Goal: Task Accomplishment & Management: Use online tool/utility

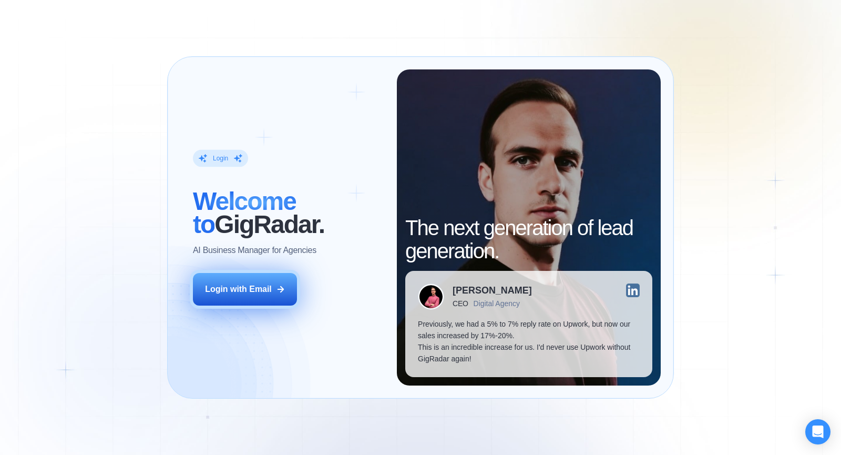
click at [267, 288] on div "Login with Email" at bounding box center [238, 289] width 67 height 12
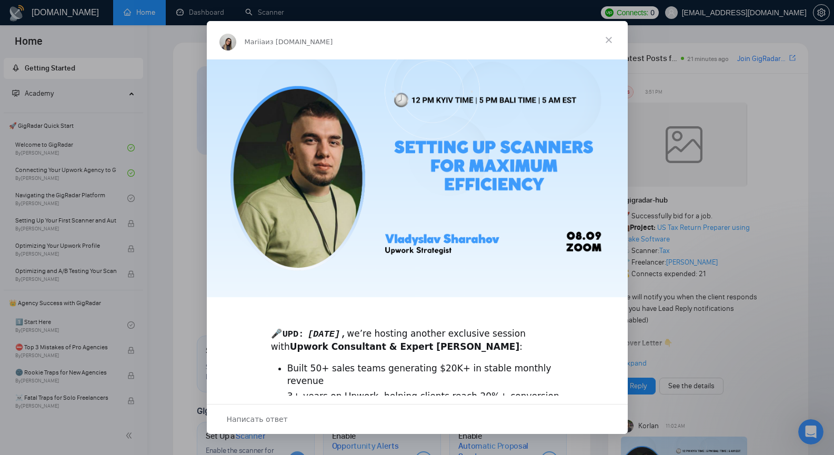
click at [608, 36] on span "Закрыть" at bounding box center [609, 40] width 38 height 38
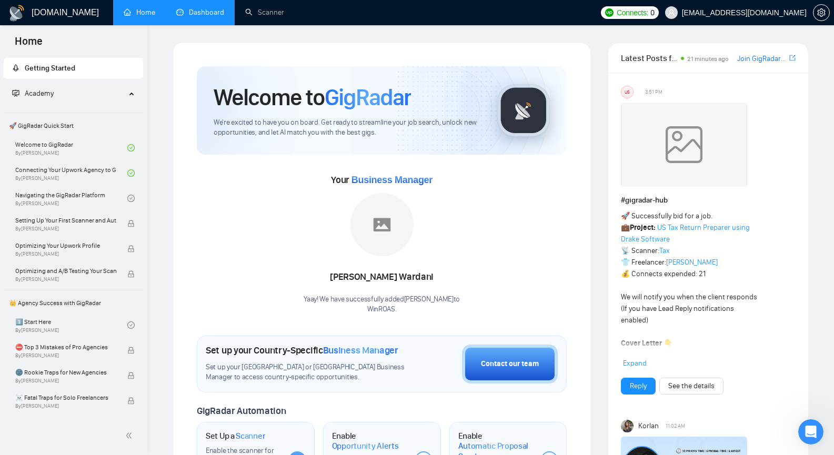
click at [207, 12] on link "Dashboard" at bounding box center [200, 12] width 48 height 9
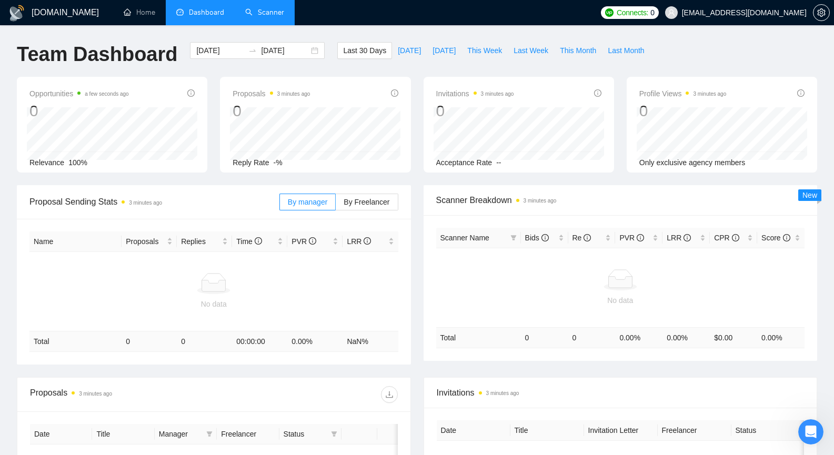
click at [266, 11] on link "Scanner" at bounding box center [264, 12] width 39 height 9
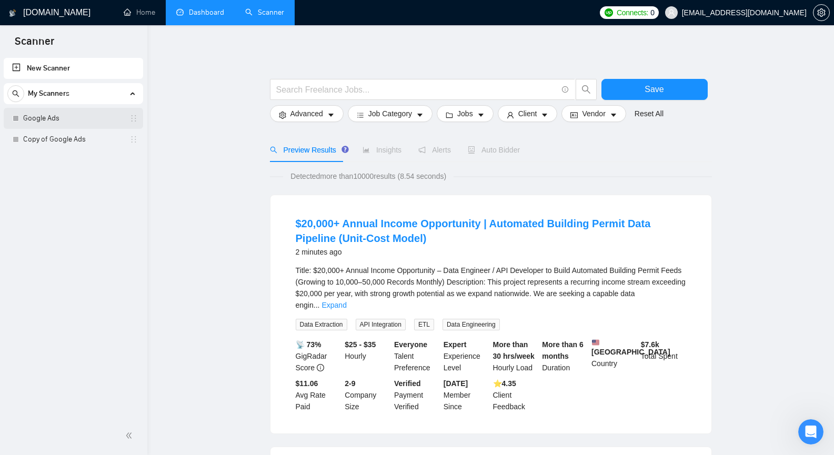
click at [98, 114] on link "Google Ads" at bounding box center [73, 118] width 100 height 21
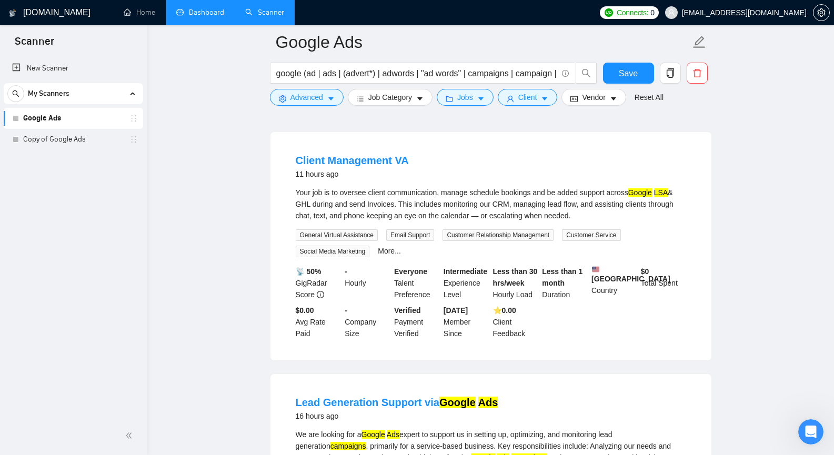
scroll to position [316, 0]
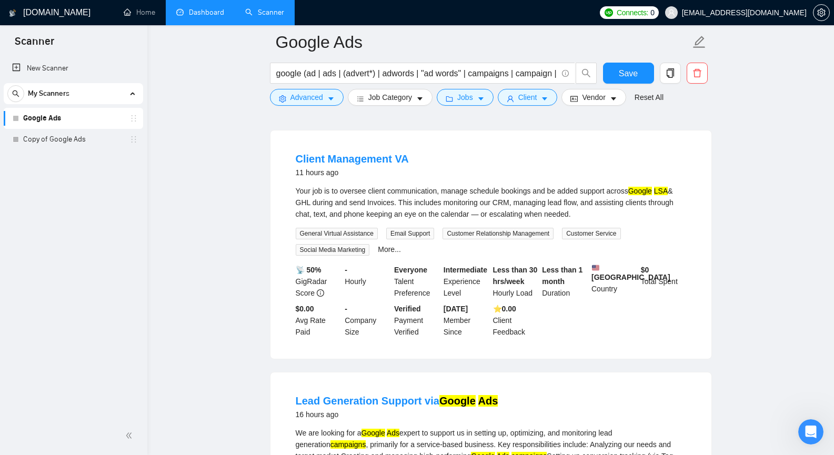
copy link "Client Management"
drag, startPoint x: 288, startPoint y: 156, endPoint x: 391, endPoint y: 147, distance: 102.9
click at [391, 147] on li "Client Management VA 11 hours ago Your job is to oversee client communication, …" at bounding box center [490, 244] width 415 height 203
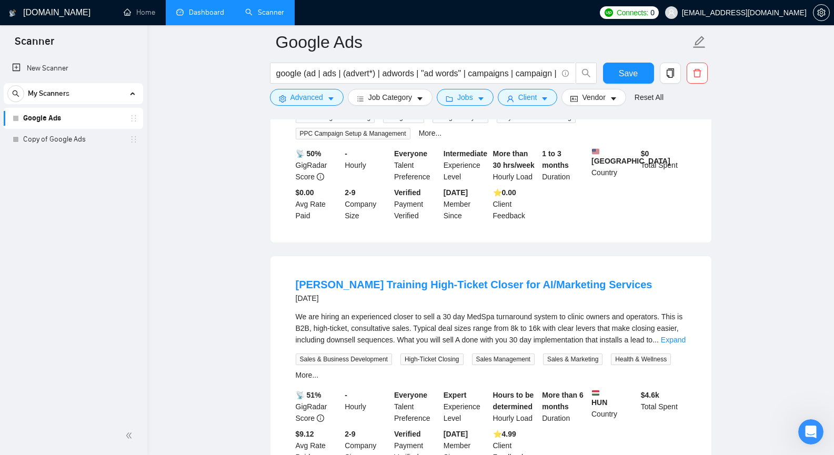
scroll to position [2156, 0]
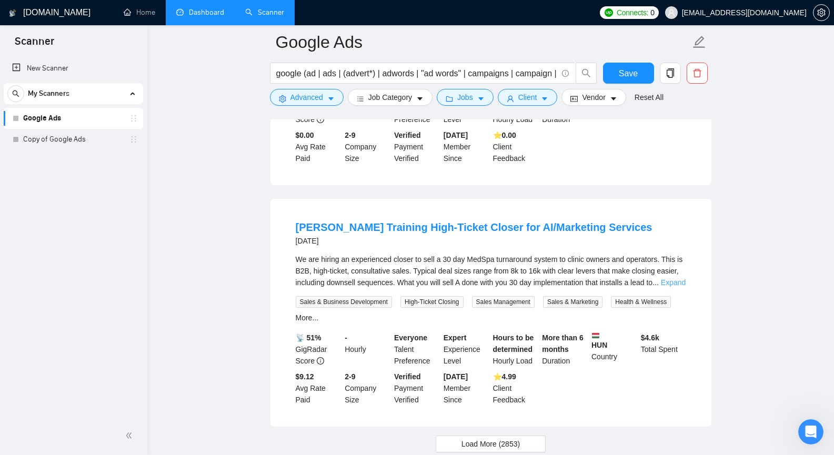
click at [676, 278] on link "Expand" at bounding box center [673, 282] width 25 height 8
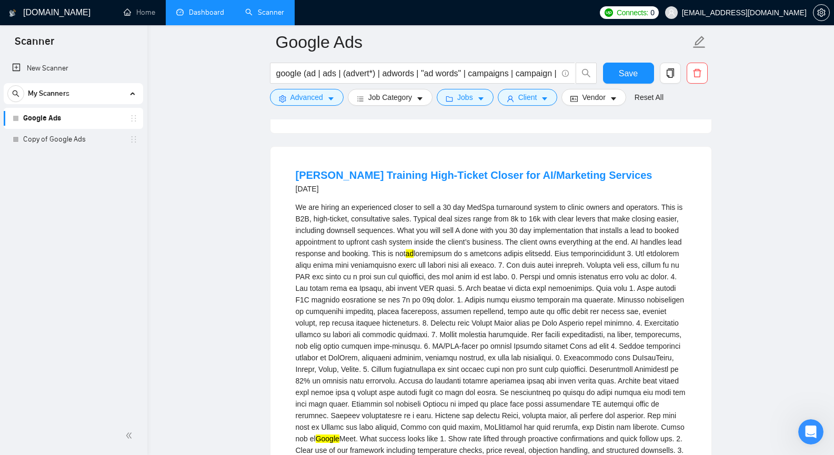
scroll to position [2172, 0]
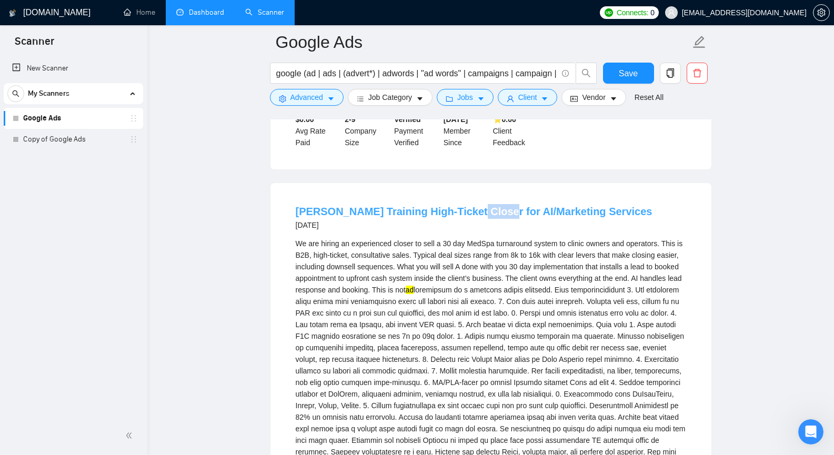
copy link "Closer"
drag, startPoint x: 465, startPoint y: 186, endPoint x: 491, endPoint y: 197, distance: 28.2
click at [491, 197] on li "Jeremy Miner Training High-Ticket Closer for AI/Marketing Services 2 days ago W…" at bounding box center [490, 430] width 415 height 469
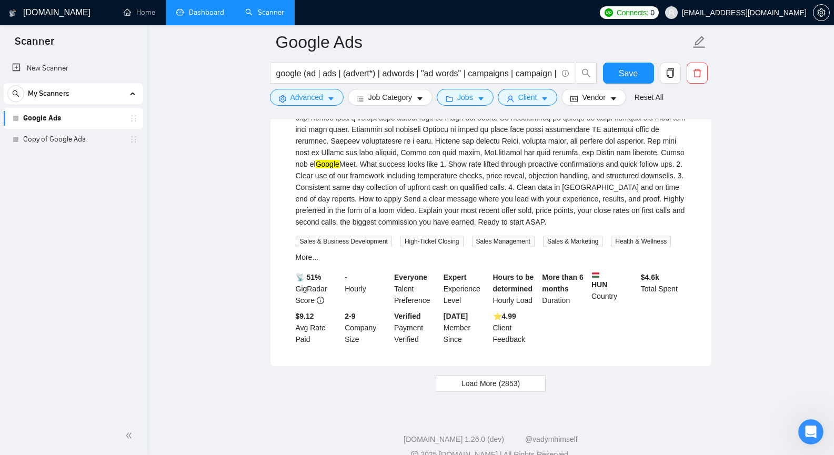
scroll to position [2488, 0]
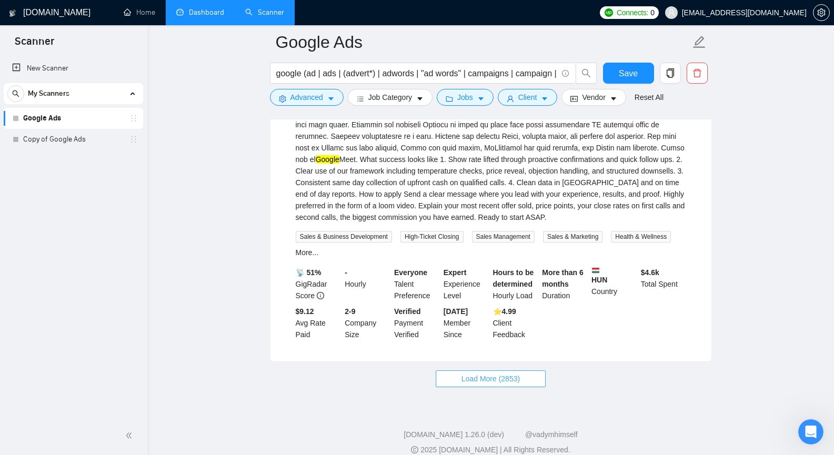
click at [476, 373] on span "Load More (2853)" at bounding box center [490, 379] width 58 height 12
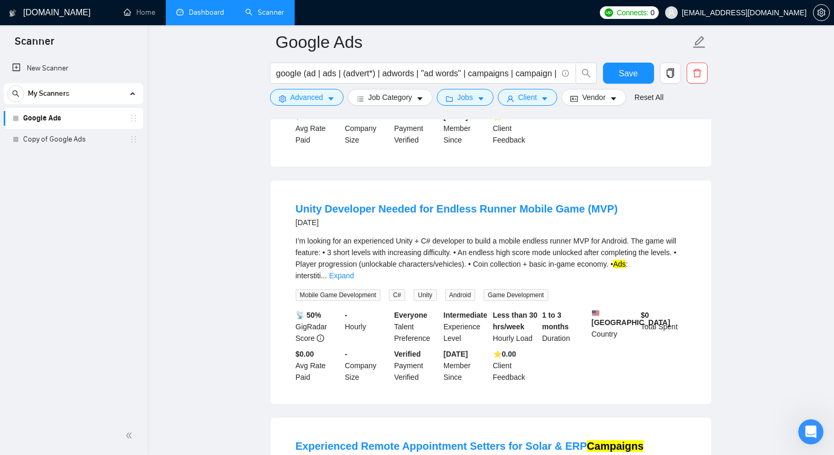
scroll to position [2908, 0]
copy link "Unity Developer"
drag, startPoint x: 293, startPoint y: 187, endPoint x: 371, endPoint y: 195, distance: 78.2
click at [371, 195] on li "Unity Developer Needed for Endless Runner Mobile Game (MVP) 3 days ago I’m look…" at bounding box center [490, 291] width 415 height 198
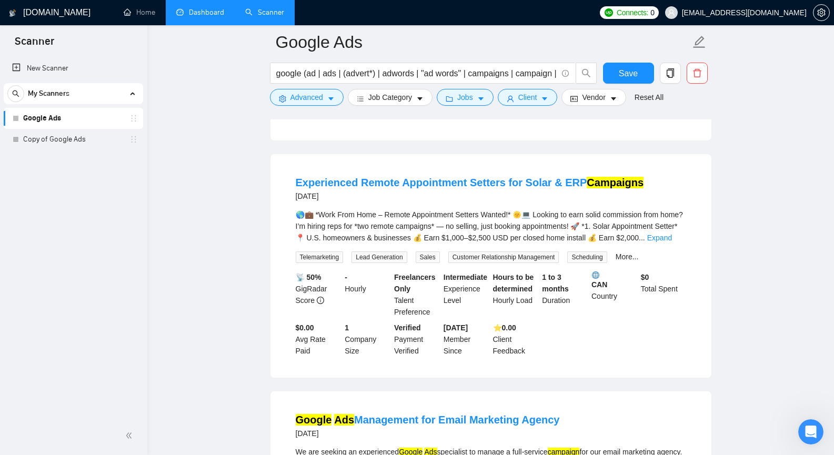
scroll to position [3171, 0]
click at [672, 234] on link "Expand" at bounding box center [659, 238] width 25 height 8
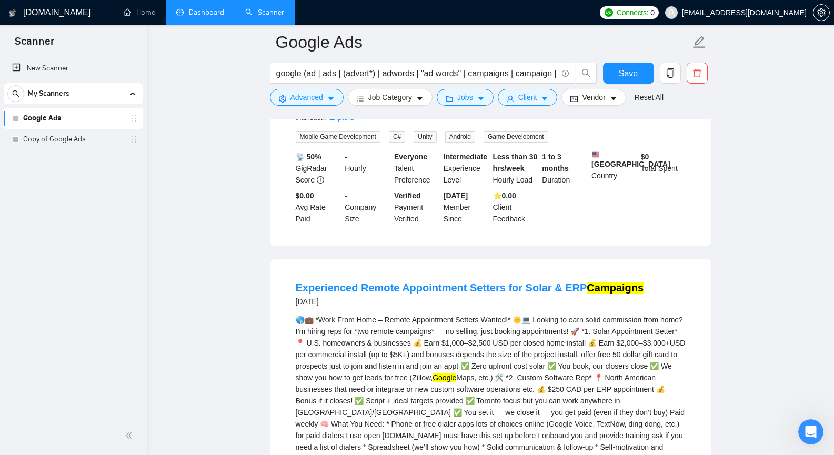
scroll to position [3066, 0]
copy link "Remote Appointment Setters"
drag, startPoint x: 356, startPoint y: 262, endPoint x: 494, endPoint y: 268, distance: 138.4
click at [494, 272] on li "Experienced Remote Appointment Setters for Solar & ERP Campaigns 3 days ago 🌎💼 …" at bounding box center [490, 429] width 415 height 314
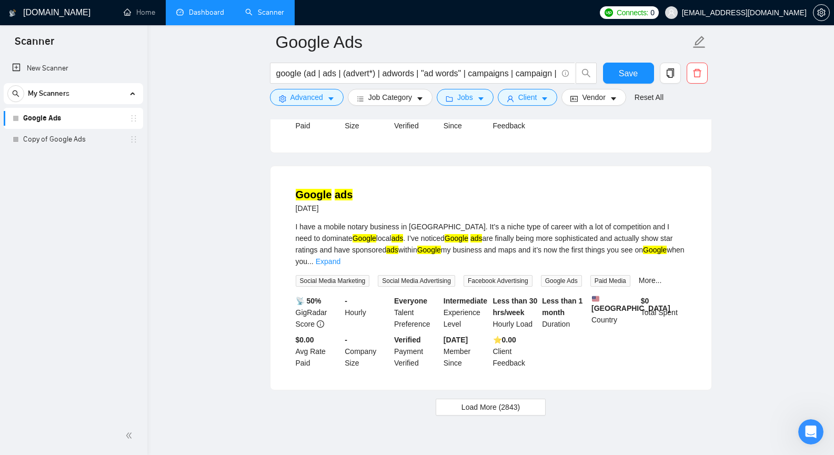
scroll to position [4901, 0]
click at [475, 401] on span "Load More (2843)" at bounding box center [490, 407] width 58 height 12
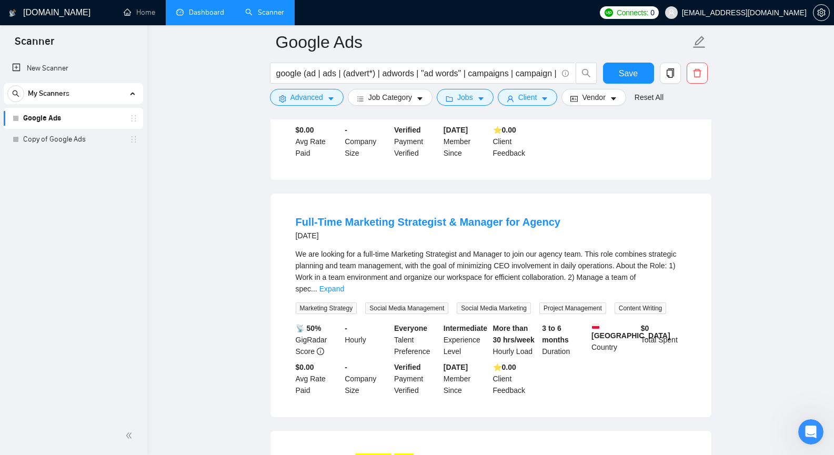
scroll to position [5111, 0]
click at [344, 283] on link "Expand" at bounding box center [331, 287] width 25 height 8
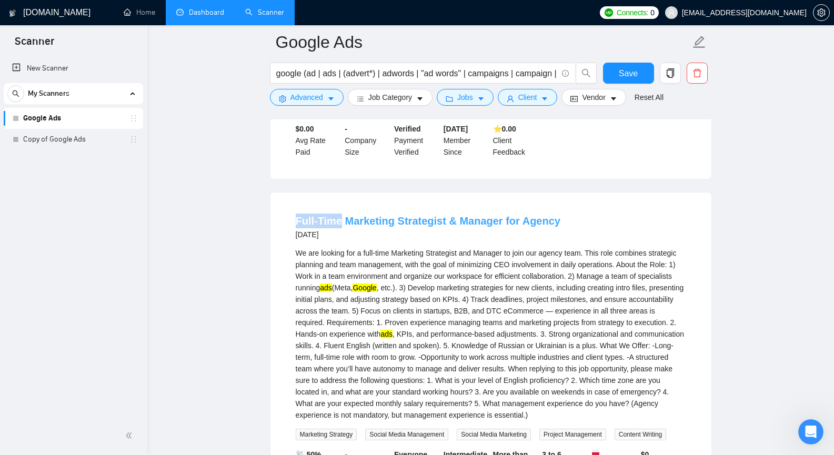
copy link "Full-Time"
drag, startPoint x: 285, startPoint y: 174, endPoint x: 339, endPoint y: 174, distance: 53.6
click at [339, 205] on li "Full-Time Marketing Strategist & Manager for Agency 4 days ago We are looking f…" at bounding box center [490, 368] width 415 height 326
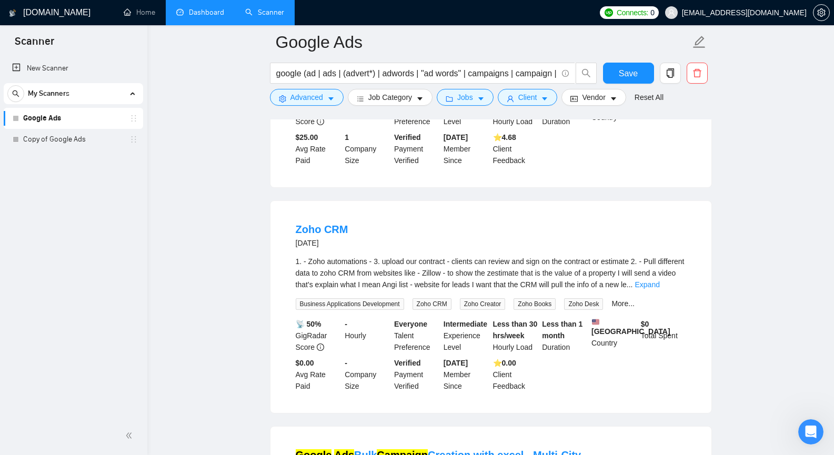
scroll to position [6847, 0]
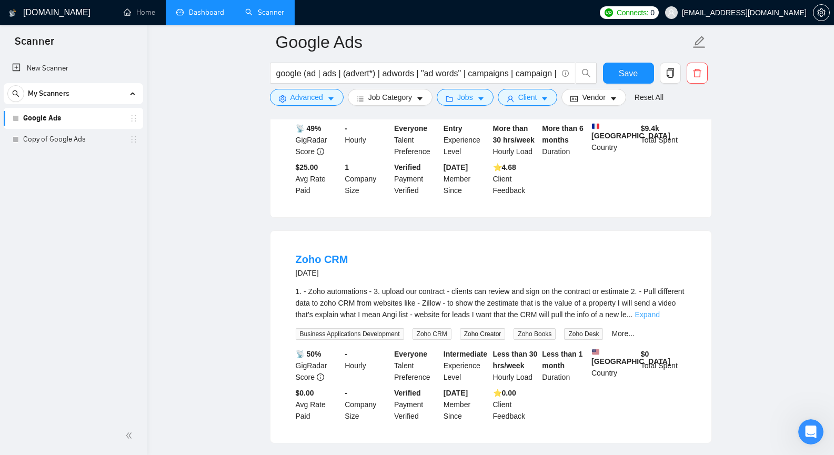
click at [659, 310] on link "Expand" at bounding box center [646, 314] width 25 height 8
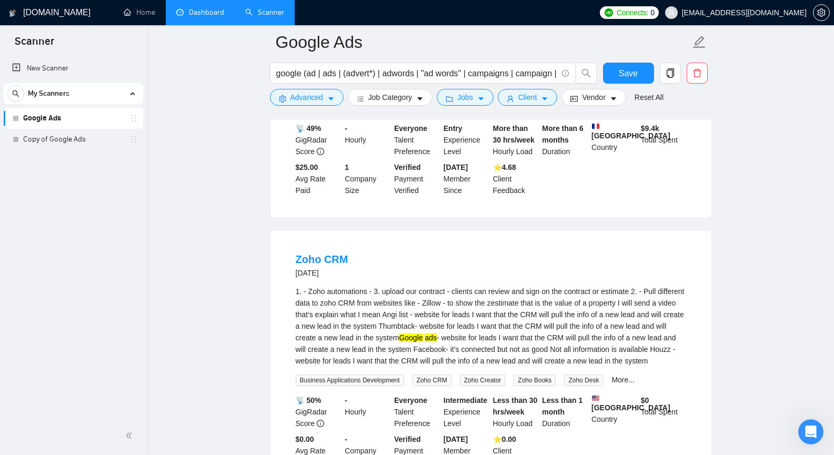
drag, startPoint x: 237, startPoint y: 282, endPoint x: 219, endPoint y: 303, distance: 27.2
copy link "Zoho CRM"
drag, startPoint x: 357, startPoint y: 195, endPoint x: 297, endPoint y: 190, distance: 59.6
click at [297, 252] on div "Zoho CRM 4 days ago" at bounding box center [491, 265] width 390 height 27
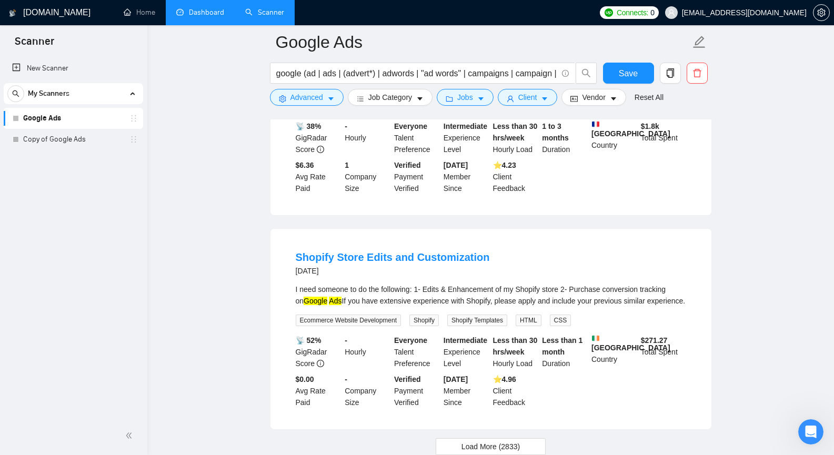
scroll to position [7386, 0]
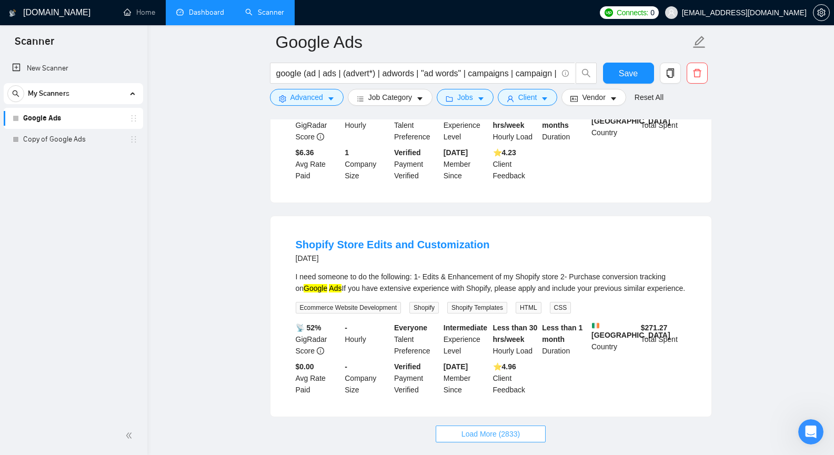
click at [459, 425] on button "Load More (2833)" at bounding box center [490, 433] width 110 height 17
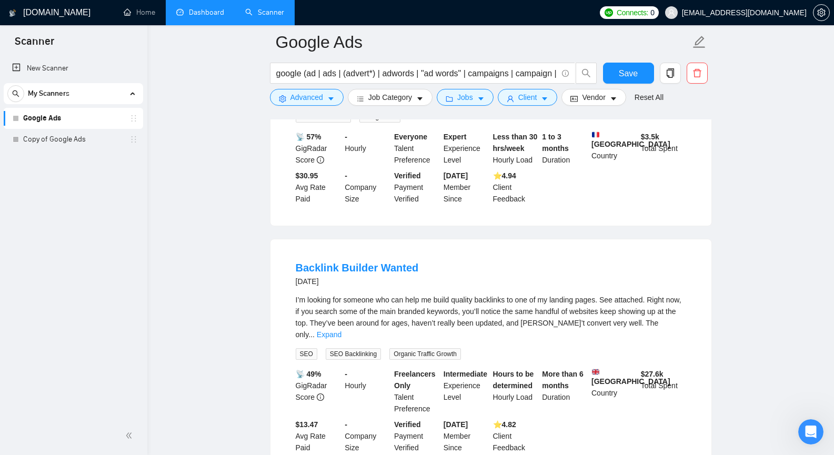
scroll to position [8017, 0]
copy link "Backlink"
drag, startPoint x: 295, startPoint y: 185, endPoint x: 333, endPoint y: 192, distance: 39.0
click at [333, 239] on div "Backlink Builder Wanted 6 days ago I’m looking for someone who can help me buil…" at bounding box center [490, 356] width 441 height 235
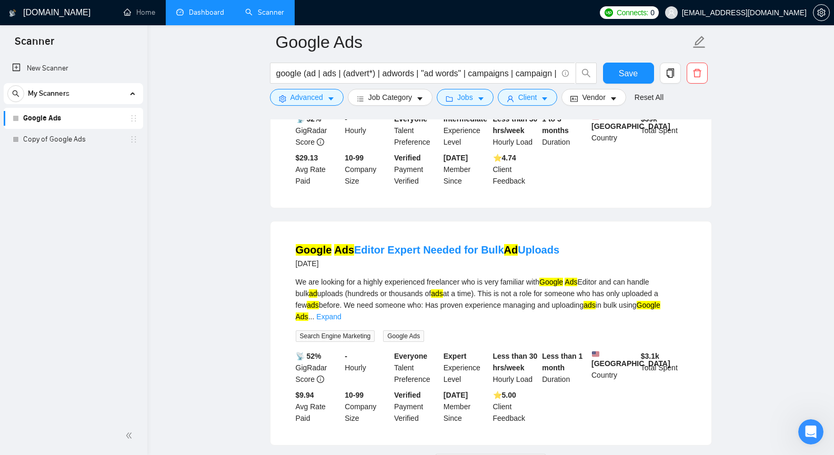
scroll to position [9694, 0]
drag, startPoint x: 472, startPoint y: 363, endPoint x: 429, endPoint y: 360, distance: 43.8
click at [472, 454] on span "Load More (2823)" at bounding box center [490, 462] width 58 height 12
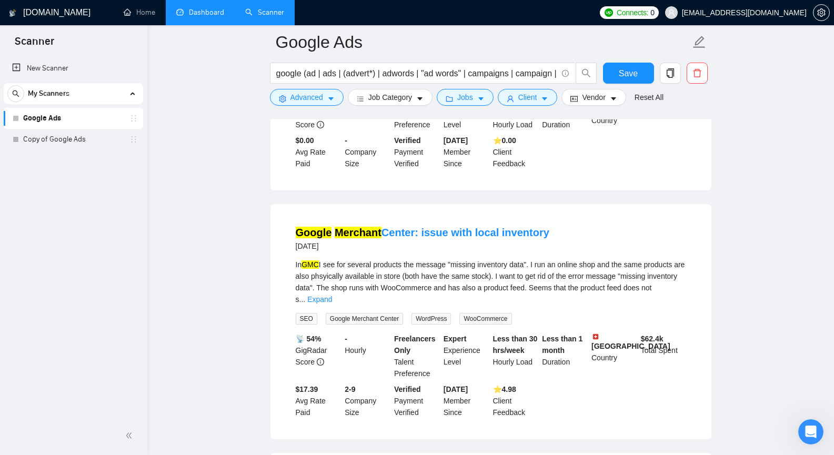
scroll to position [11770, 0]
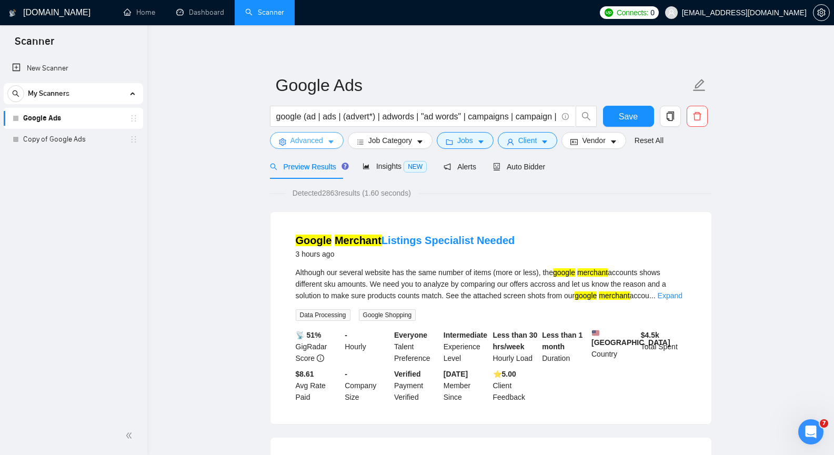
click at [331, 141] on icon "caret-down" at bounding box center [330, 142] width 5 height 3
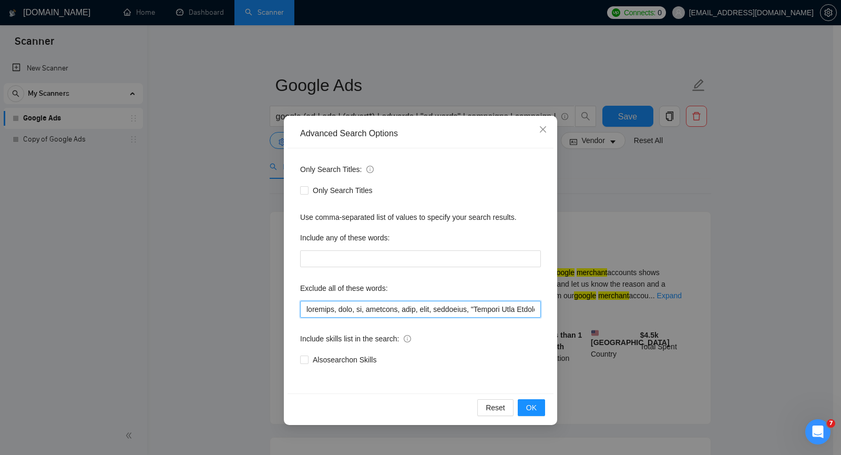
click at [414, 310] on input "text" at bounding box center [420, 309] width 241 height 17
paste input "Client Management"
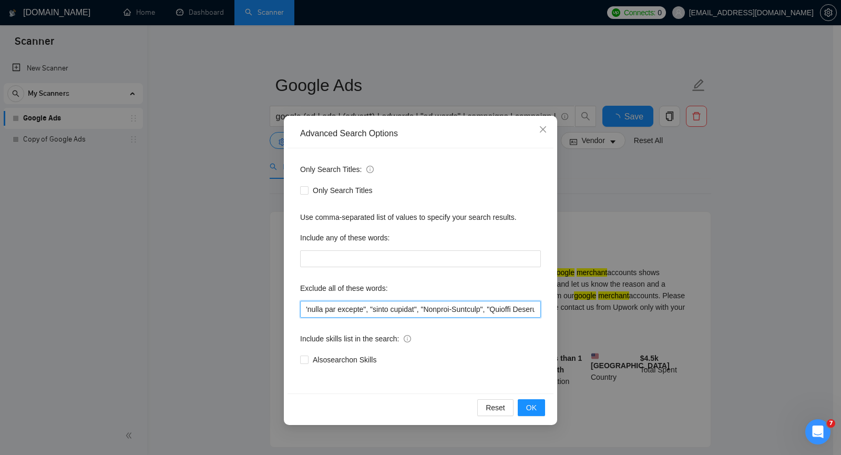
scroll to position [0, 0]
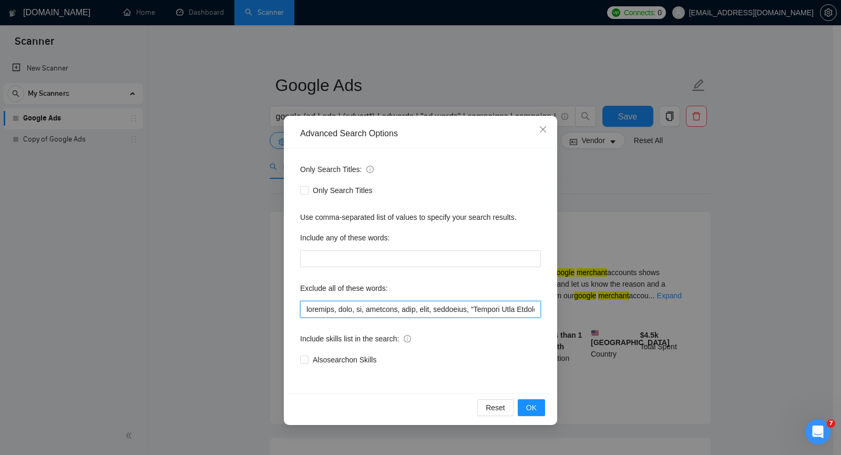
click at [461, 311] on input "text" at bounding box center [420, 309] width 241 height 17
paste input "Closer"
click at [428, 310] on input "text" at bounding box center [420, 309] width 241 height 17
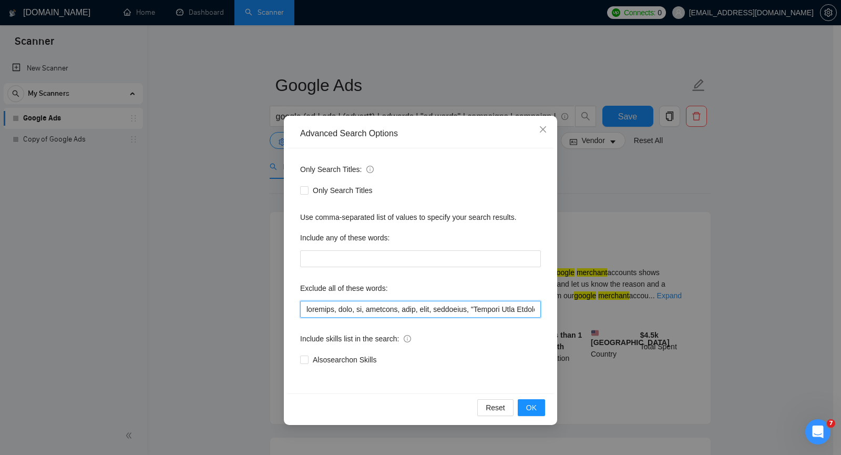
scroll to position [0, 8196]
paste input "Unity Developer"
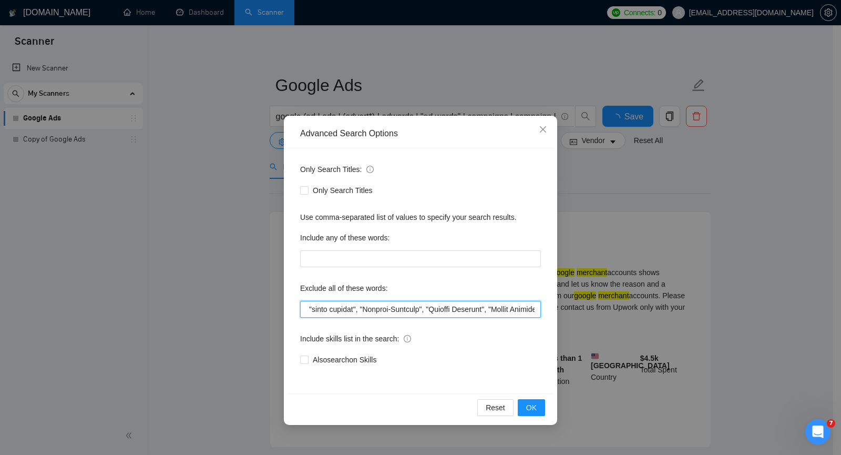
scroll to position [0, 0]
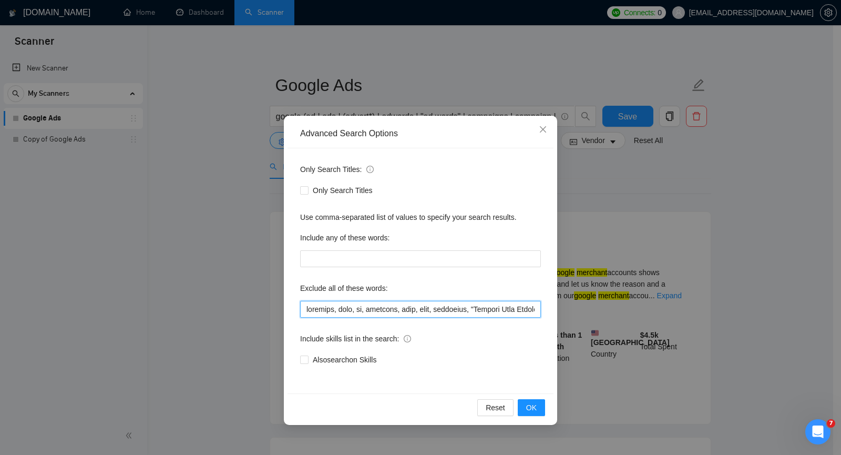
click at [467, 313] on input "text" at bounding box center [420, 309] width 241 height 17
paste input "Remote Appointment Setters"
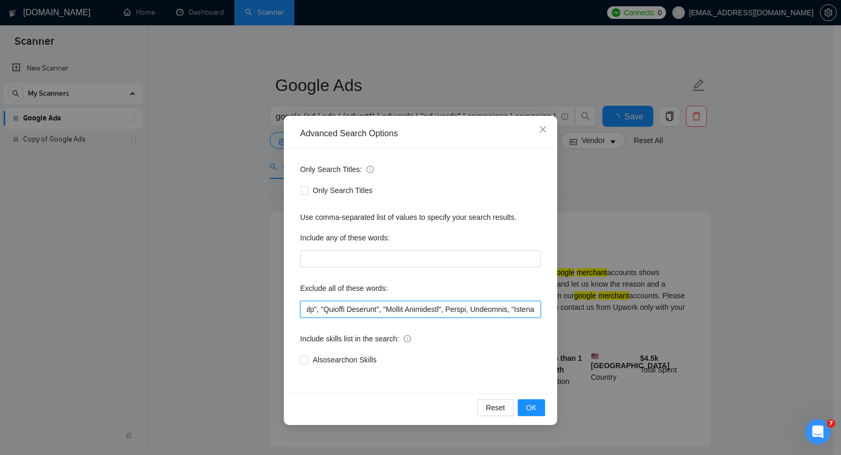
scroll to position [0, 0]
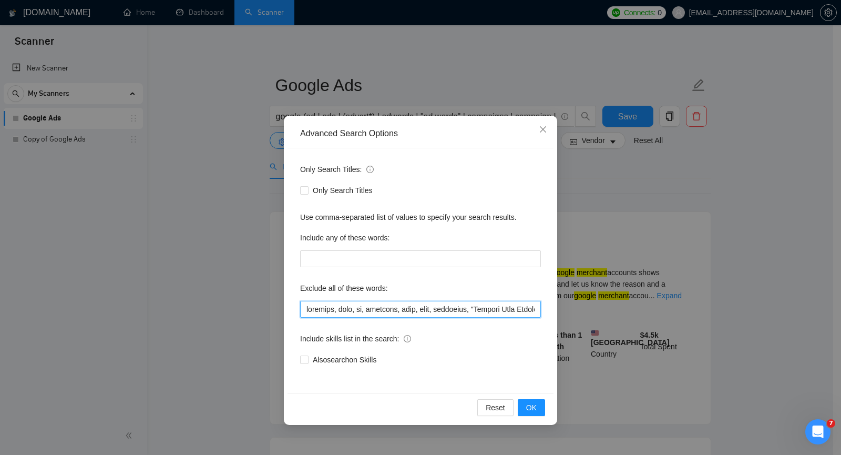
click at [428, 308] on input "text" at bounding box center [420, 309] width 241 height 17
paste input "Full-Time"
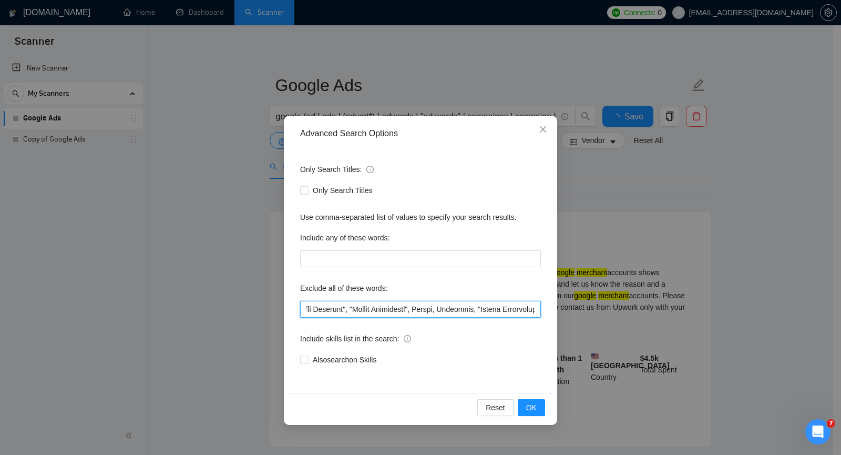
scroll to position [0, 0]
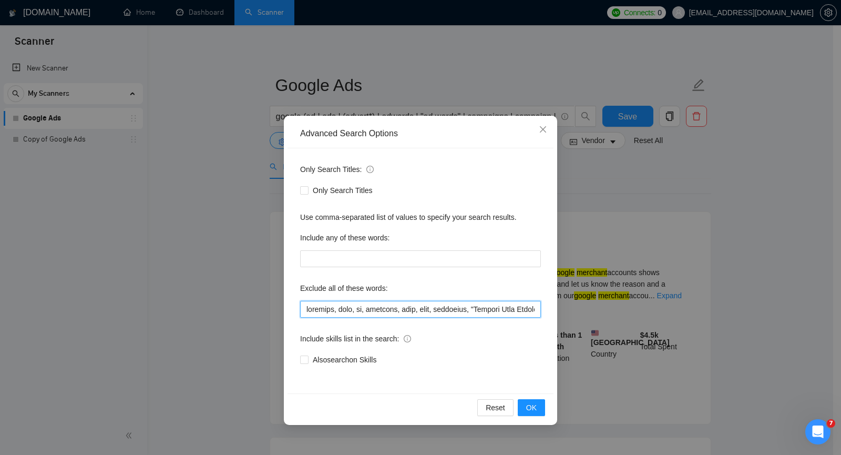
click at [399, 310] on input "text" at bounding box center [420, 309] width 241 height 17
paste input "Zoho CRM"
click at [402, 308] on input "text" at bounding box center [420, 309] width 241 height 17
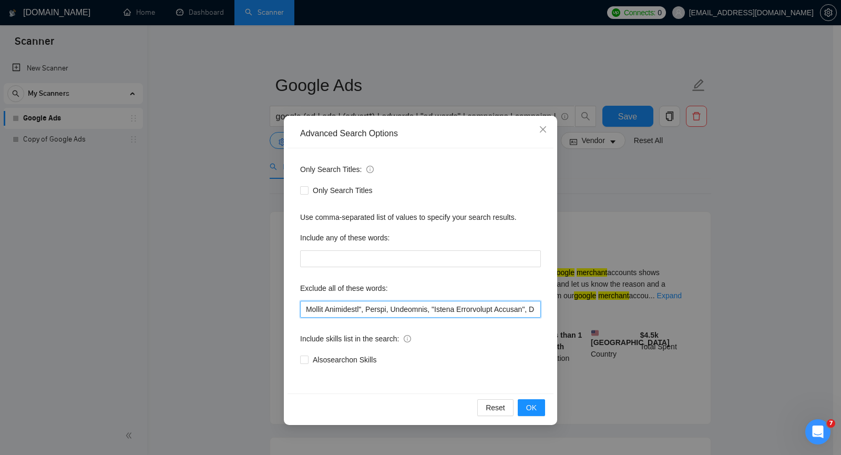
paste input "Backlink"
type input "facebook, meta, fb, intagram, inst, bing, microsoft, "Landing Page Optimization…"
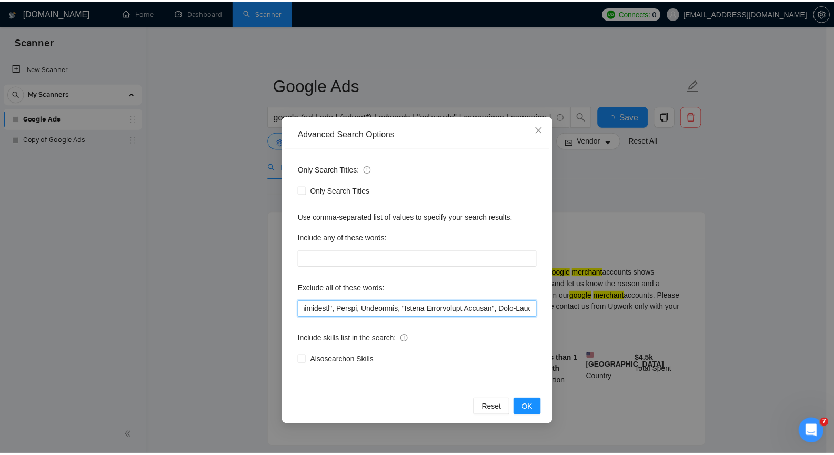
scroll to position [0, 0]
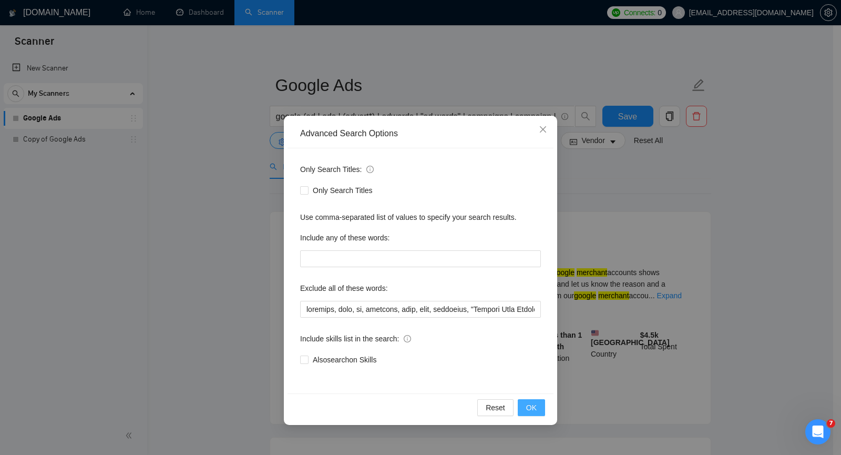
click at [529, 407] on span "OK" at bounding box center [531, 408] width 11 height 12
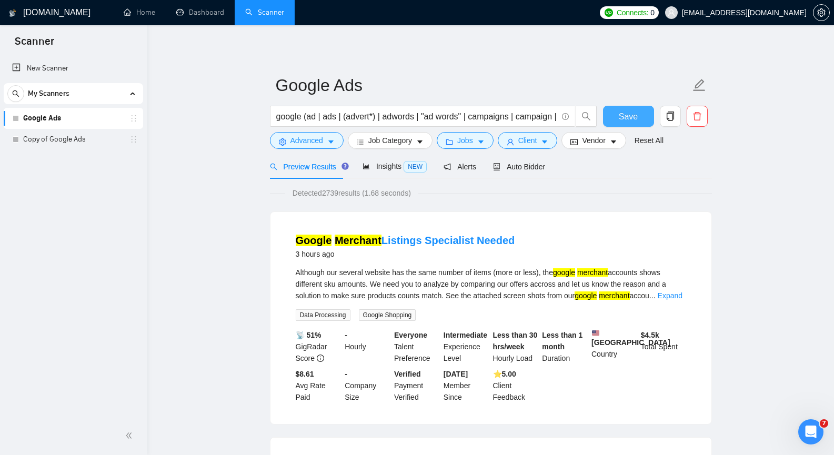
click at [625, 115] on span "Save" at bounding box center [627, 116] width 19 height 13
click at [524, 167] on span "Auto Bidder" at bounding box center [519, 167] width 52 height 8
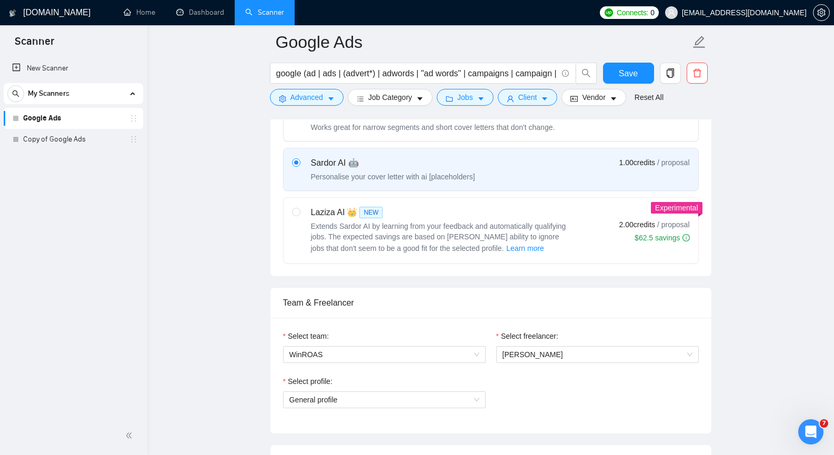
scroll to position [368, 0]
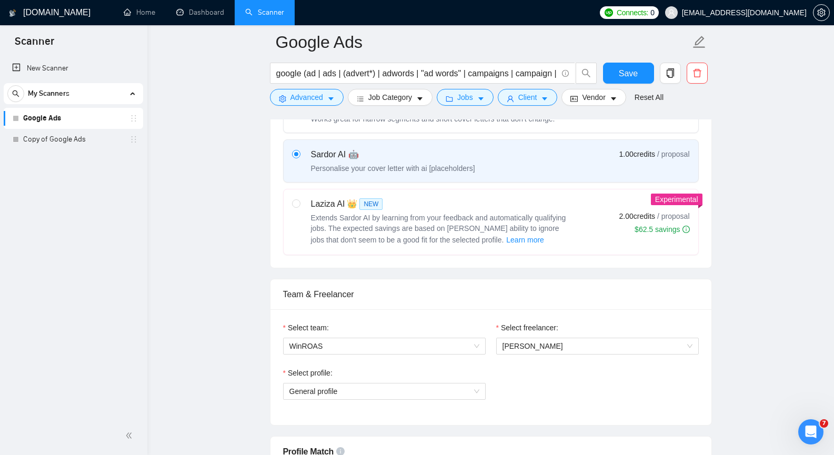
click at [318, 221] on span "Extends Sardor AI by learning from your feedback and automatically qualifying j…" at bounding box center [438, 229] width 255 height 31
click at [299, 207] on input "radio" at bounding box center [295, 202] width 7 height 7
radio input "true"
radio input "false"
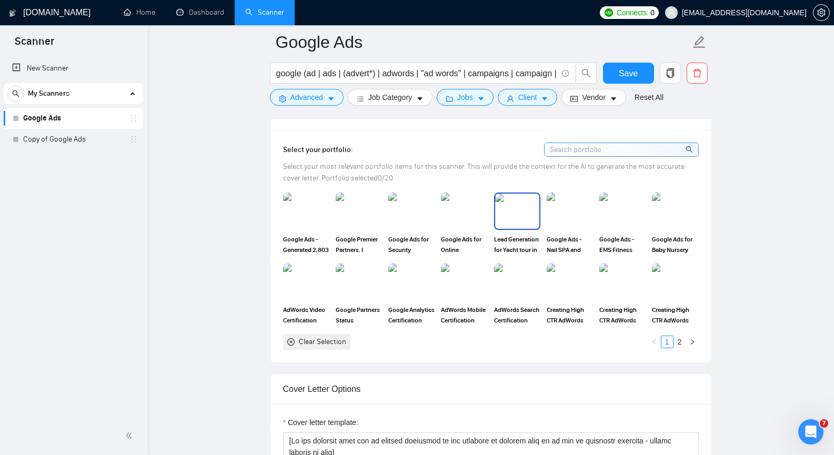
scroll to position [947, 0]
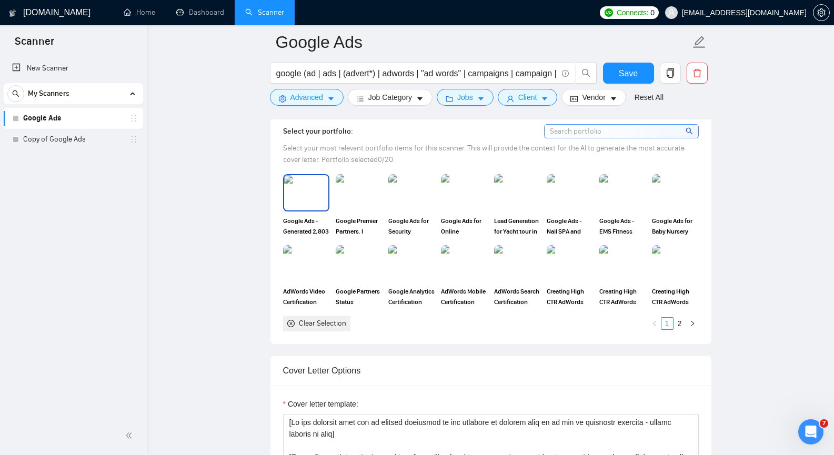
click at [297, 183] on img at bounding box center [306, 192] width 44 height 35
drag, startPoint x: 363, startPoint y: 191, endPoint x: 407, endPoint y: 191, distance: 43.7
click at [364, 191] on img at bounding box center [359, 192] width 44 height 35
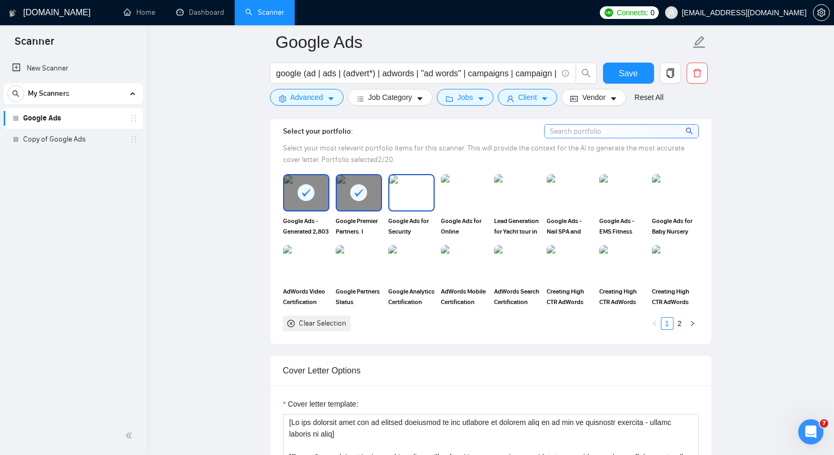
drag, startPoint x: 413, startPoint y: 191, endPoint x: 446, endPoint y: 191, distance: 33.1
click at [413, 191] on img at bounding box center [411, 192] width 44 height 35
click at [486, 187] on img at bounding box center [464, 192] width 46 height 37
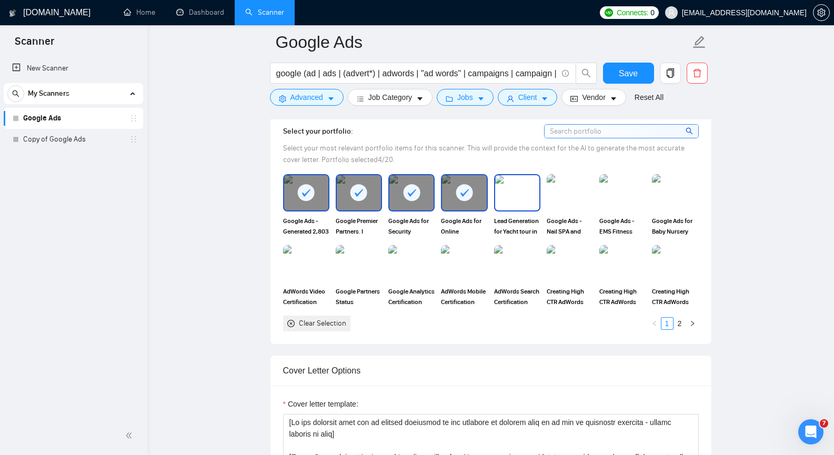
click at [506, 189] on img at bounding box center [517, 192] width 44 height 35
click at [557, 191] on img at bounding box center [569, 192] width 44 height 35
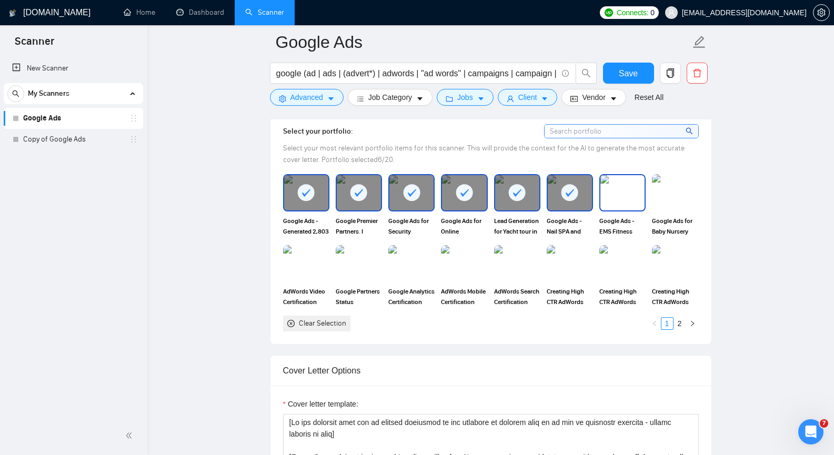
click at [622, 195] on img at bounding box center [622, 192] width 44 height 35
click at [661, 195] on img at bounding box center [675, 192] width 44 height 35
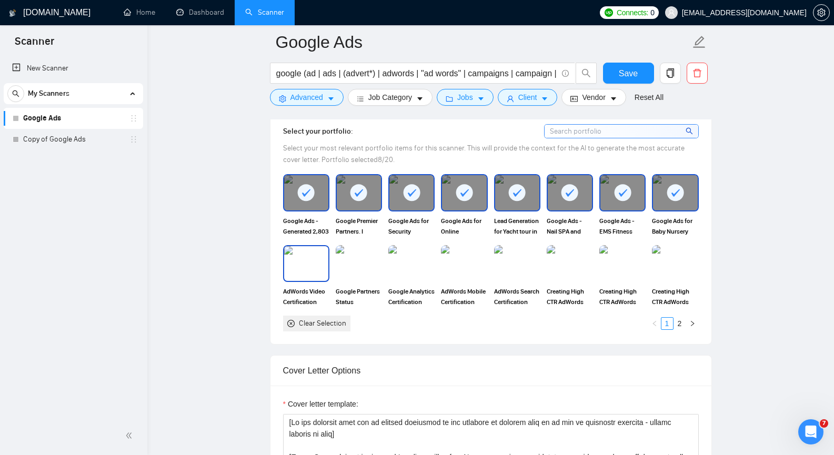
click at [314, 253] on img at bounding box center [306, 263] width 44 height 35
click at [354, 257] on img at bounding box center [359, 263] width 44 height 35
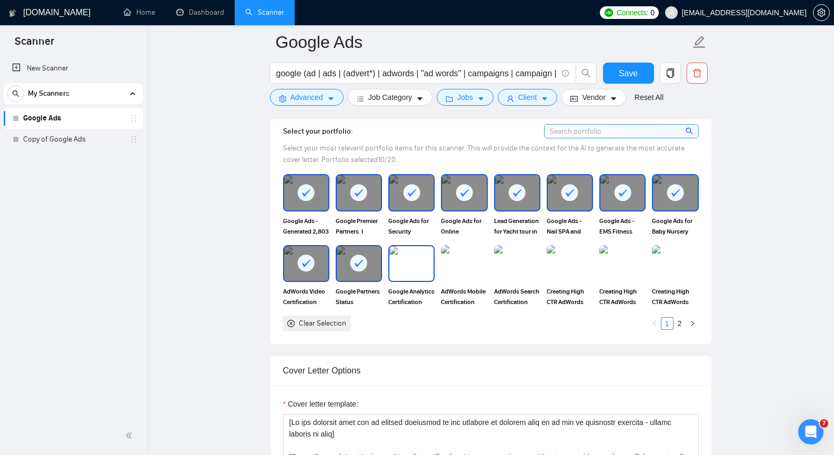
click at [409, 264] on img at bounding box center [411, 263] width 44 height 35
click at [470, 266] on img at bounding box center [464, 263] width 44 height 35
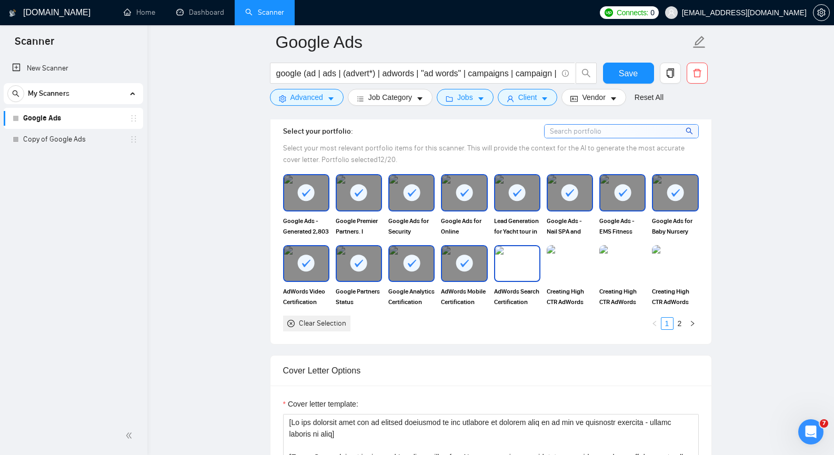
drag, startPoint x: 523, startPoint y: 265, endPoint x: 553, endPoint y: 264, distance: 29.5
click at [524, 265] on img at bounding box center [517, 263] width 44 height 35
click at [561, 264] on img at bounding box center [569, 263] width 44 height 35
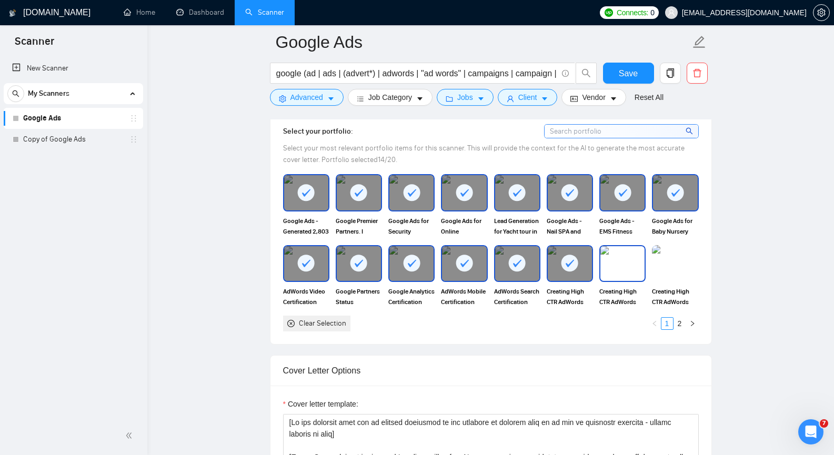
click at [611, 261] on img at bounding box center [622, 263] width 44 height 35
click at [664, 259] on img at bounding box center [675, 263] width 44 height 35
click at [684, 324] on link "2" at bounding box center [680, 324] width 12 height 12
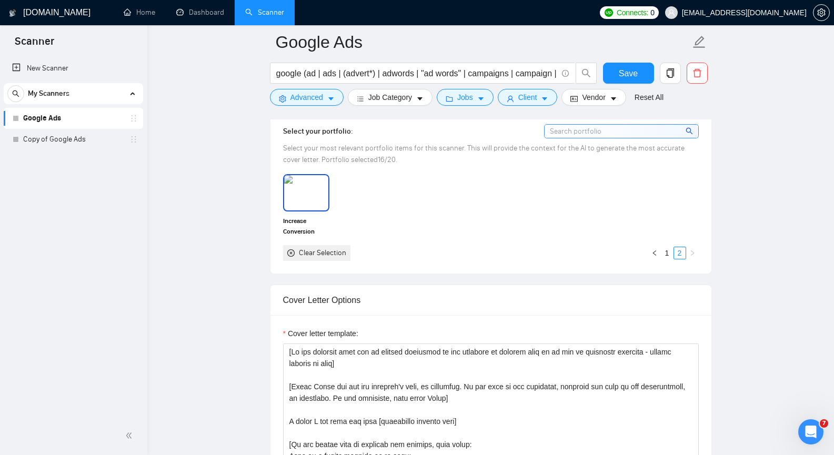
click at [297, 198] on img at bounding box center [306, 192] width 44 height 35
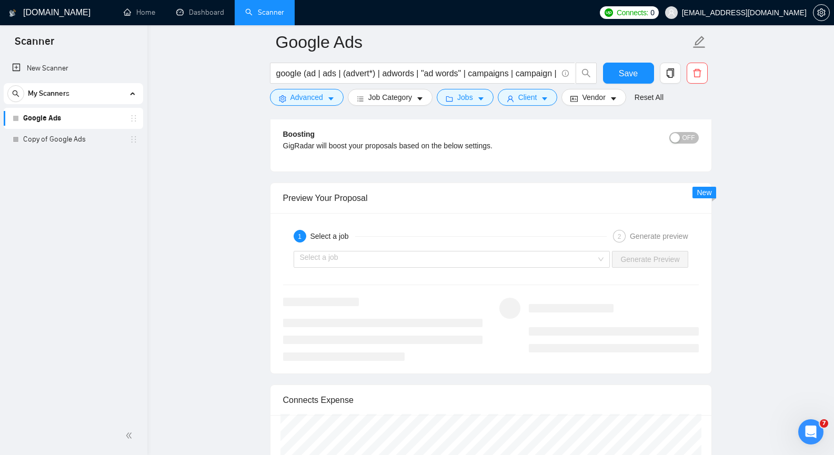
scroll to position [1893, 0]
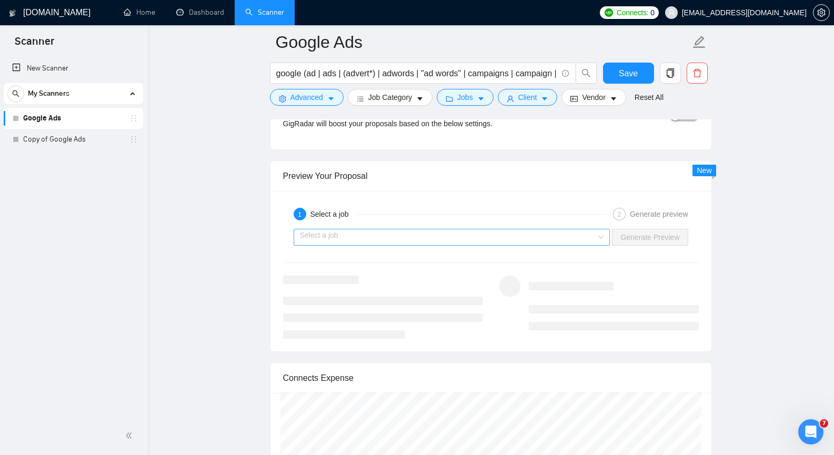
click at [519, 240] on input "search" at bounding box center [448, 237] width 297 height 16
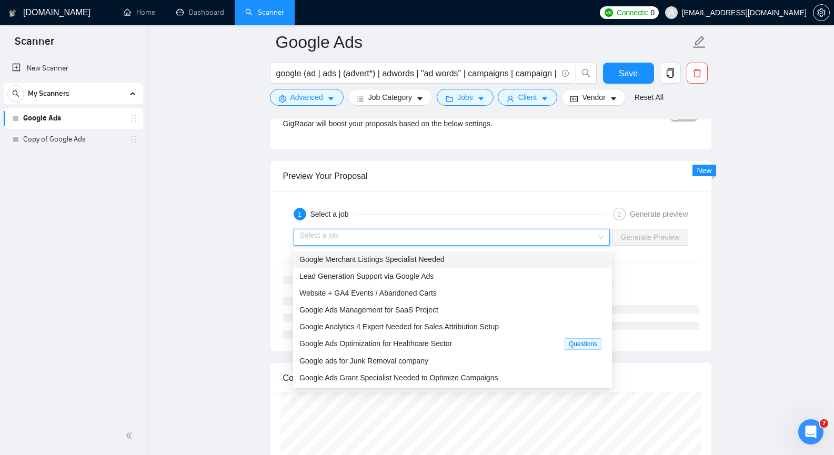
click at [490, 259] on div "Google Merchant Listings Specialist Needed" at bounding box center [452, 259] width 306 height 12
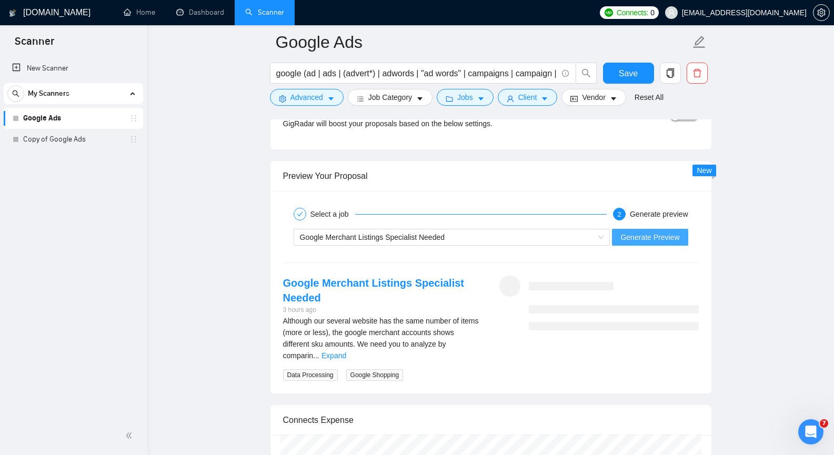
click at [670, 245] on button "Generate Preview" at bounding box center [650, 237] width 76 height 17
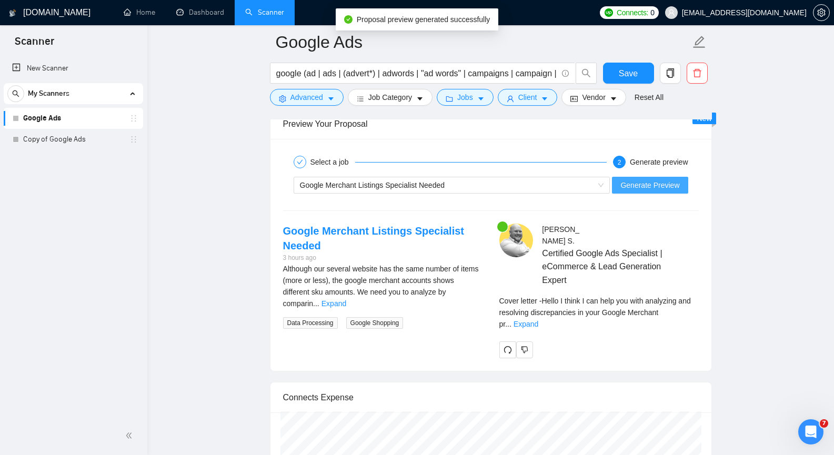
scroll to position [1946, 0]
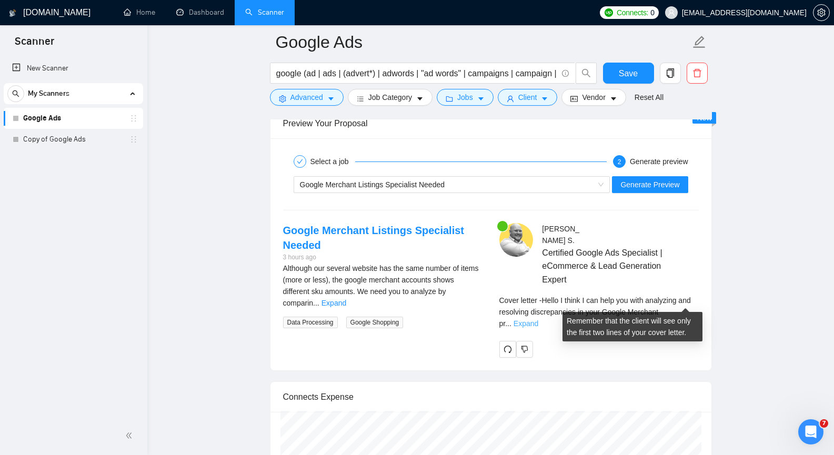
click at [538, 319] on link "Expand" at bounding box center [525, 323] width 25 height 8
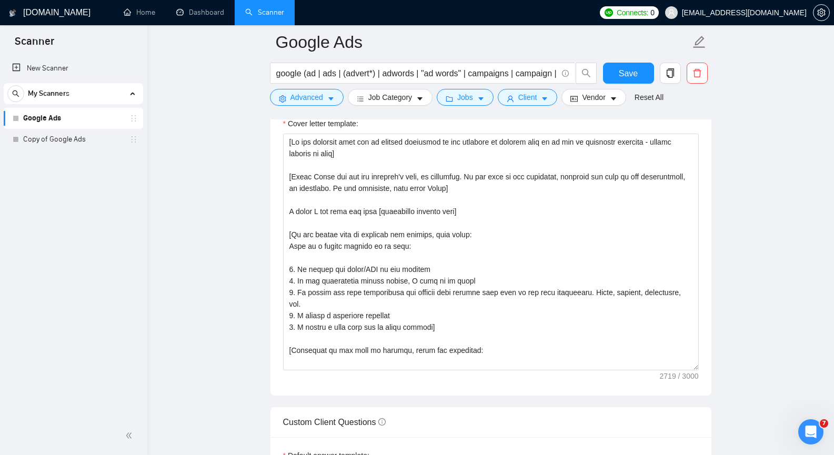
scroll to position [1157, 0]
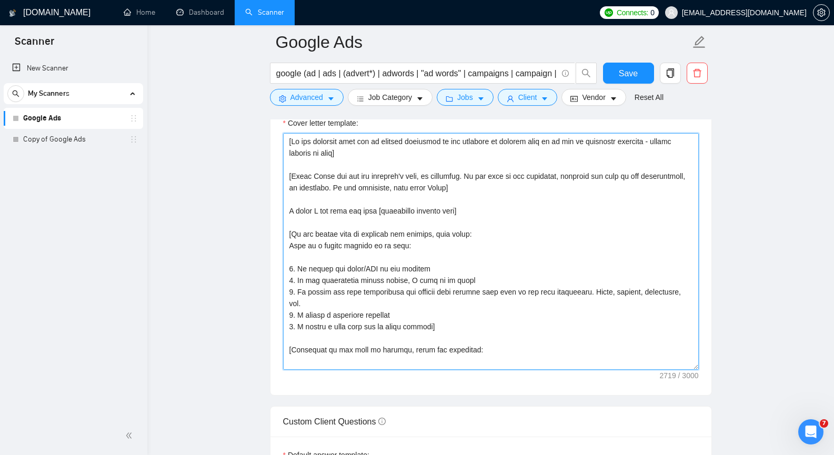
click at [327, 257] on textarea "Cover letter template:" at bounding box center [490, 251] width 415 height 237
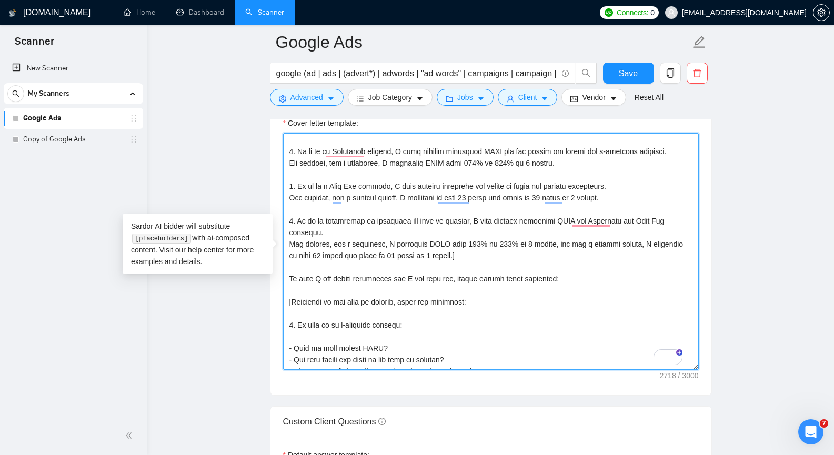
scroll to position [210, 0]
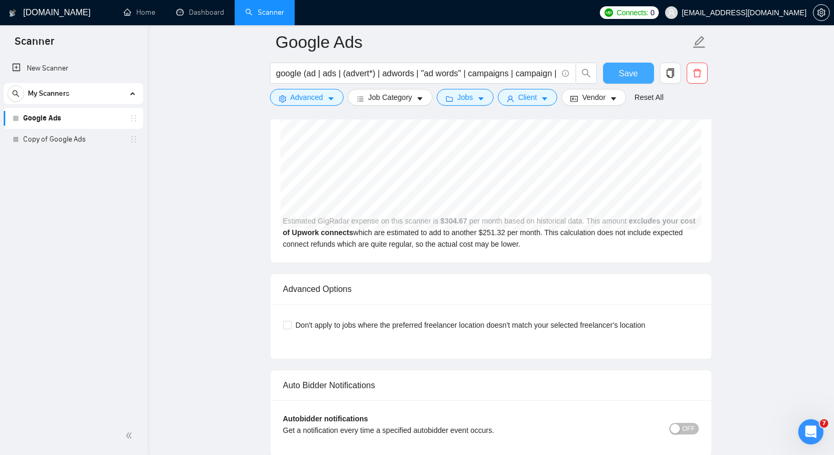
type textarea "[If the customer asks you to specify something in the sentence to confirm that …"
click at [628, 69] on span "Save" at bounding box center [627, 73] width 19 height 13
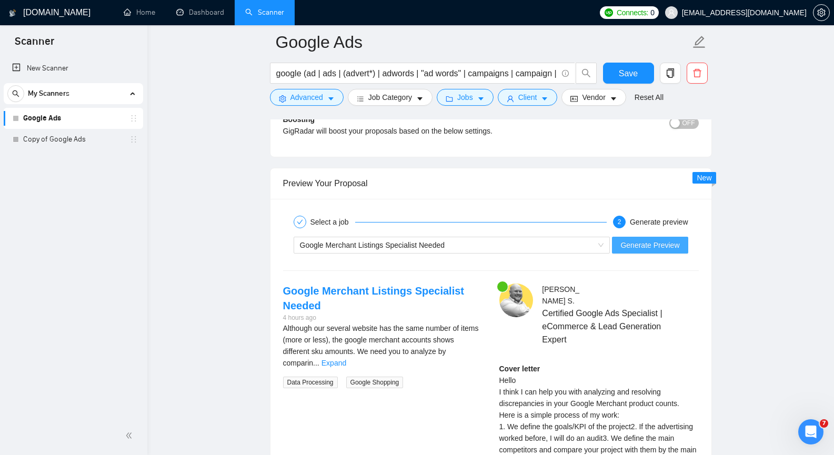
click at [653, 247] on span "Generate Preview" at bounding box center [649, 245] width 59 height 12
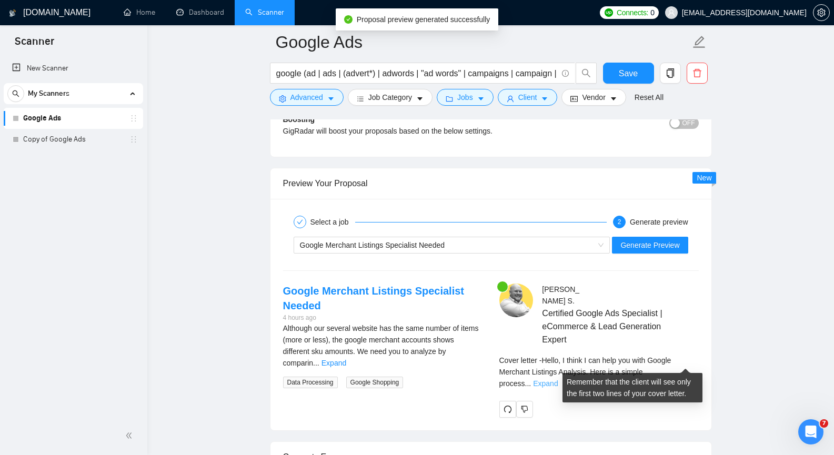
click at [557, 379] on link "Expand" at bounding box center [545, 383] width 25 height 8
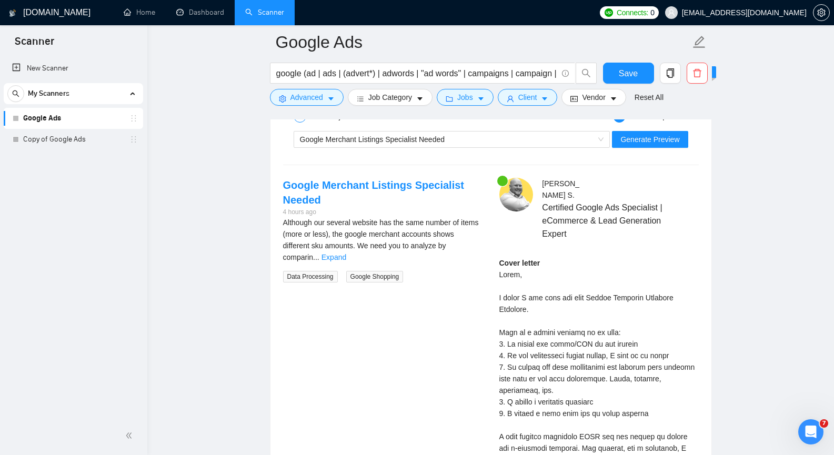
scroll to position [2062, 0]
click at [346, 253] on link "Expand" at bounding box center [333, 257] width 25 height 8
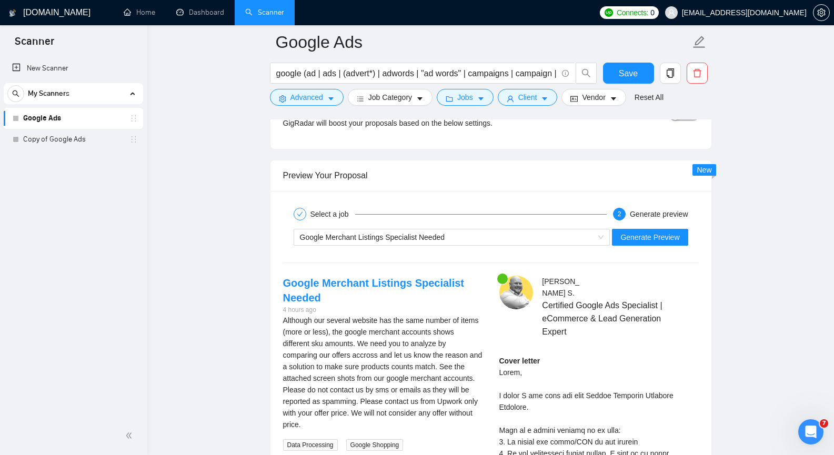
scroll to position [1956, 0]
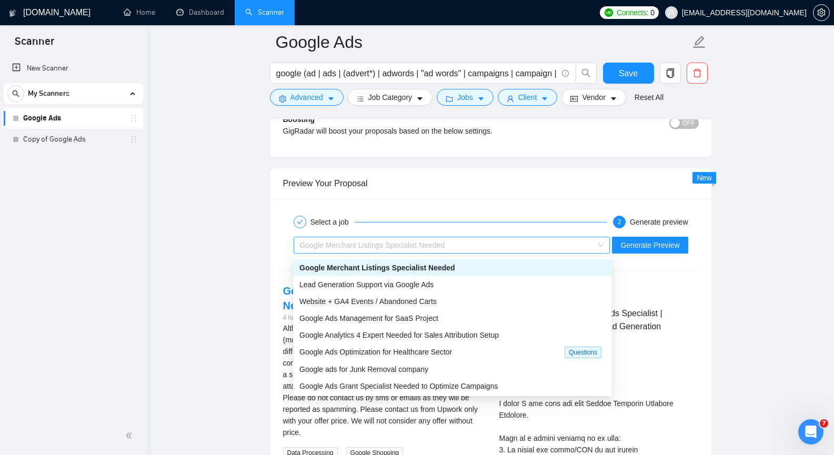
click at [600, 241] on span "Google Merchant Listings Specialist Needed" at bounding box center [452, 245] width 304 height 16
click at [439, 286] on div "Lead Generation Support via Google Ads" at bounding box center [452, 285] width 306 height 12
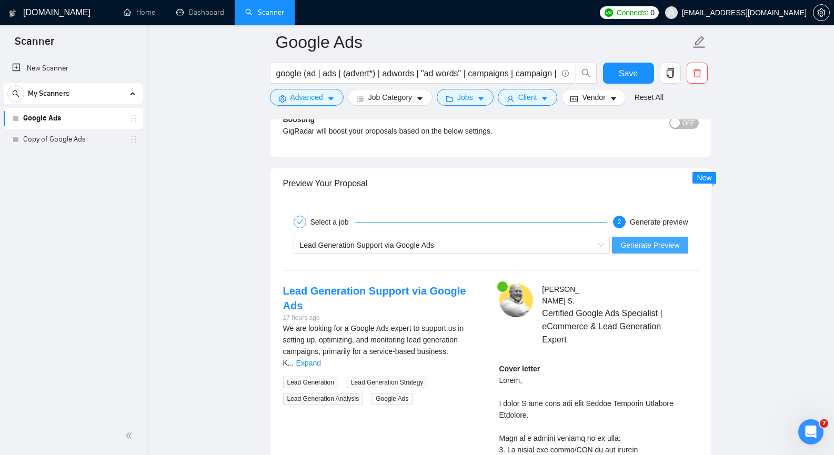
click at [673, 248] on span "Generate Preview" at bounding box center [649, 245] width 59 height 12
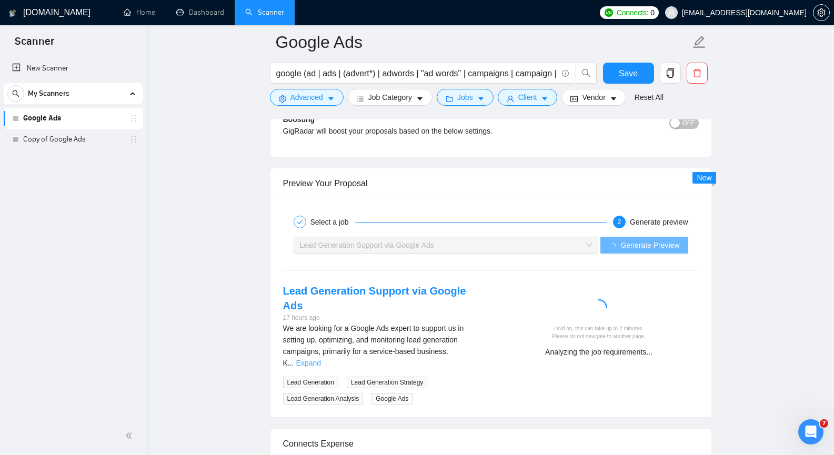
click at [321, 359] on link "Expand" at bounding box center [308, 363] width 25 height 8
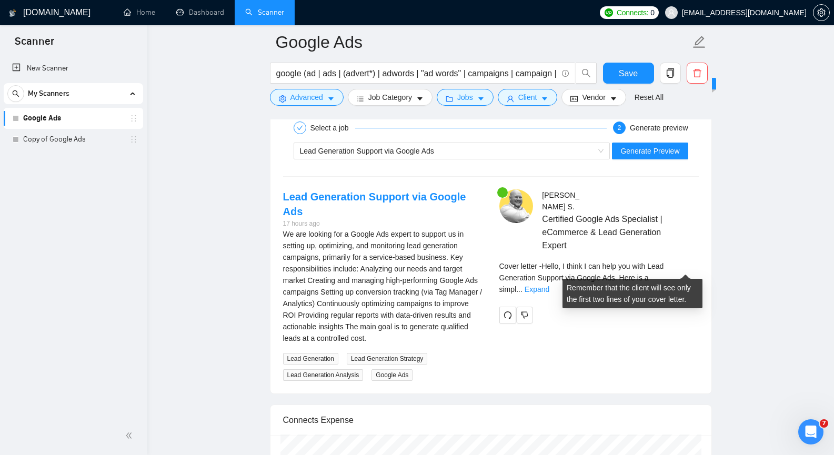
scroll to position [2051, 0]
click at [549, 285] on link "Expand" at bounding box center [536, 289] width 25 height 8
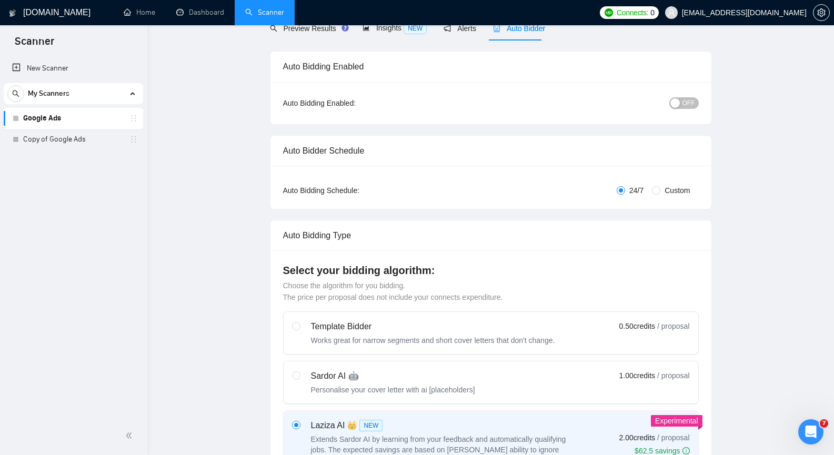
scroll to position [0, 0]
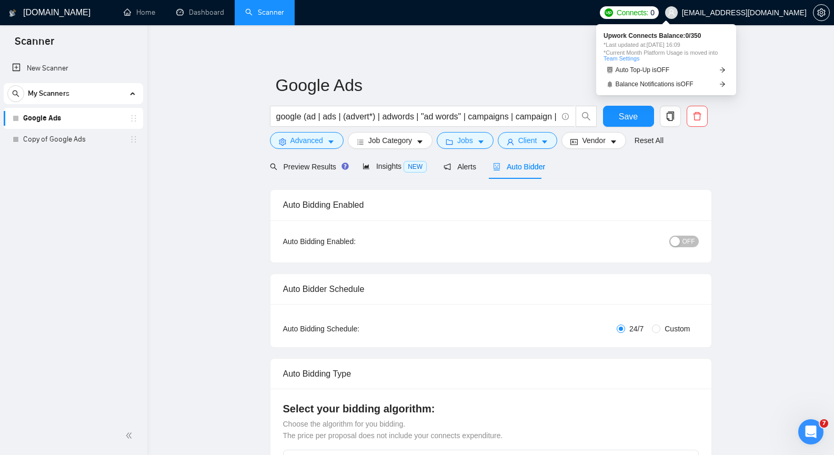
click at [648, 14] on span "Connects:" at bounding box center [632, 13] width 32 height 12
click at [613, 10] on img at bounding box center [608, 12] width 8 height 8
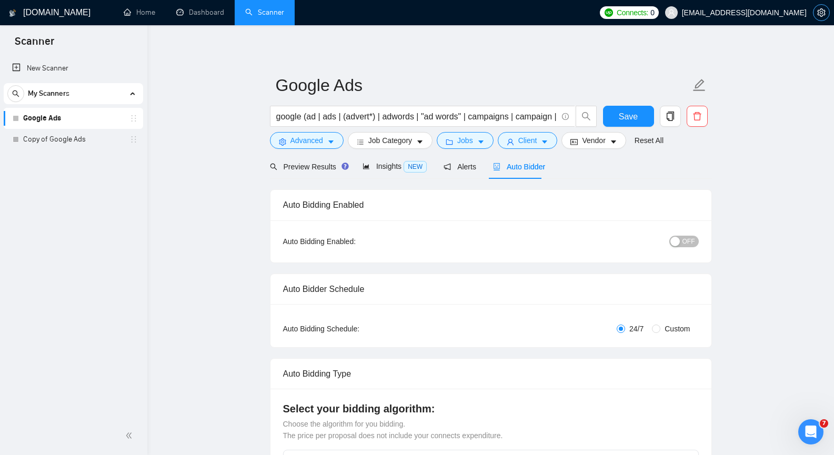
click at [824, 12] on icon "setting" at bounding box center [821, 12] width 8 height 8
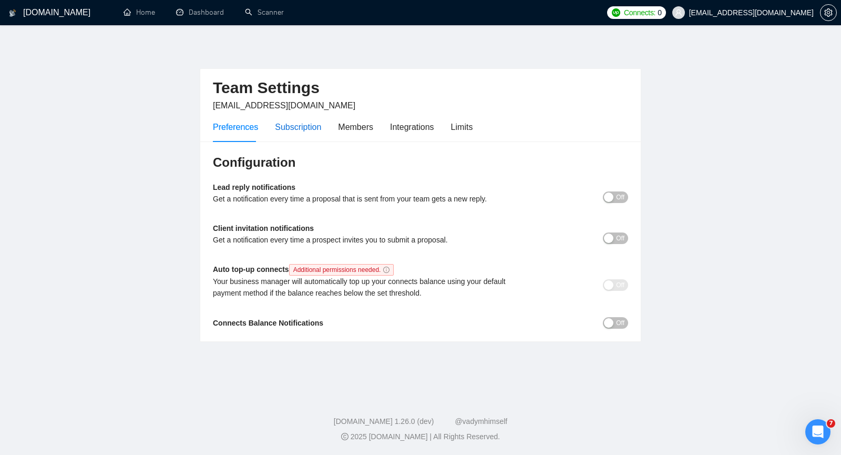
click at [300, 126] on div "Subscription" at bounding box center [298, 126] width 46 height 13
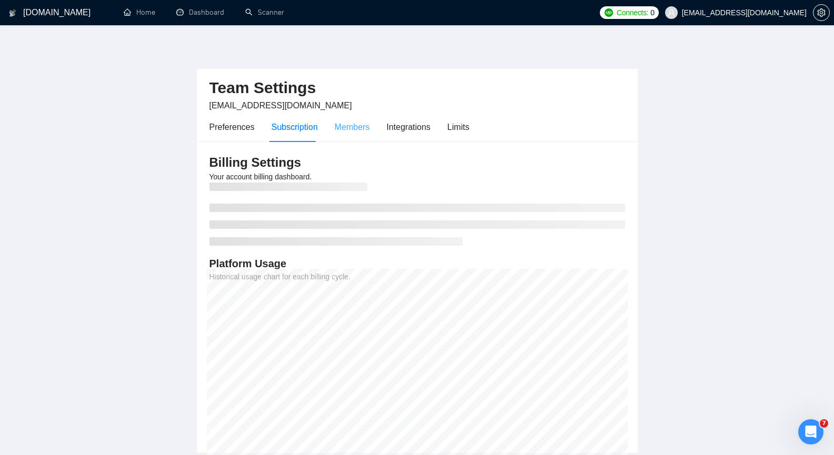
click at [360, 119] on div "Members" at bounding box center [351, 127] width 35 height 30
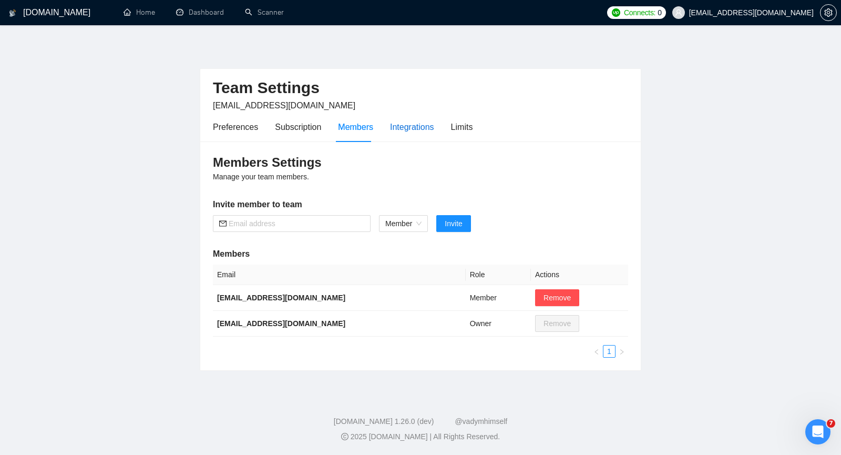
click at [397, 127] on div "Integrations" at bounding box center [412, 126] width 44 height 13
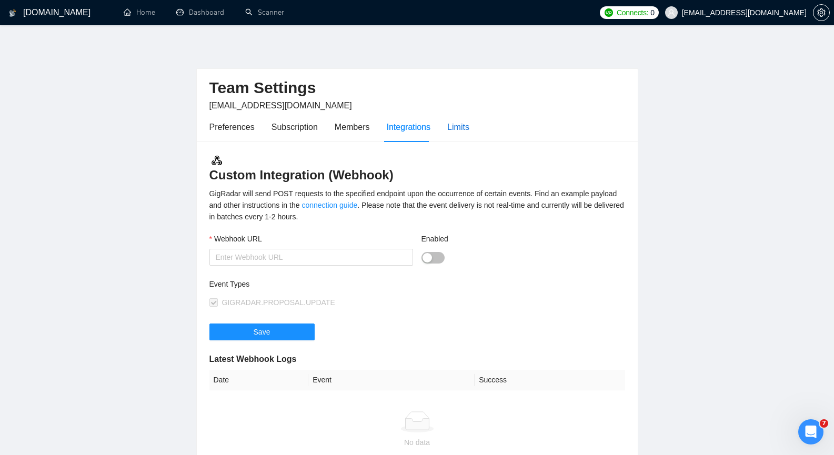
click at [457, 127] on div "Limits" at bounding box center [458, 126] width 22 height 13
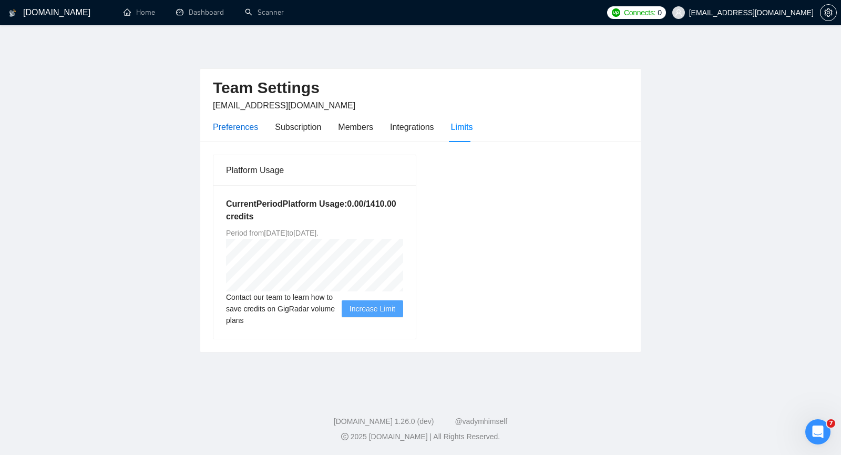
click at [246, 126] on div "Preferences" at bounding box center [235, 126] width 45 height 13
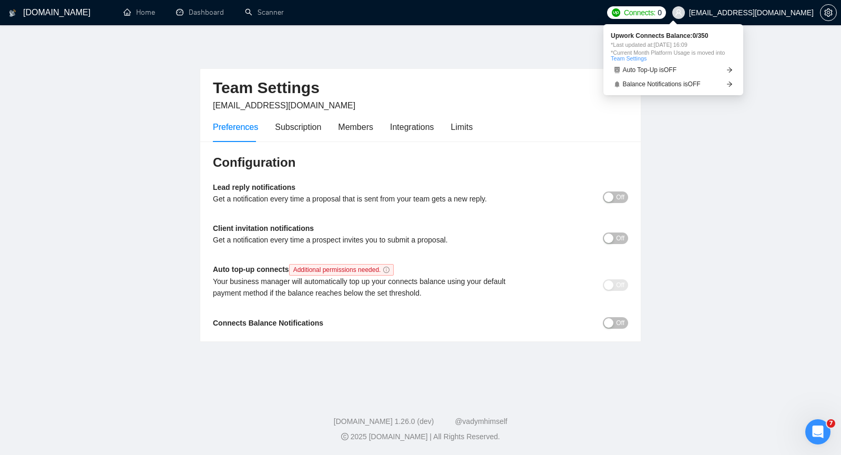
click at [662, 8] on span "Connects: 0" at bounding box center [636, 12] width 59 height 13
click at [644, 58] on link "Team Settings" at bounding box center [629, 58] width 36 height 6
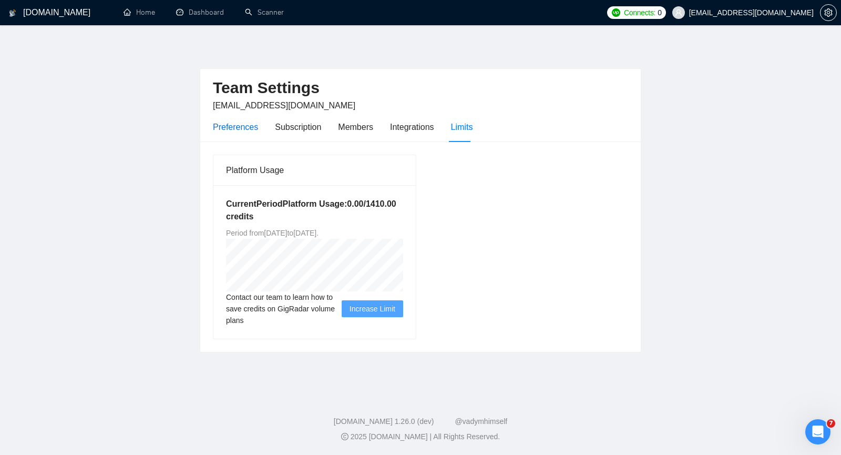
click at [228, 122] on div "Preferences" at bounding box center [235, 126] width 45 height 13
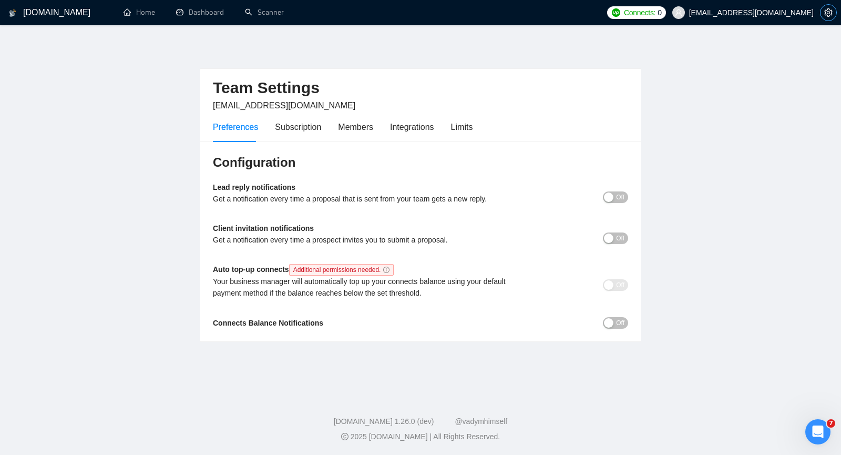
click at [833, 14] on span "setting" at bounding box center [829, 12] width 16 height 8
click at [830, 13] on icon "setting" at bounding box center [829, 12] width 8 height 8
click at [203, 12] on link "Dashboard" at bounding box center [200, 12] width 48 height 9
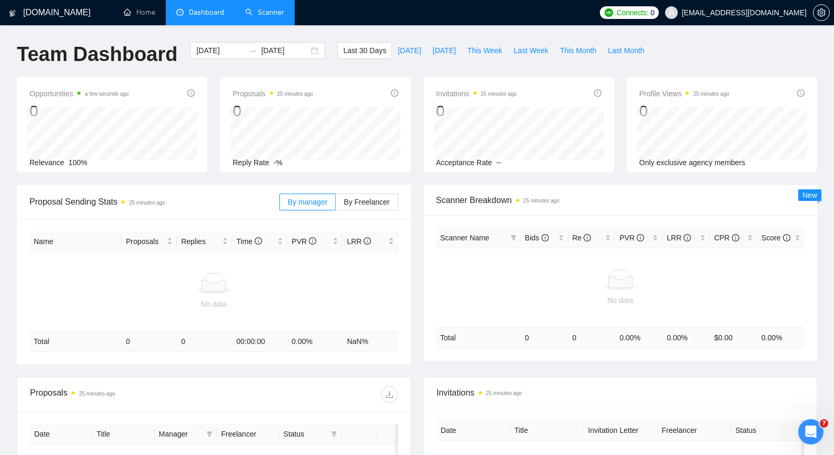
click at [284, 12] on link "Scanner" at bounding box center [264, 12] width 39 height 9
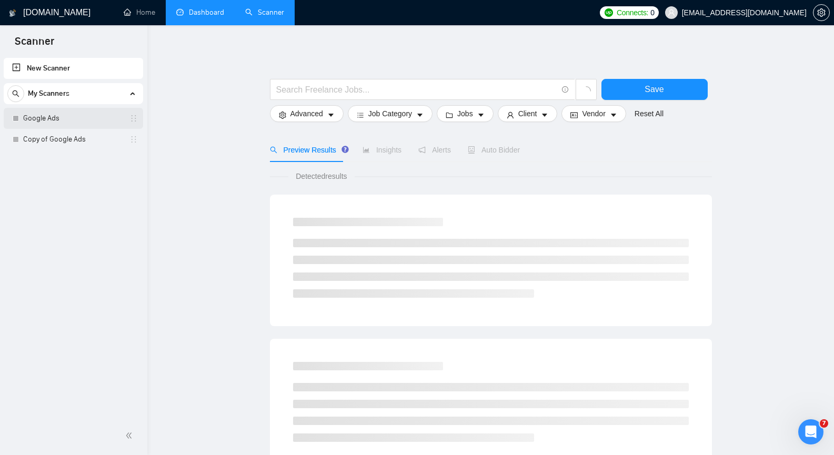
click at [42, 115] on link "Google Ads" at bounding box center [73, 118] width 100 height 21
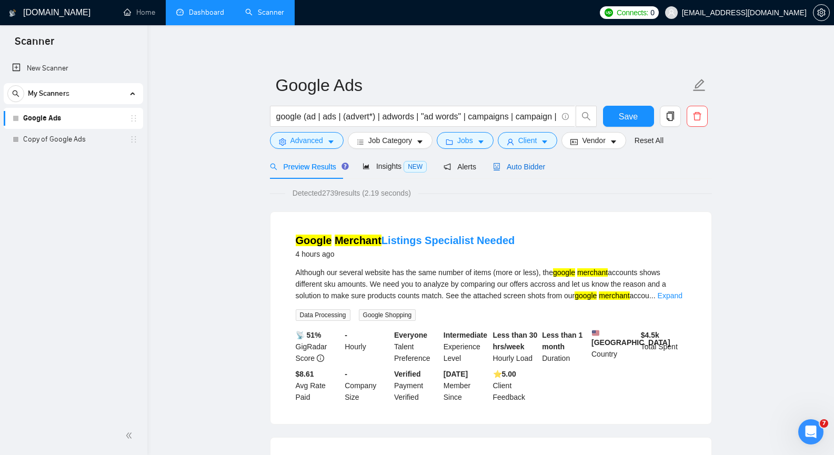
click at [521, 167] on span "Auto Bidder" at bounding box center [519, 167] width 52 height 8
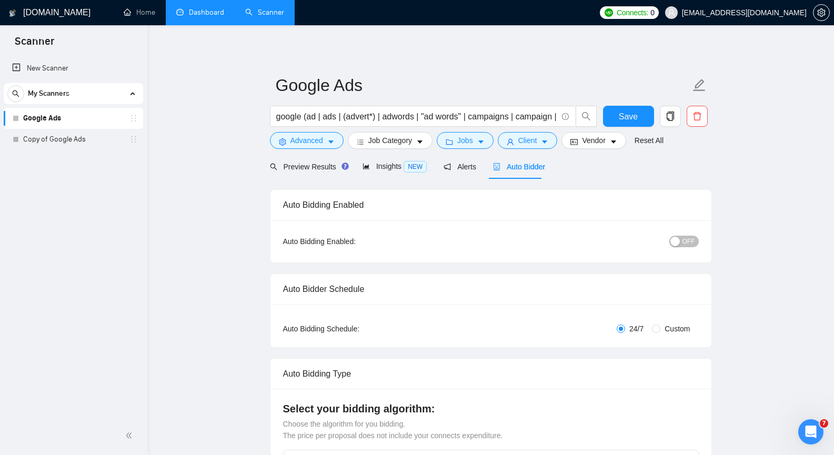
click at [692, 240] on span "OFF" at bounding box center [688, 242] width 13 height 12
click at [615, 113] on button "Save" at bounding box center [628, 116] width 51 height 21
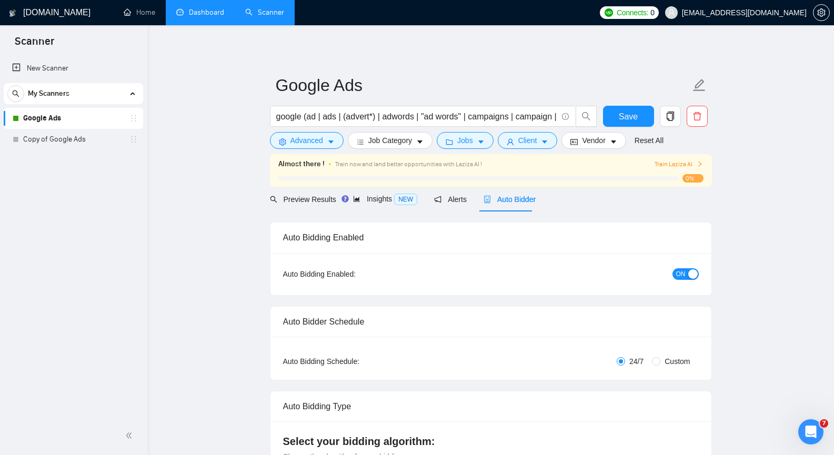
click at [671, 164] on span "Train Laziza AI" at bounding box center [678, 164] width 48 height 10
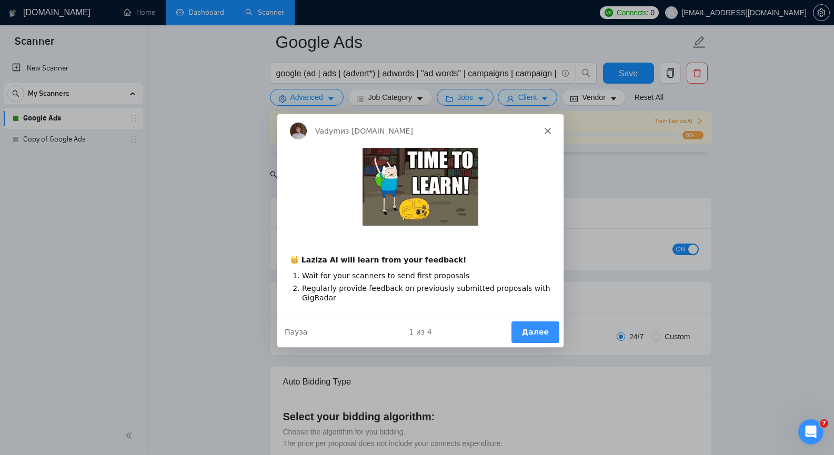
scroll to position [53, 0]
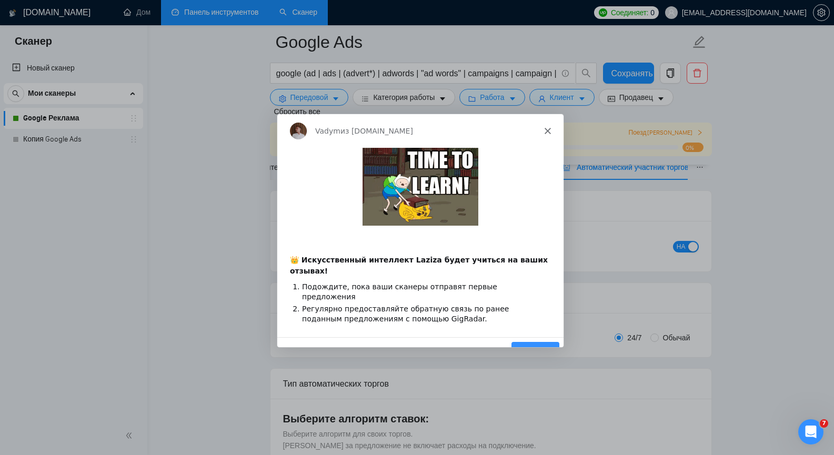
click at [544, 348] on font "Далее" at bounding box center [534, 352] width 27 height 8
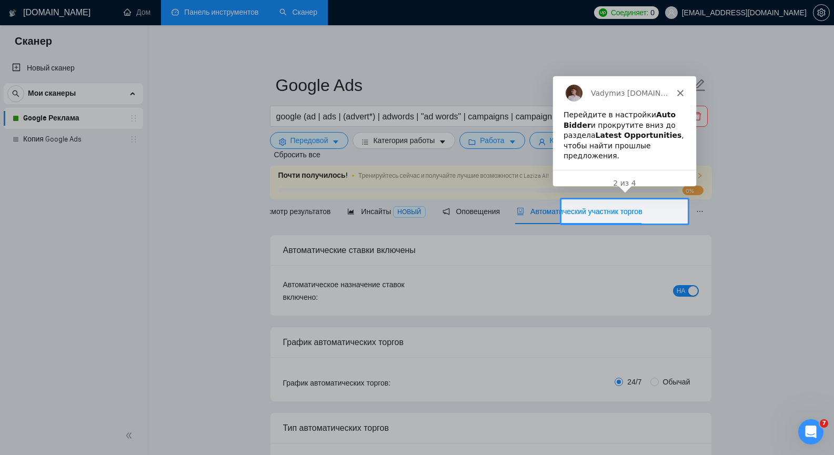
scroll to position [0, 0]
click at [586, 212] on font "Автоматический участник торгов" at bounding box center [632, 211] width 112 height 8
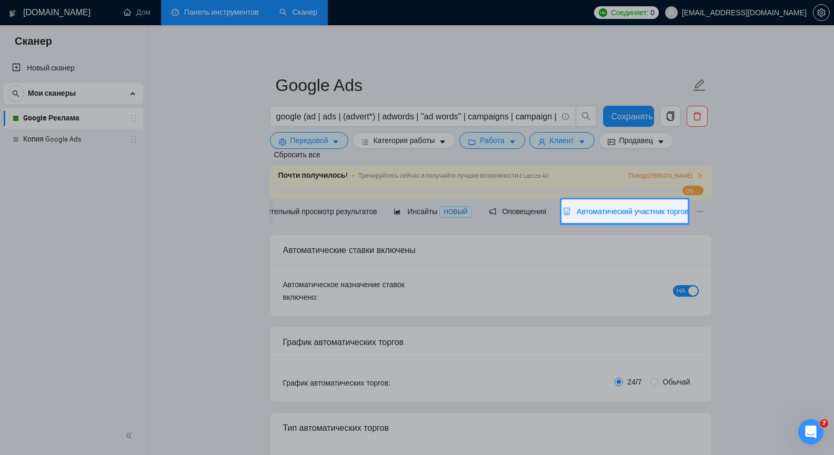
click at [586, 212] on font "Автоматический участник торгов" at bounding box center [632, 211] width 112 height 8
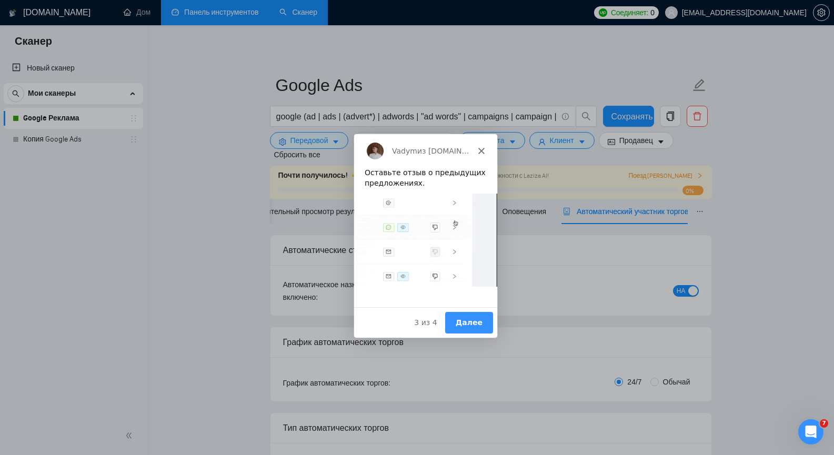
click at [474, 321] on font "Далее" at bounding box center [467, 321] width 27 height 8
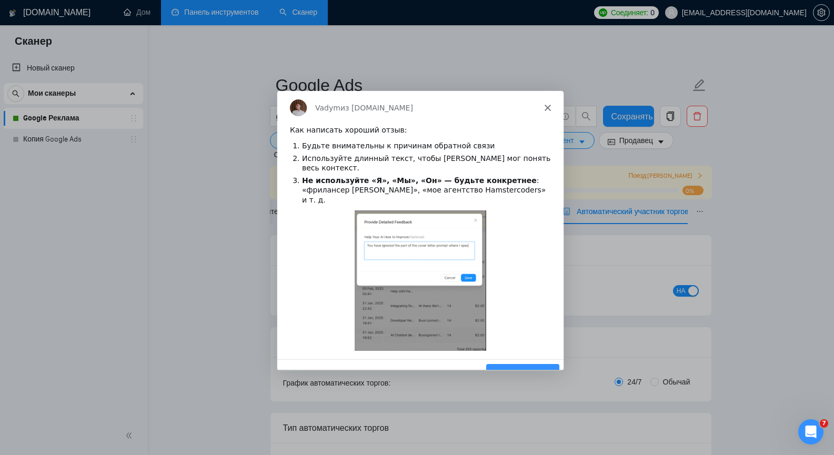
click at [524, 370] on font "Сделанный!" at bounding box center [521, 374] width 52 height 8
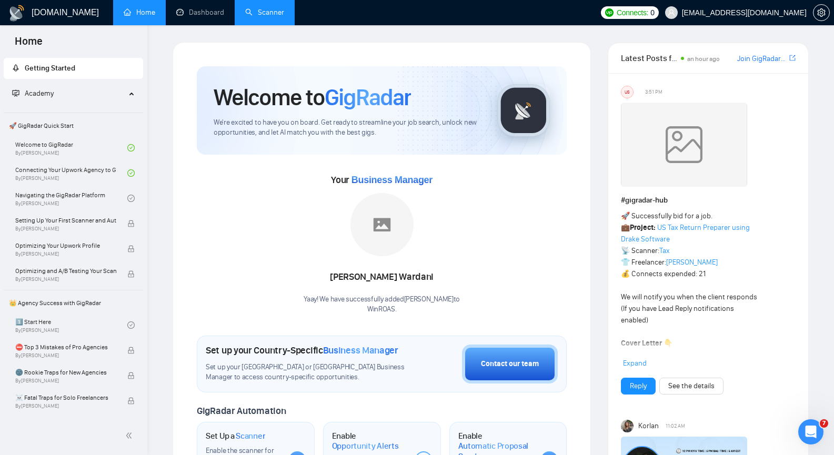
click at [269, 8] on link "Scanner" at bounding box center [264, 12] width 39 height 9
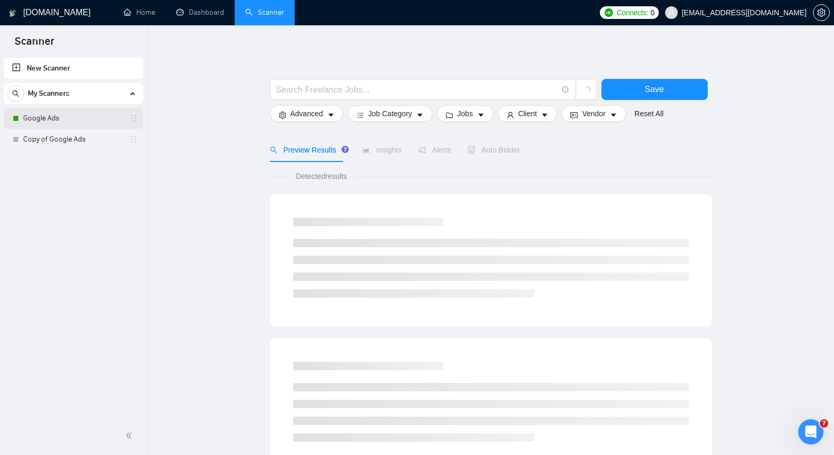
click at [86, 120] on link "Google Ads" at bounding box center [73, 118] width 100 height 21
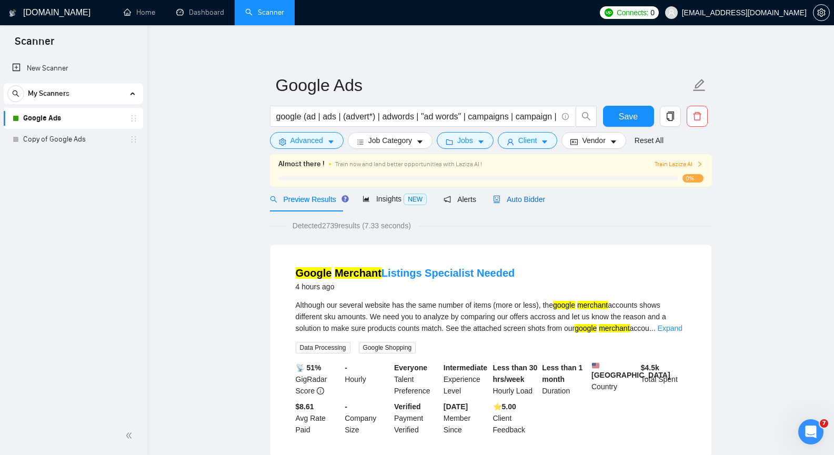
click at [522, 200] on span "Auto Bidder" at bounding box center [519, 199] width 52 height 8
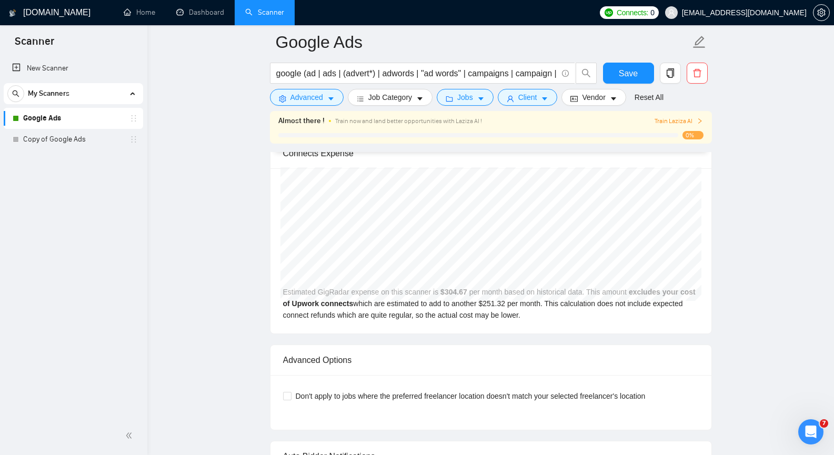
scroll to position [2195, 0]
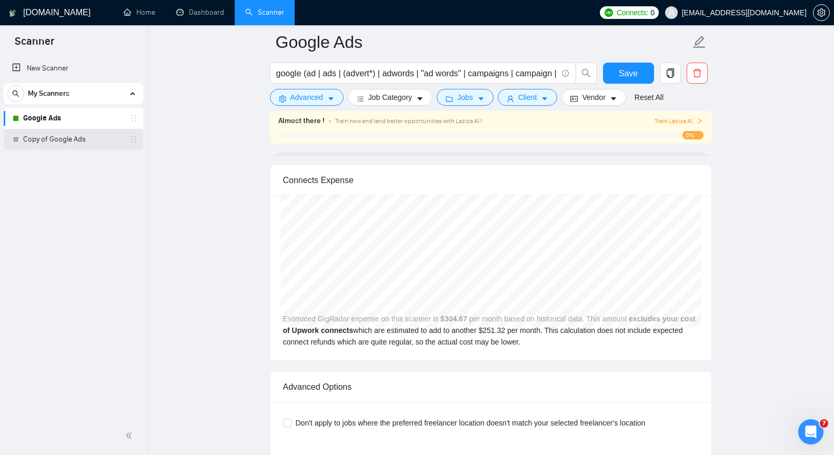
click at [73, 139] on link "Copy of Google Ads" at bounding box center [73, 139] width 100 height 21
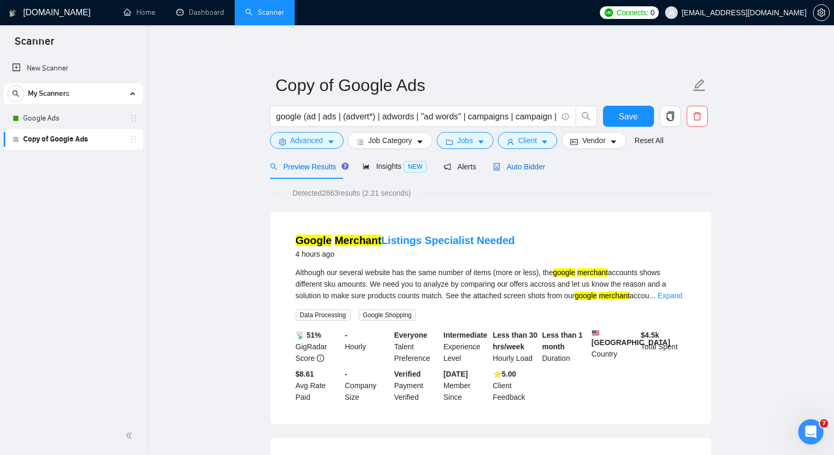
click at [518, 167] on span "Auto Bidder" at bounding box center [519, 167] width 52 height 8
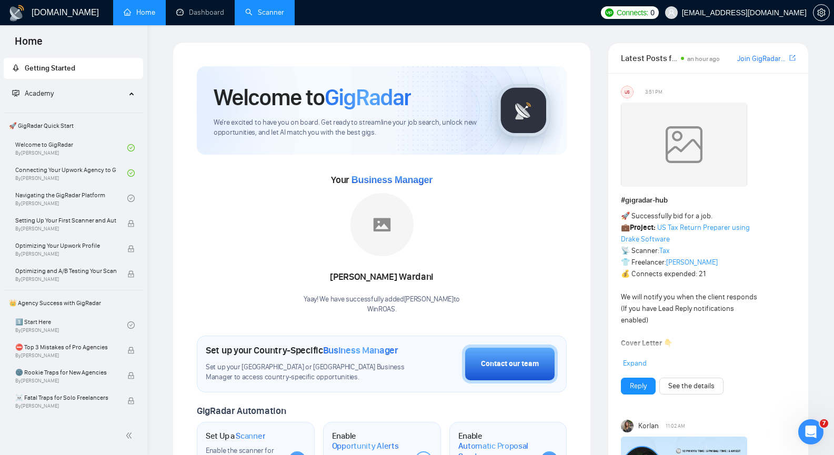
click at [282, 17] on link "Scanner" at bounding box center [264, 12] width 39 height 9
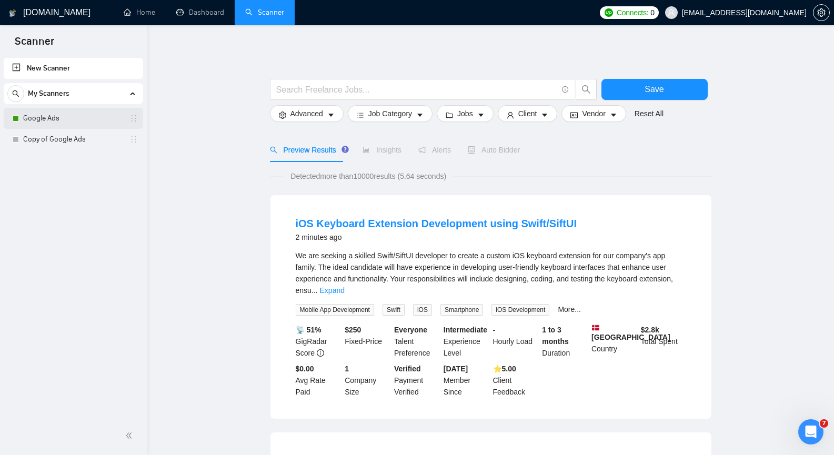
click at [70, 117] on link "Google Ads" at bounding box center [73, 118] width 100 height 21
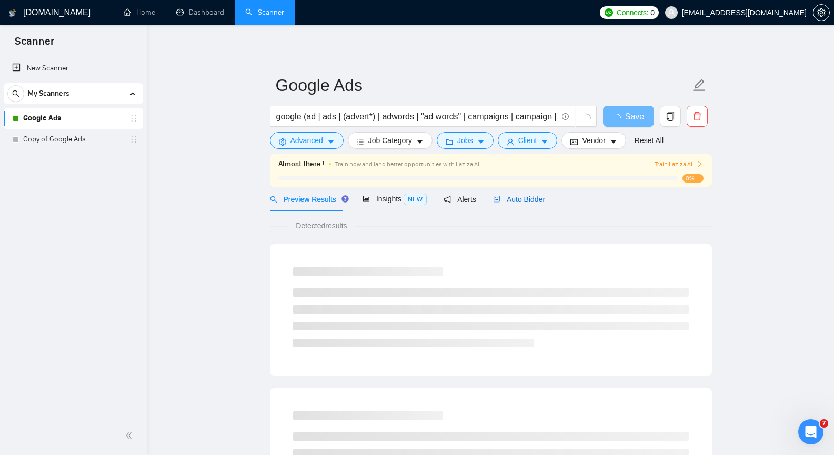
click at [518, 201] on span "Auto Bidder" at bounding box center [519, 199] width 52 height 8
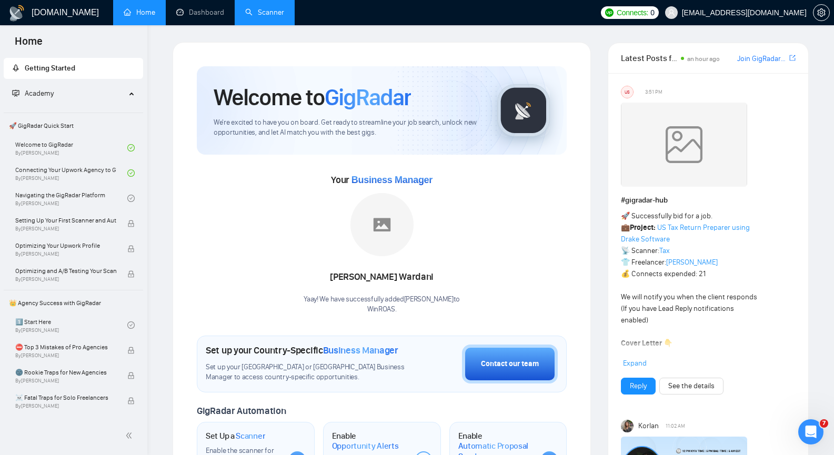
click at [259, 11] on link "Scanner" at bounding box center [264, 12] width 39 height 9
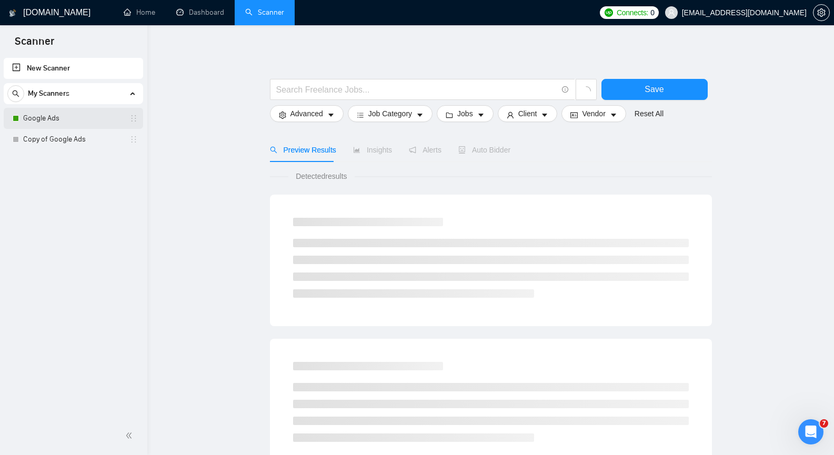
click at [69, 123] on link "Google Ads" at bounding box center [73, 118] width 100 height 21
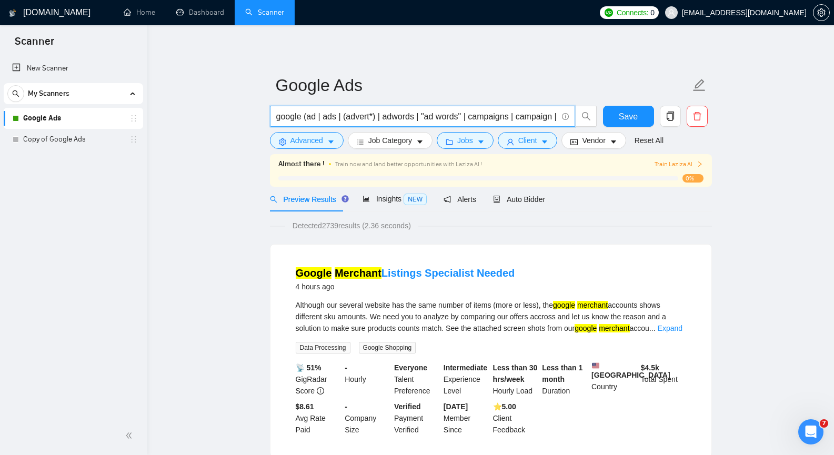
click at [350, 115] on input "google (ad | ads | (advert*) | adwords | "ad words" | campaigns | campaign | pp…" at bounding box center [416, 116] width 281 height 13
click at [331, 142] on icon "caret-down" at bounding box center [330, 142] width 5 height 3
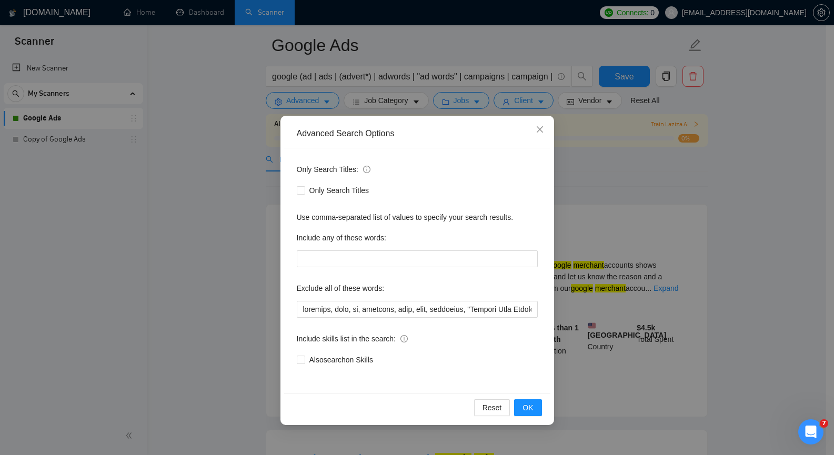
scroll to position [53, 0]
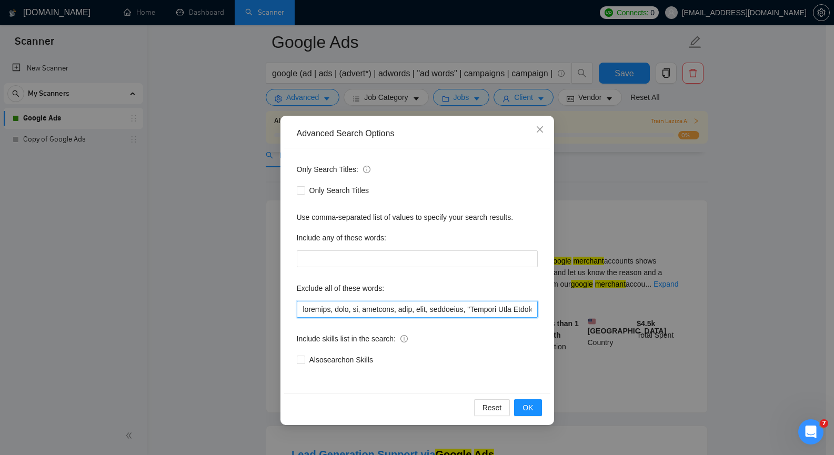
click at [405, 311] on input "text" at bounding box center [417, 309] width 241 height 17
click at [540, 127] on icon "close" at bounding box center [539, 129] width 8 height 8
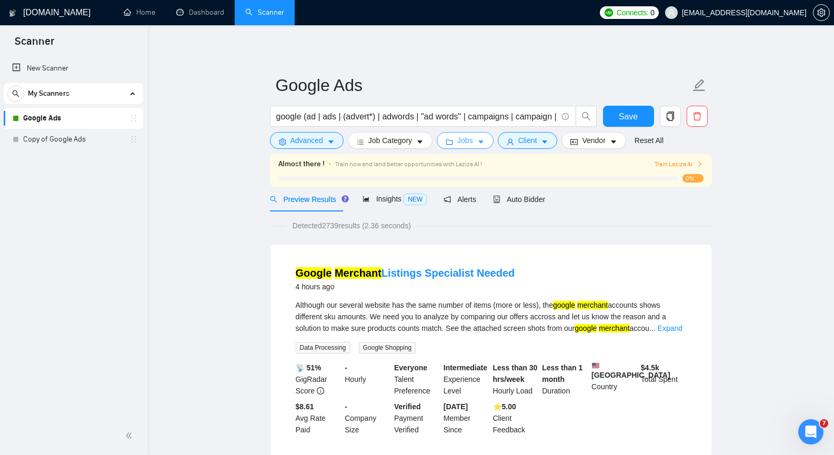
click at [479, 140] on icon "caret-down" at bounding box center [480, 141] width 7 height 7
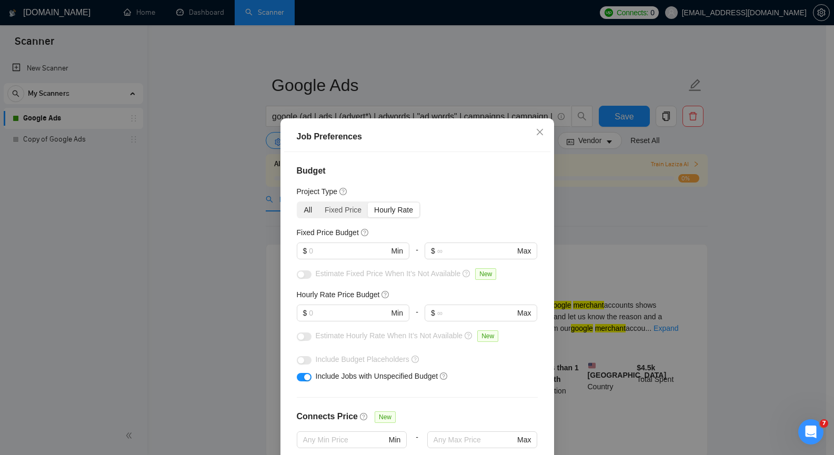
click at [301, 211] on div "All" at bounding box center [308, 209] width 21 height 15
click at [298, 202] on input "All" at bounding box center [298, 202] width 0 height 0
click at [301, 211] on div "All" at bounding box center [308, 209] width 21 height 15
click at [298, 202] on input "All" at bounding box center [298, 202] width 0 height 0
click at [465, 190] on div "Project Type" at bounding box center [417, 192] width 241 height 12
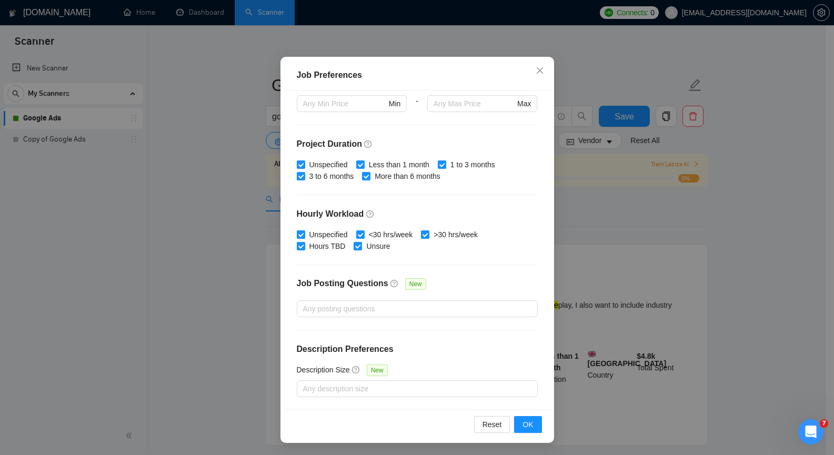
scroll to position [62, 0]
click at [522, 421] on span "OK" at bounding box center [527, 424] width 11 height 12
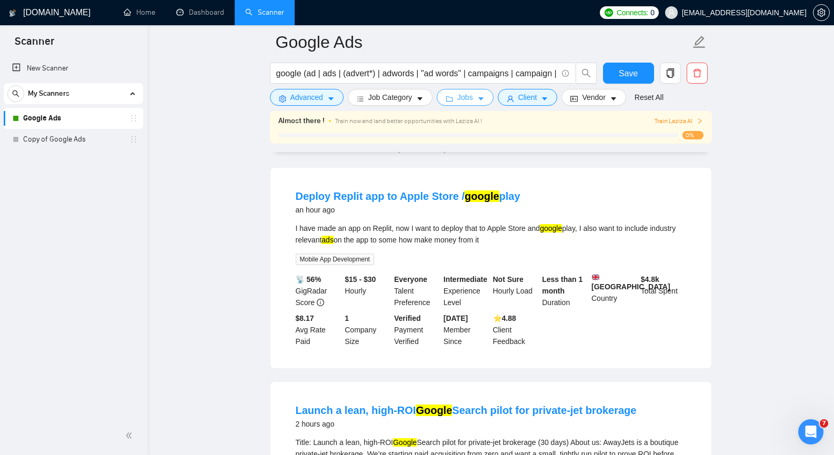
scroll to position [53, 0]
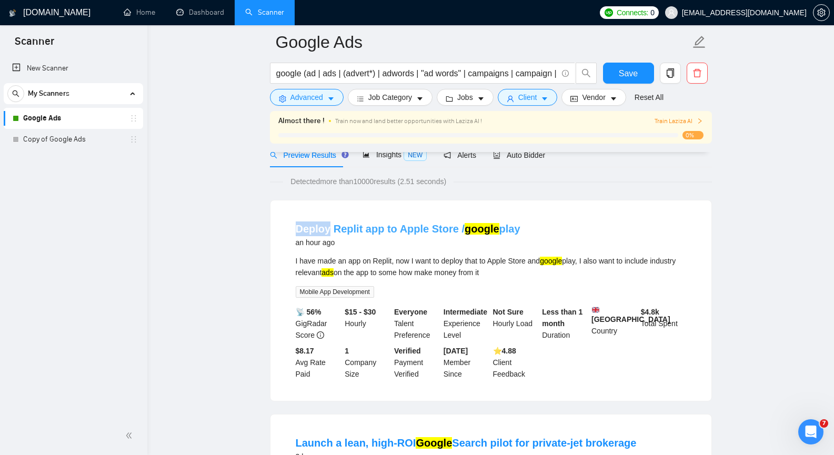
copy link "Deploy"
drag, startPoint x: 295, startPoint y: 222, endPoint x: 329, endPoint y: 223, distance: 34.2
click at [329, 223] on li "Deploy Replit app to Apple Store / google play an hour ago I have made an app o…" at bounding box center [490, 300] width 415 height 175
click at [331, 97] on icon "caret-down" at bounding box center [330, 98] width 7 height 7
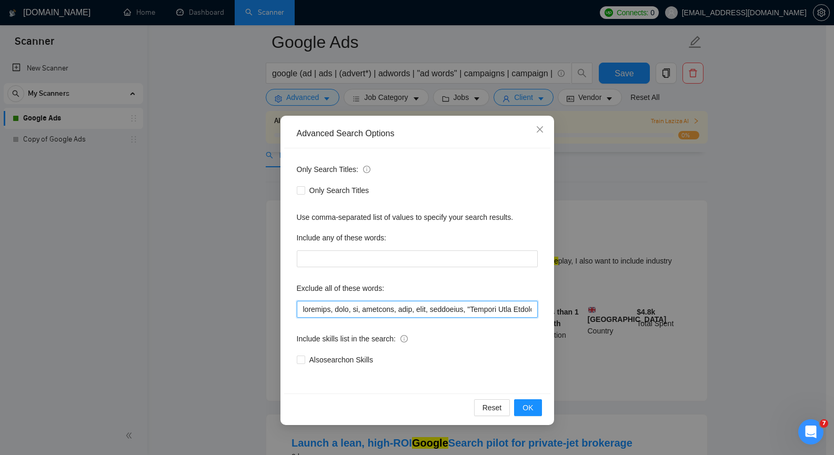
click at [352, 305] on input "text" at bounding box center [417, 309] width 241 height 17
paste input "Deploy"
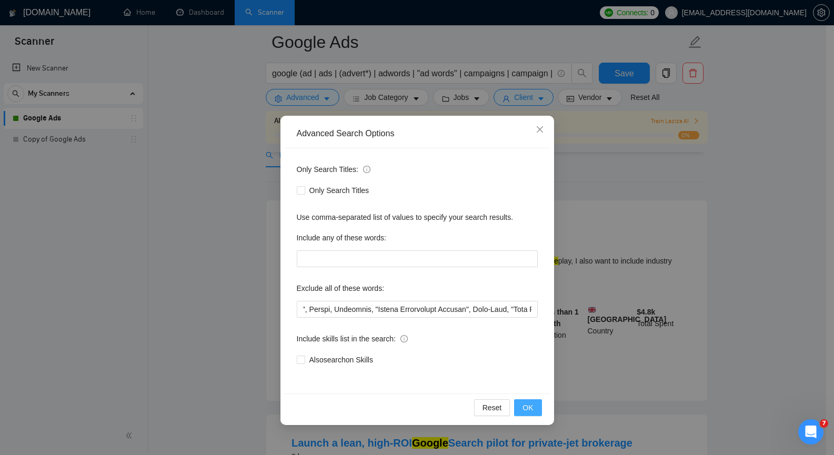
scroll to position [0, 0]
click at [526, 408] on span "OK" at bounding box center [527, 408] width 11 height 12
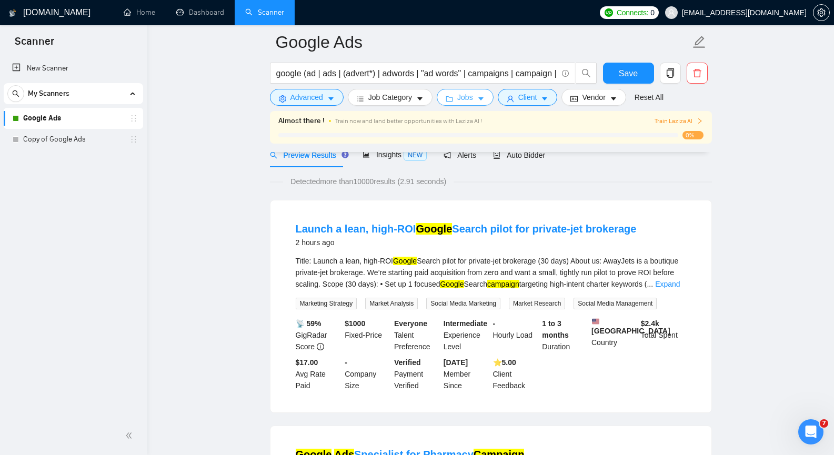
click at [477, 97] on icon "caret-down" at bounding box center [480, 98] width 7 height 7
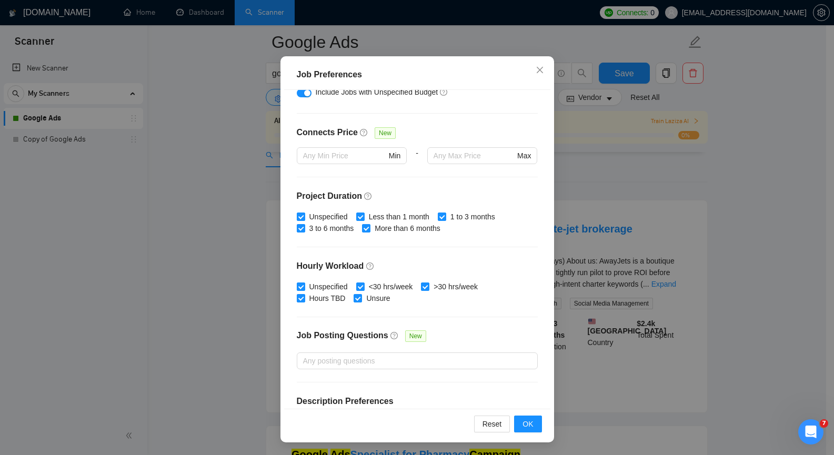
scroll to position [222, 0]
click at [526, 430] on button "OK" at bounding box center [527, 423] width 27 height 17
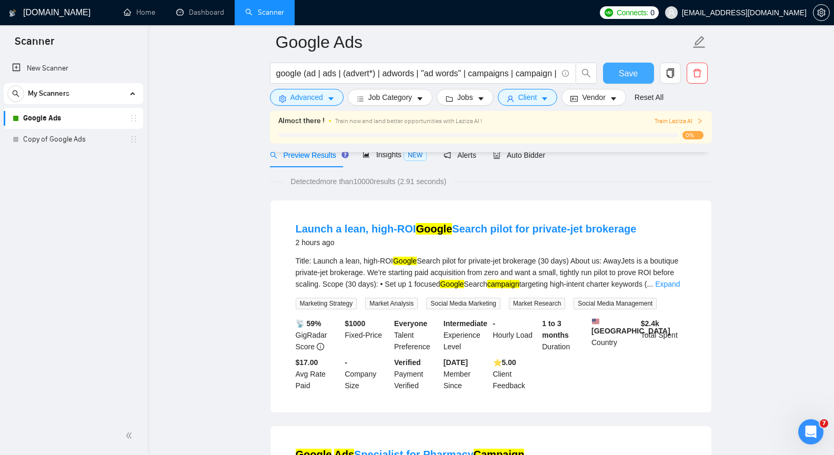
click at [617, 73] on button "Save" at bounding box center [628, 73] width 51 height 21
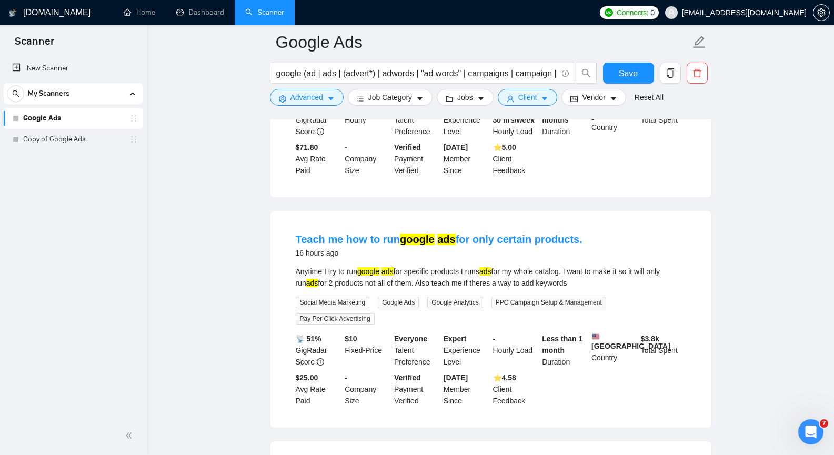
scroll to position [1210, 0]
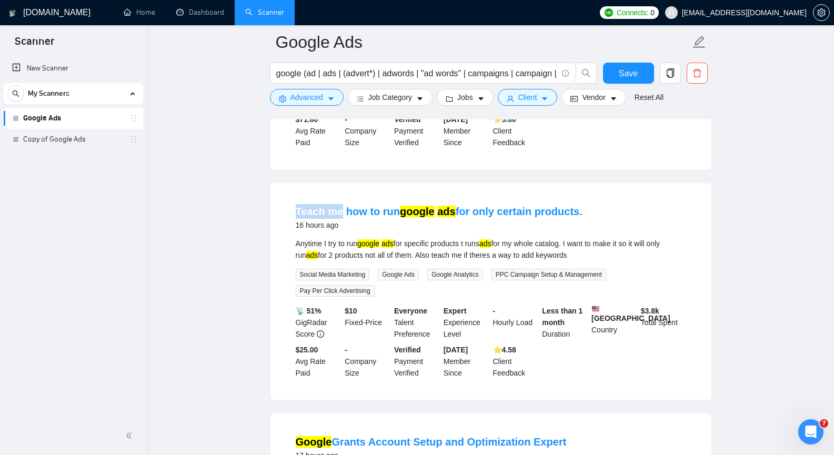
copy link "Teach me"
drag, startPoint x: 292, startPoint y: 209, endPoint x: 341, endPoint y: 212, distance: 48.5
click at [341, 212] on li "Teach me how to run google ads for only certain products. 16 hours ago Anytime …" at bounding box center [490, 291] width 415 height 191
click at [330, 98] on icon "caret-down" at bounding box center [330, 98] width 7 height 7
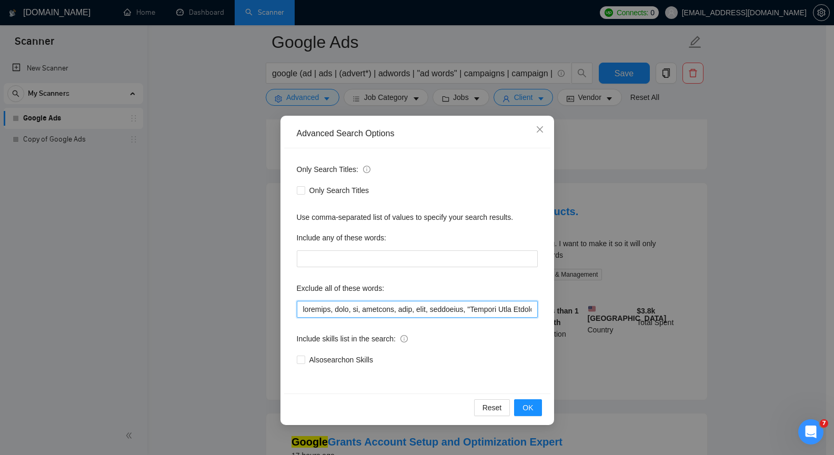
click at [353, 307] on input "text" at bounding box center [417, 309] width 241 height 17
paste input "Teach me"
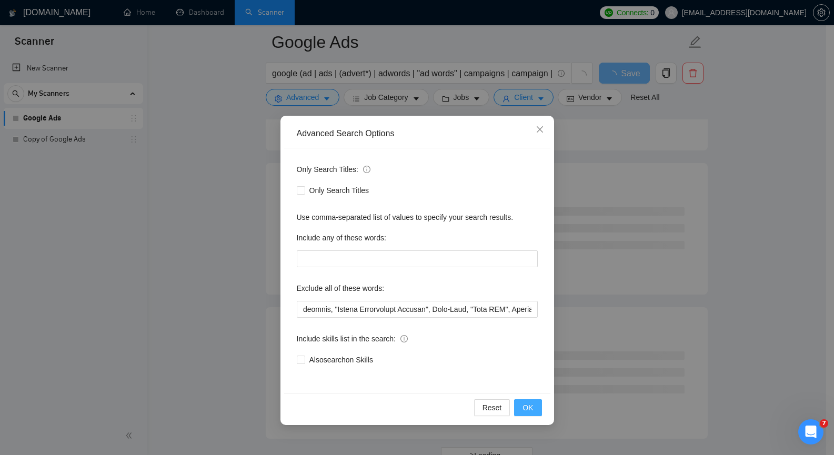
scroll to position [0, 0]
click at [528, 402] on button "OK" at bounding box center [527, 407] width 27 height 17
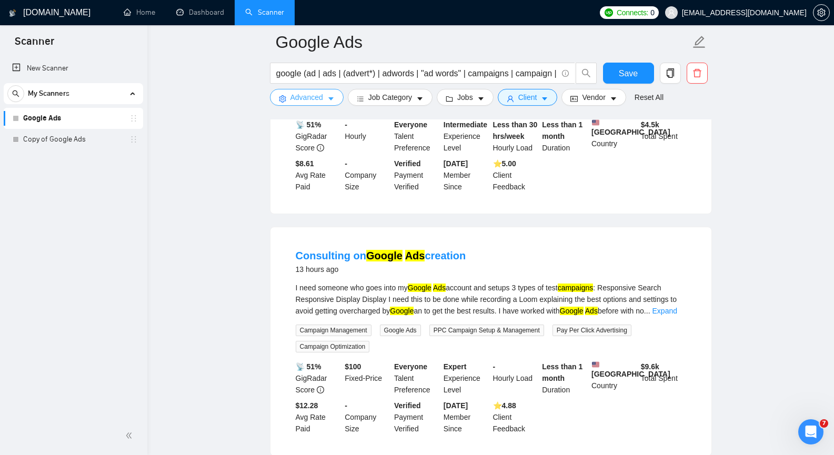
scroll to position [684, 0]
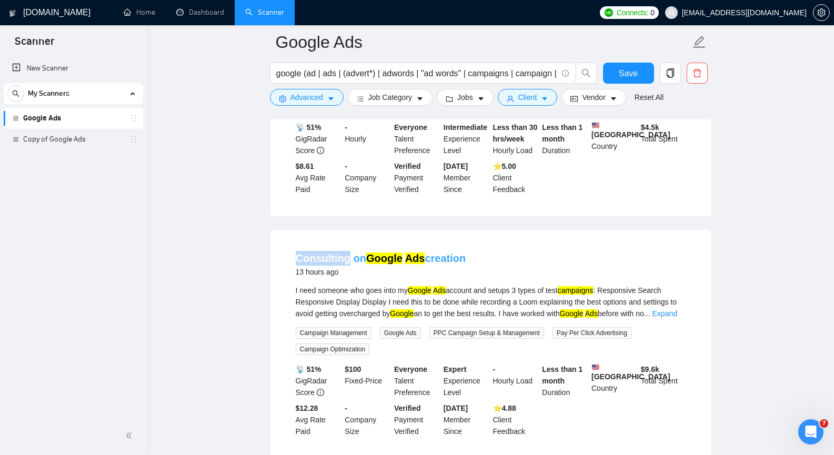
copy link "Consulting"
drag, startPoint x: 293, startPoint y: 257, endPoint x: 346, endPoint y: 265, distance: 53.2
click at [346, 265] on li "Consulting on Google Ads creation 13 hours ago I need someone who goes into my …" at bounding box center [490, 343] width 415 height 203
click at [335, 97] on button "Advanced" at bounding box center [307, 97] width 74 height 17
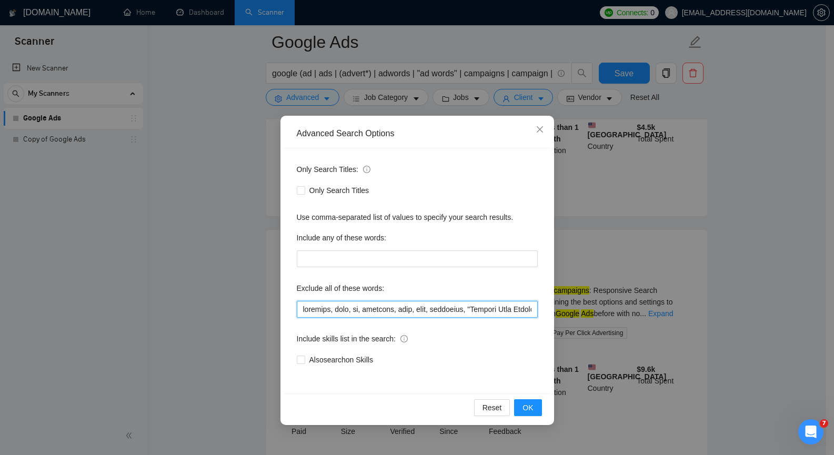
click at [353, 308] on input "text" at bounding box center [417, 309] width 241 height 17
paste input "Consulting"
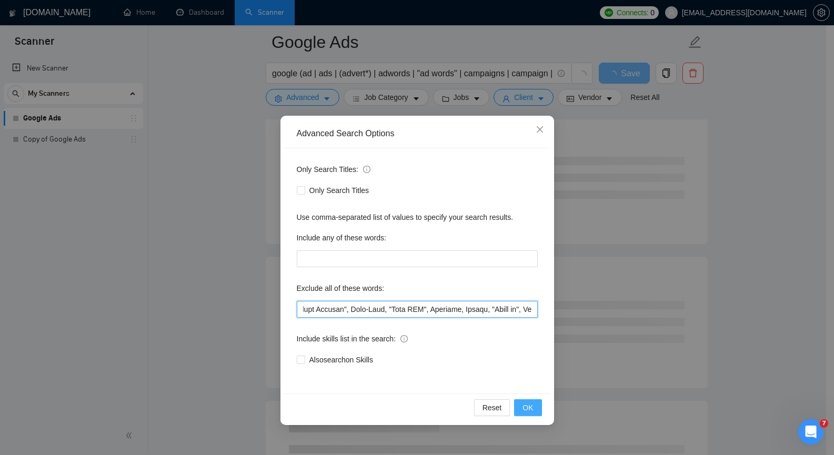
type input "facebook, meta, fb, intagram, inst, bing, microsoft, "Landing Page Optimization…"
click at [536, 407] on button "OK" at bounding box center [527, 407] width 27 height 17
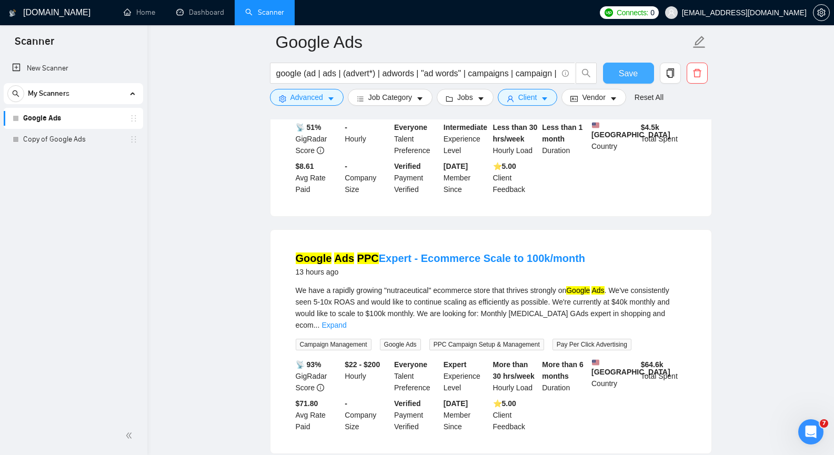
click at [633, 75] on span "Save" at bounding box center [627, 73] width 19 height 13
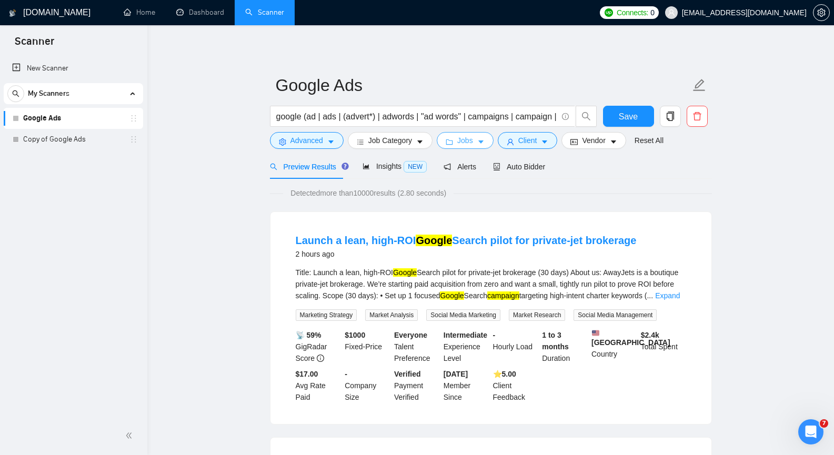
click at [478, 141] on icon "caret-down" at bounding box center [480, 141] width 7 height 7
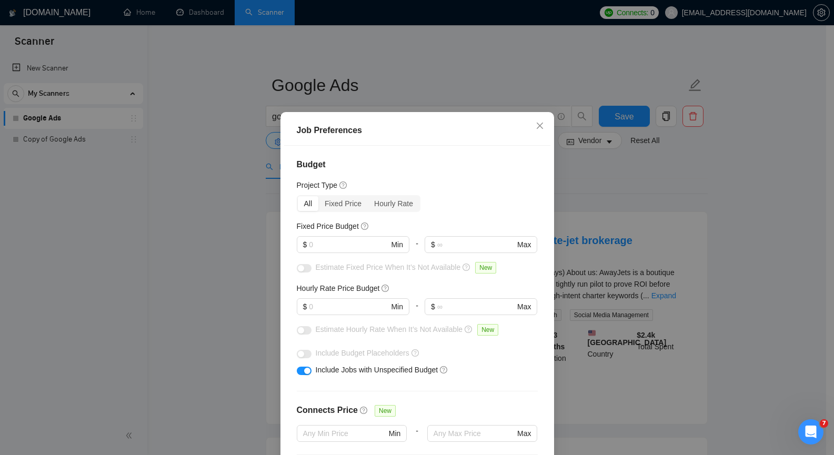
click at [574, 175] on div "Job Preferences Budget Project Type All Fixed Price Hourly Rate Fixed Price Bud…" at bounding box center [417, 227] width 834 height 455
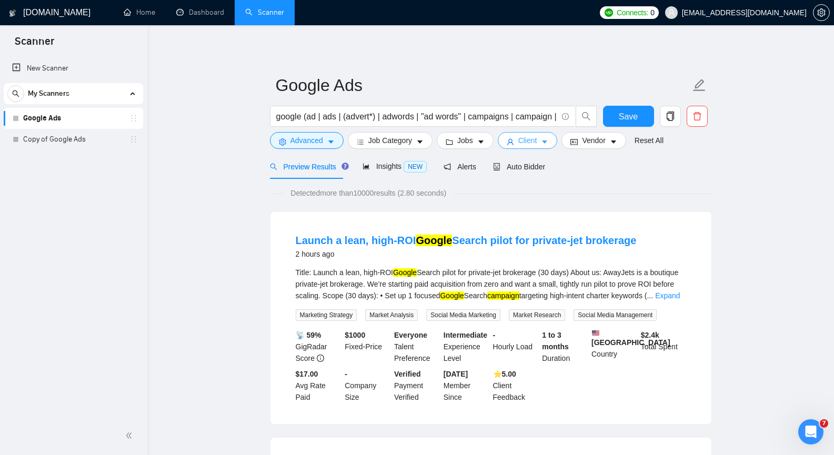
click at [544, 139] on icon "caret-down" at bounding box center [544, 141] width 7 height 7
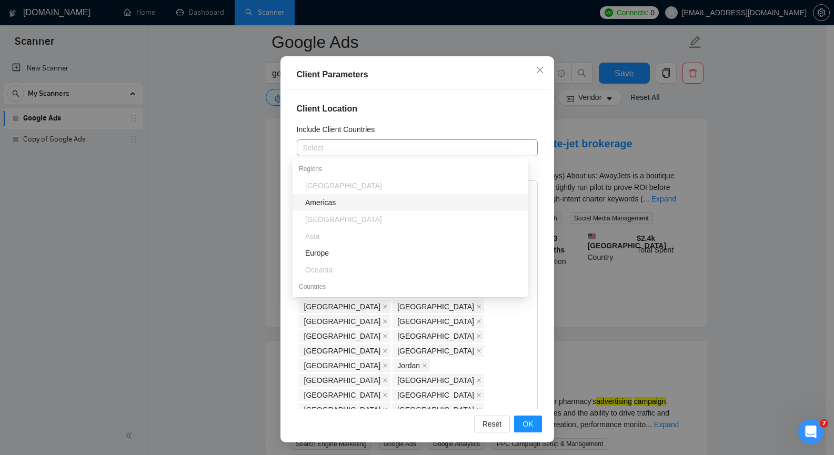
click at [338, 144] on div at bounding box center [411, 147] width 225 height 13
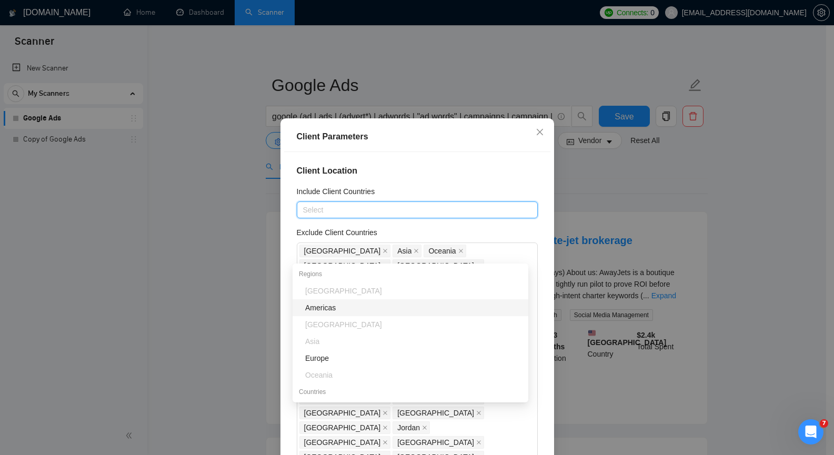
click at [354, 309] on div "Americas" at bounding box center [413, 308] width 217 height 12
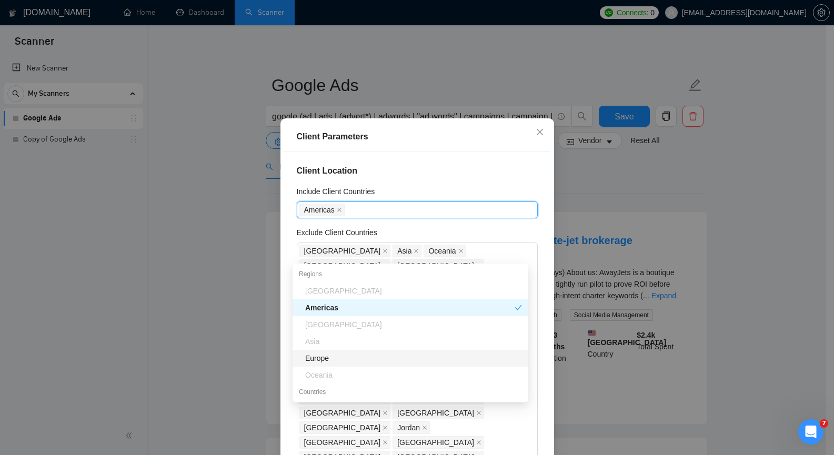
click at [331, 358] on div "Europe" at bounding box center [413, 358] width 217 height 12
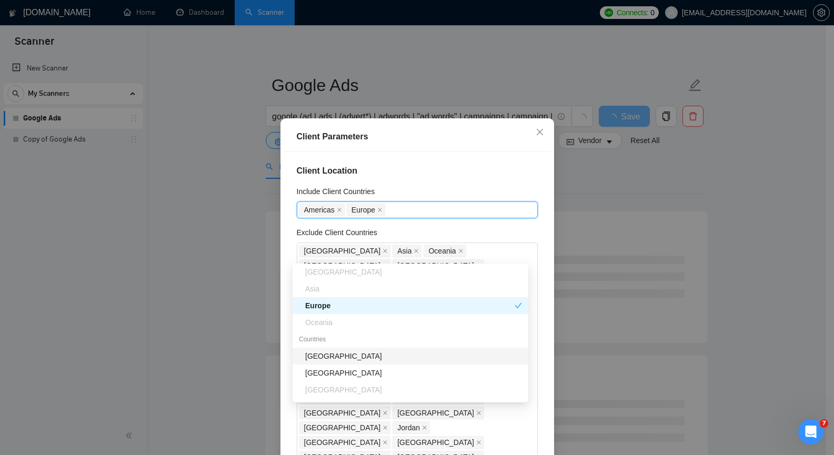
click at [369, 353] on div "[GEOGRAPHIC_DATA]" at bounding box center [413, 356] width 217 height 12
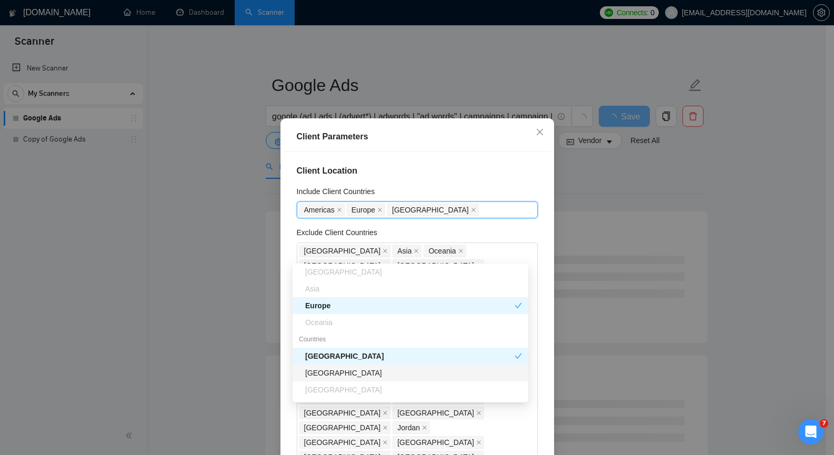
click at [362, 375] on div "[GEOGRAPHIC_DATA]" at bounding box center [413, 373] width 217 height 12
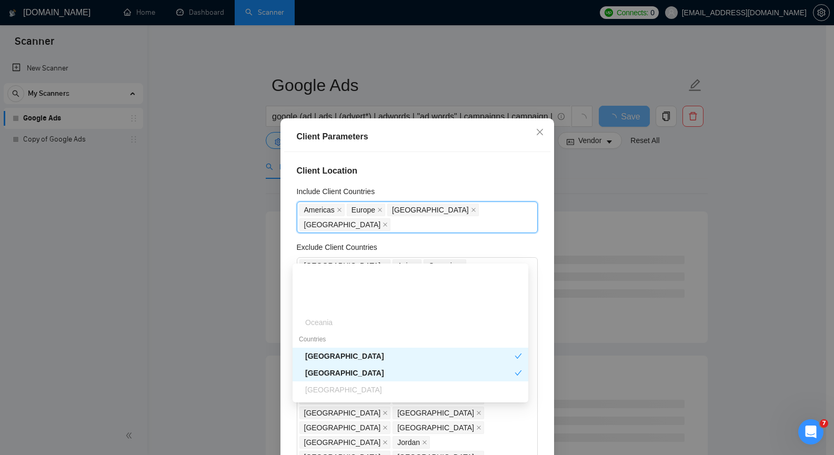
scroll to position [105, 0]
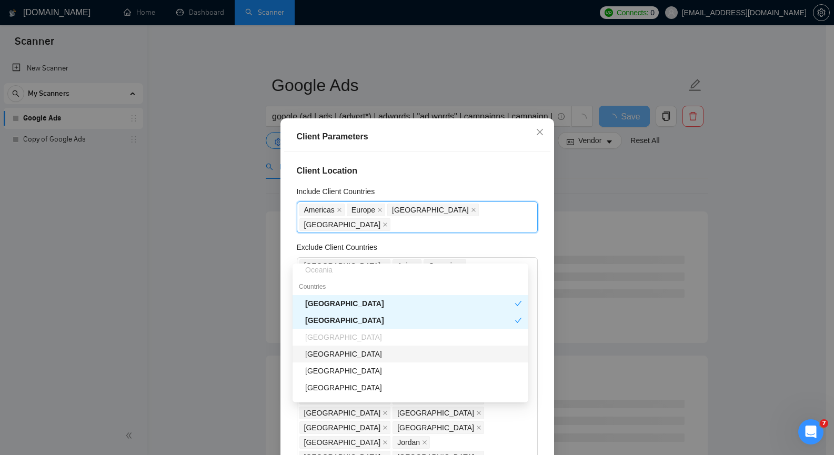
click at [366, 358] on div "[GEOGRAPHIC_DATA]" at bounding box center [413, 354] width 217 height 12
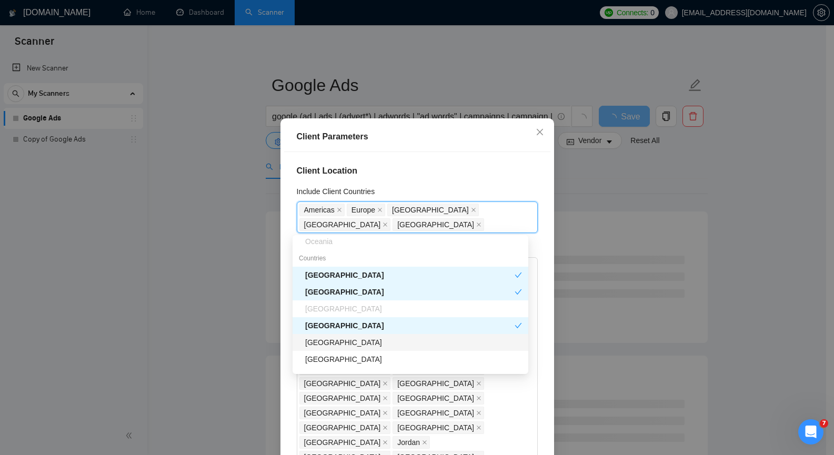
click at [362, 345] on div "[GEOGRAPHIC_DATA]" at bounding box center [413, 343] width 217 height 12
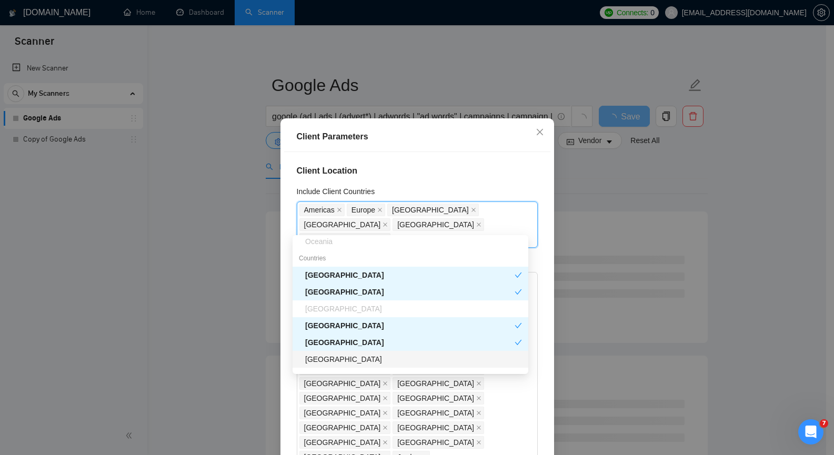
click at [358, 358] on div "[GEOGRAPHIC_DATA]" at bounding box center [413, 359] width 217 height 12
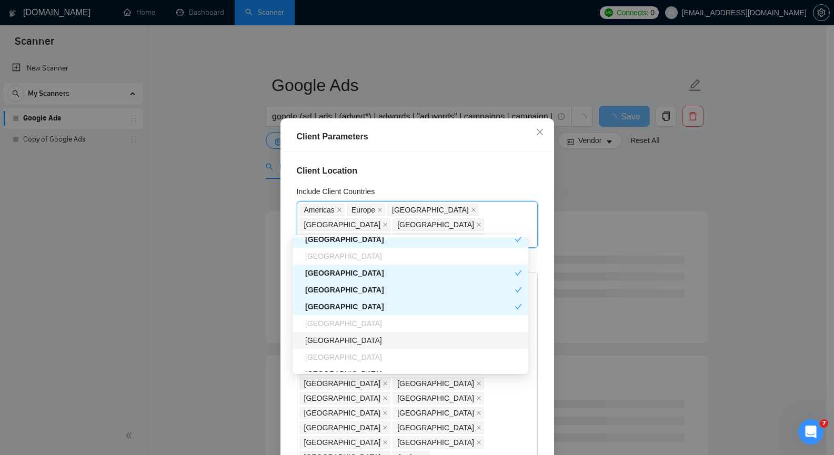
click at [368, 342] on div "[GEOGRAPHIC_DATA]" at bounding box center [413, 340] width 217 height 12
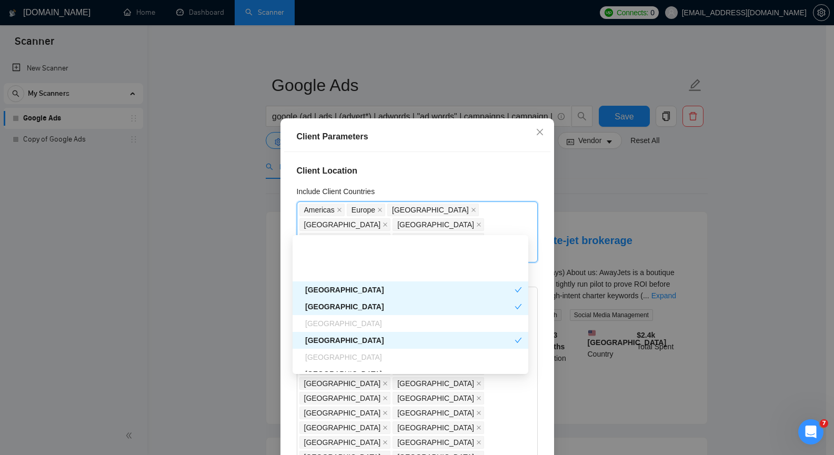
scroll to position [210, 0]
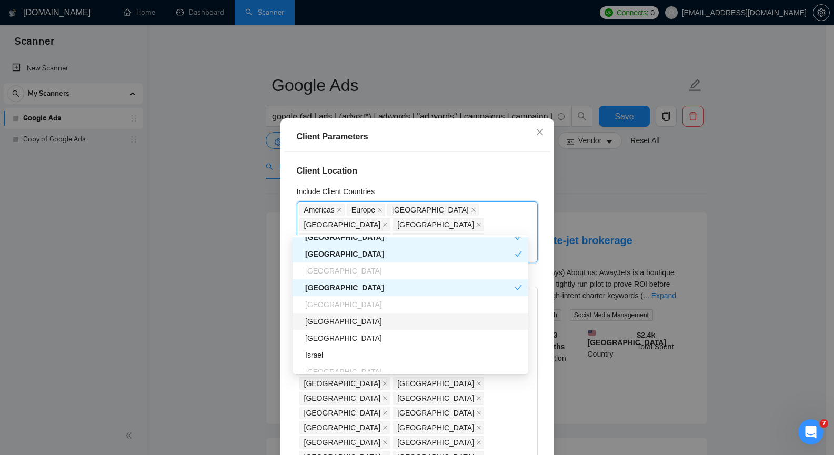
click at [366, 323] on div "[GEOGRAPHIC_DATA]" at bounding box center [413, 322] width 217 height 12
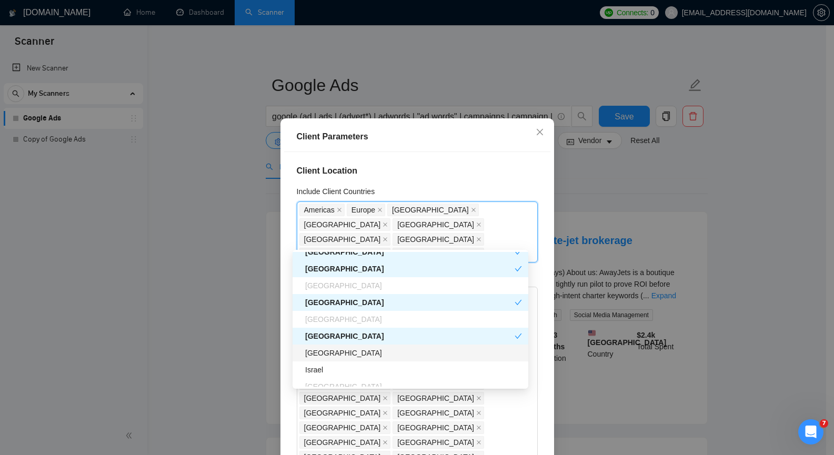
click at [354, 351] on div "[GEOGRAPHIC_DATA]" at bounding box center [413, 353] width 217 height 12
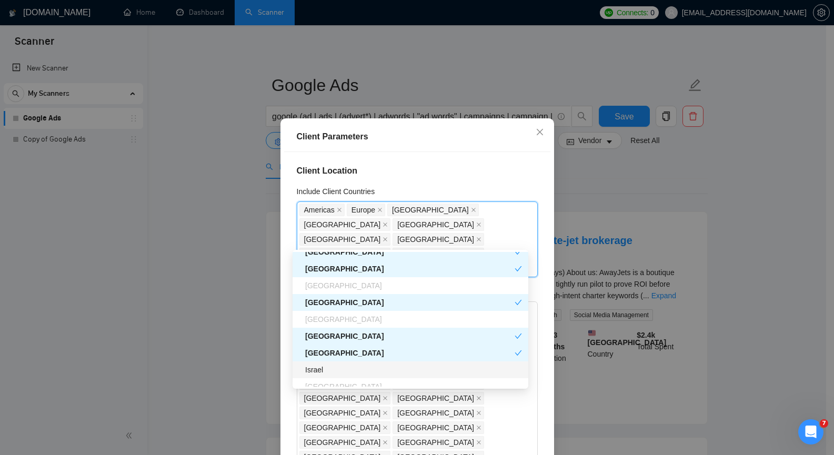
click at [350, 368] on div "Israel" at bounding box center [413, 370] width 217 height 12
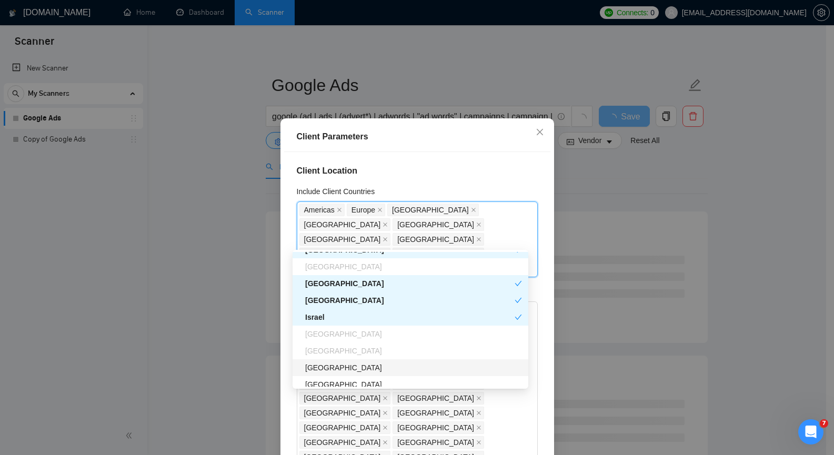
click at [350, 367] on div "[GEOGRAPHIC_DATA]" at bounding box center [413, 368] width 217 height 12
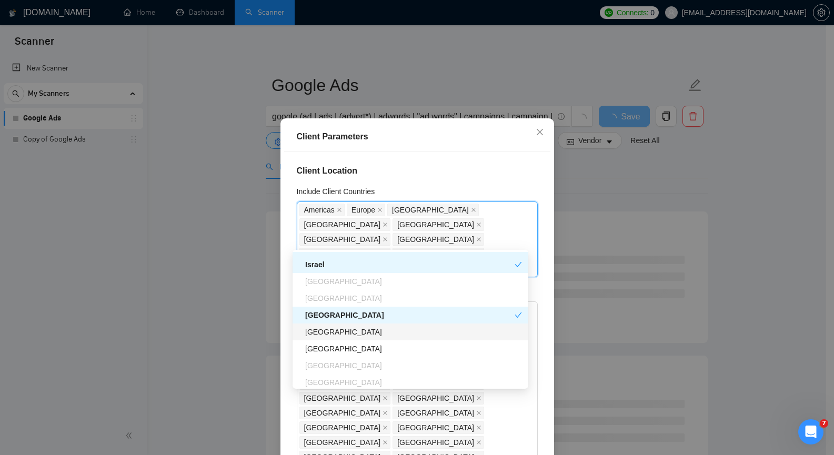
click at [351, 337] on div "[GEOGRAPHIC_DATA]" at bounding box center [413, 332] width 217 height 12
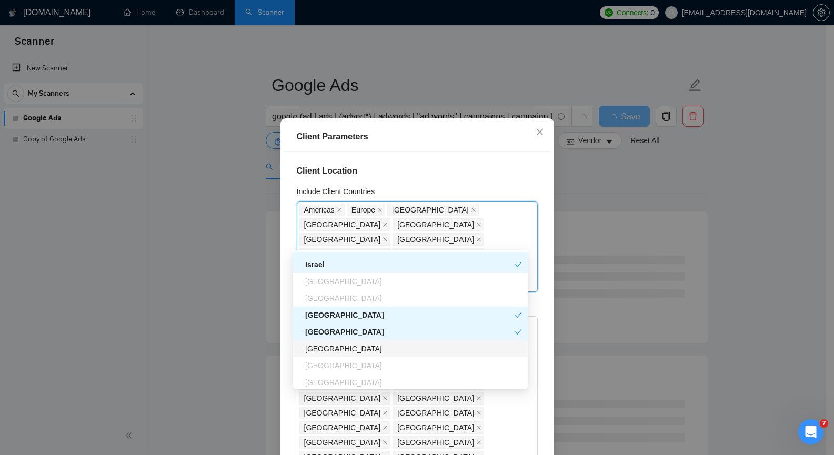
click at [349, 347] on div "[GEOGRAPHIC_DATA]" at bounding box center [413, 349] width 217 height 12
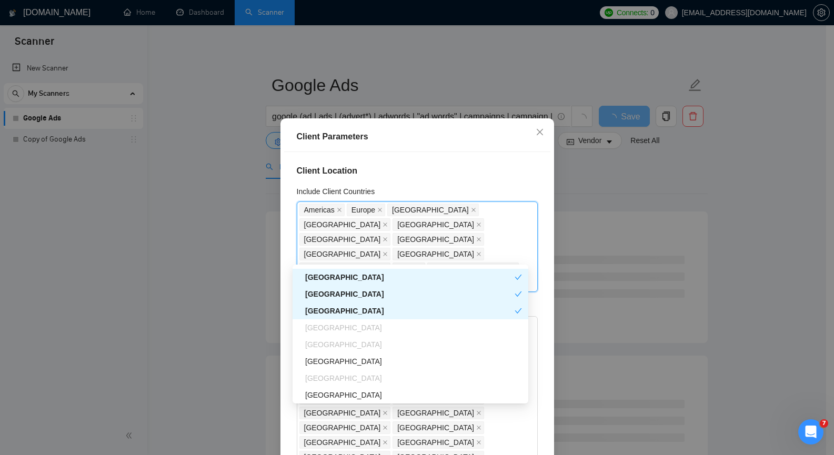
scroll to position [421, 0]
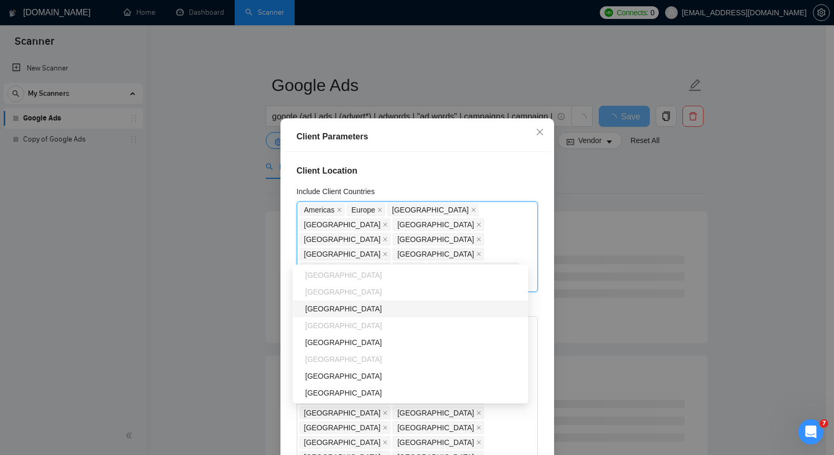
click at [343, 310] on div "[GEOGRAPHIC_DATA]" at bounding box center [413, 309] width 217 height 12
click at [350, 345] on div "[GEOGRAPHIC_DATA]" at bounding box center [413, 343] width 217 height 12
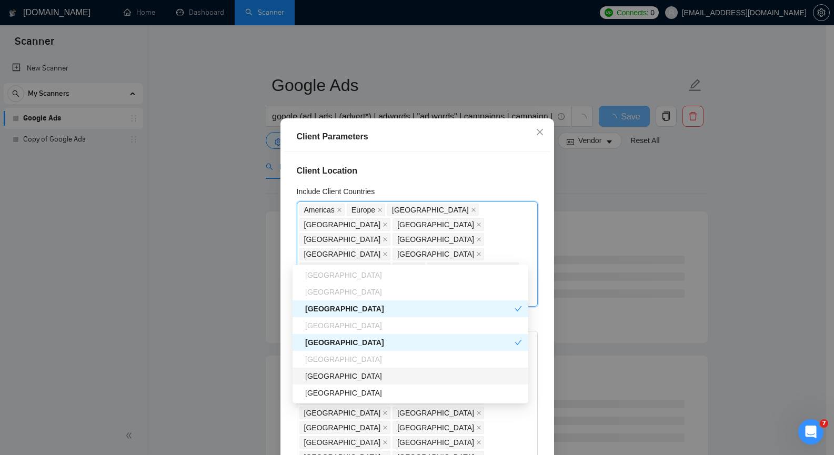
click at [355, 377] on div "[GEOGRAPHIC_DATA]" at bounding box center [413, 376] width 217 height 12
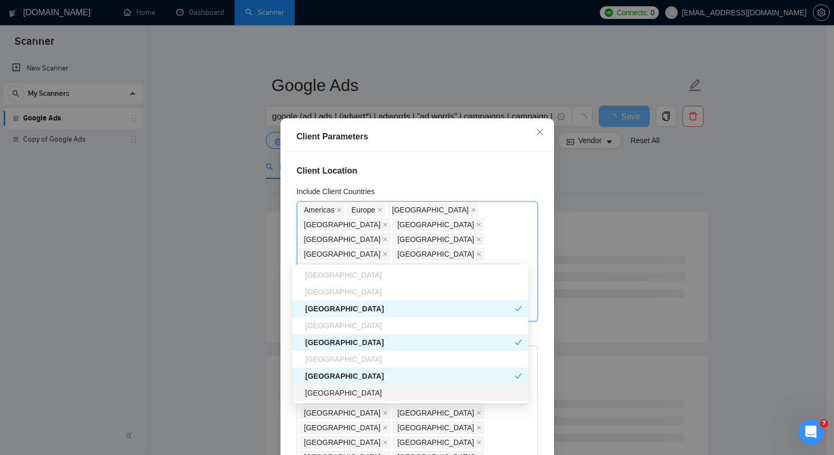
click at [348, 391] on div "[GEOGRAPHIC_DATA]" at bounding box center [413, 393] width 217 height 12
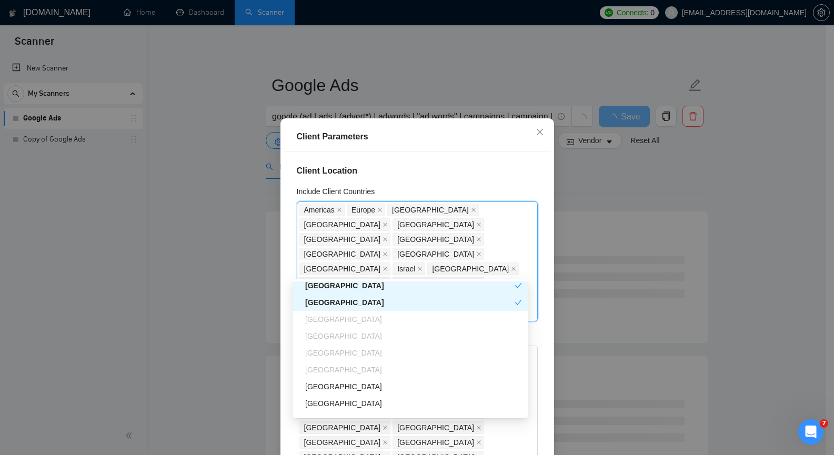
scroll to position [579, 0]
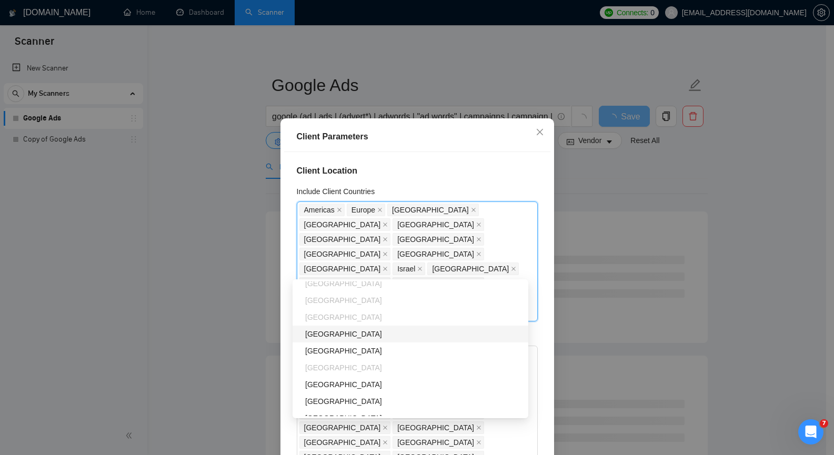
click at [369, 335] on div "[GEOGRAPHIC_DATA]" at bounding box center [413, 334] width 217 height 12
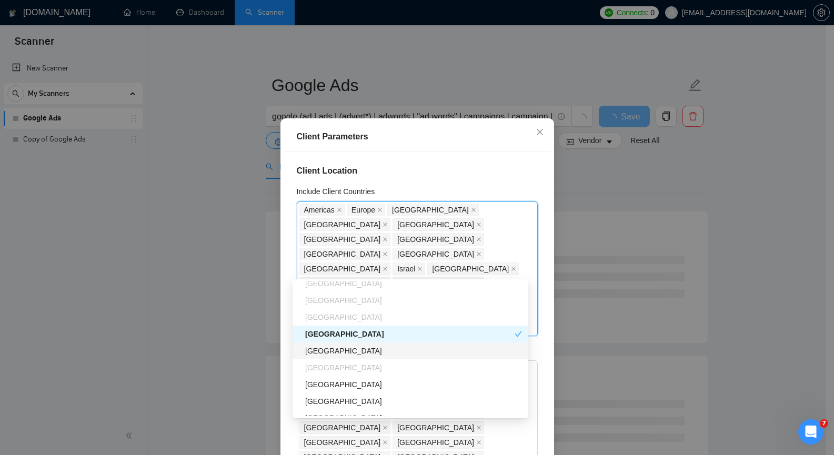
click at [364, 357] on div "[GEOGRAPHIC_DATA]" at bounding box center [410, 350] width 236 height 17
click at [366, 387] on div "[GEOGRAPHIC_DATA]" at bounding box center [413, 385] width 217 height 12
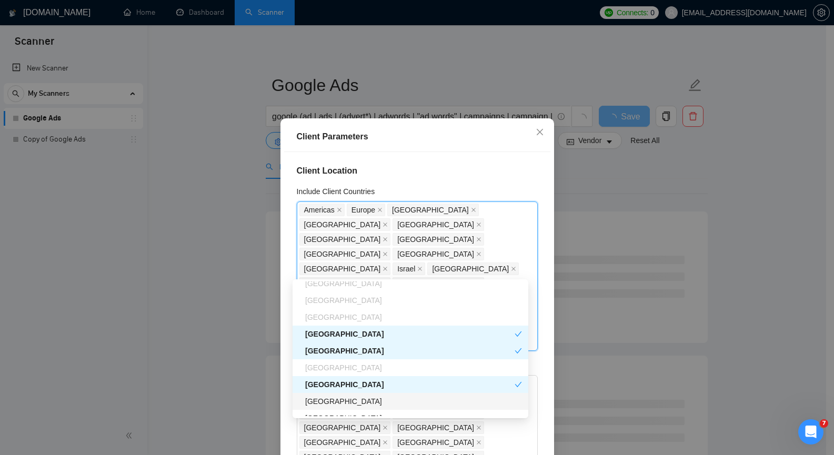
click at [362, 398] on div "[GEOGRAPHIC_DATA]" at bounding box center [413, 401] width 217 height 12
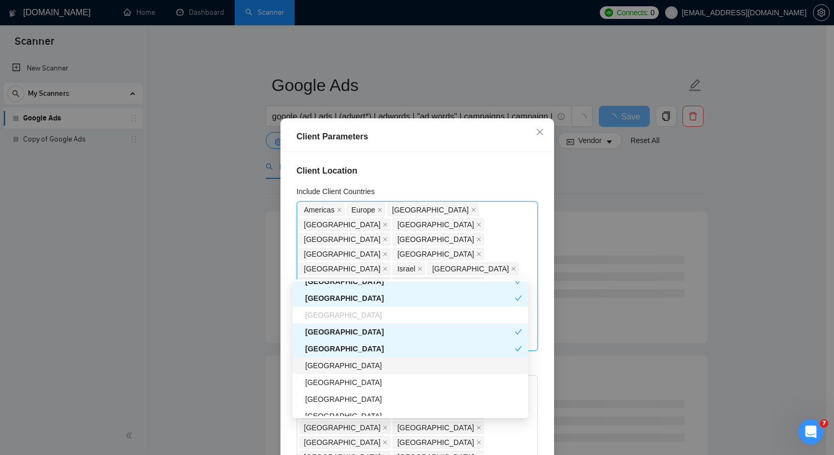
drag, startPoint x: 361, startPoint y: 362, endPoint x: 360, endPoint y: 371, distance: 8.5
click at [361, 363] on div "[GEOGRAPHIC_DATA]" at bounding box center [413, 366] width 217 height 12
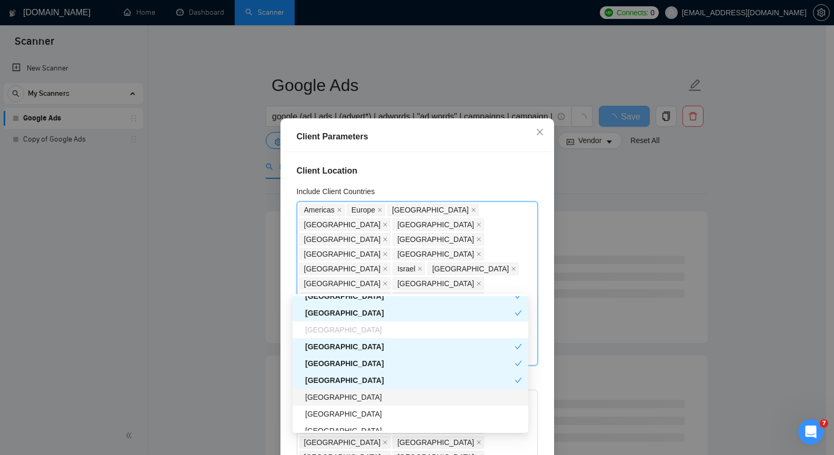
click at [345, 401] on div "[GEOGRAPHIC_DATA]" at bounding box center [413, 397] width 217 height 12
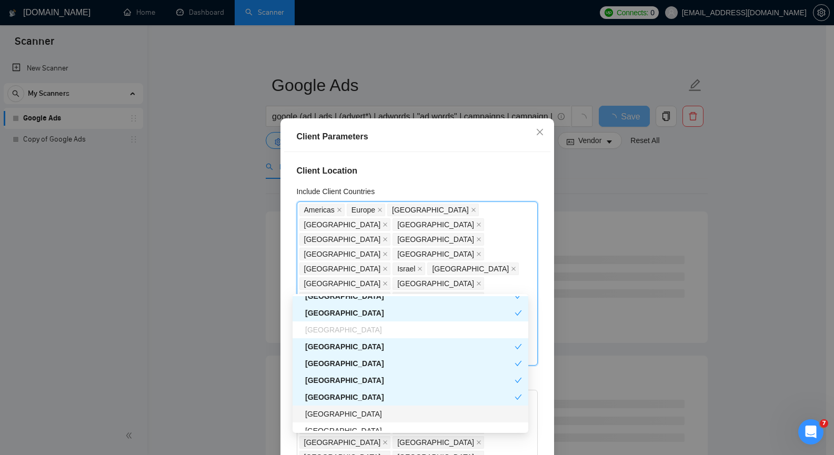
click at [341, 414] on div "[GEOGRAPHIC_DATA]" at bounding box center [413, 414] width 217 height 12
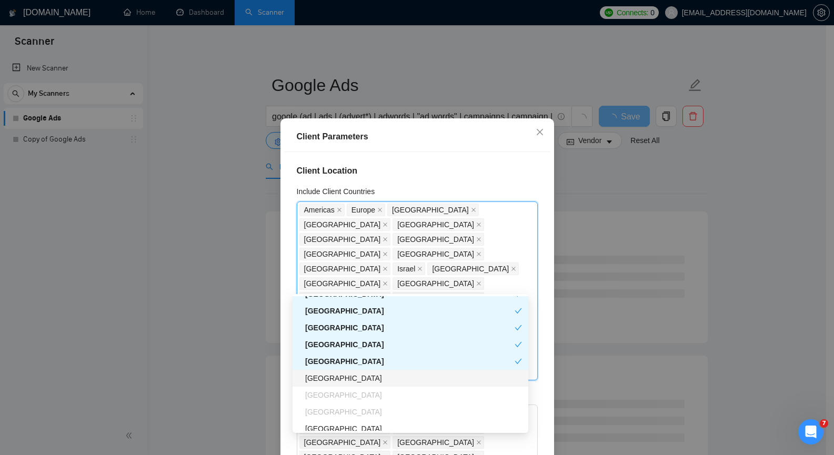
click at [344, 382] on div "[GEOGRAPHIC_DATA]" at bounding box center [413, 378] width 217 height 12
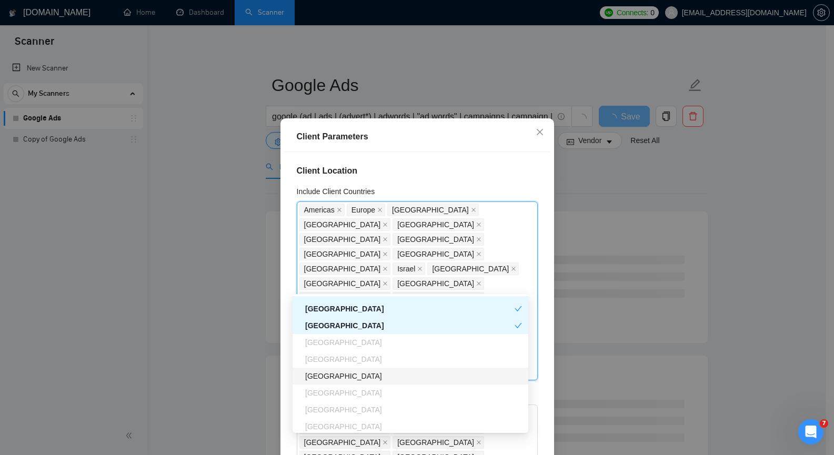
click at [349, 379] on div "[GEOGRAPHIC_DATA]" at bounding box center [413, 376] width 217 height 12
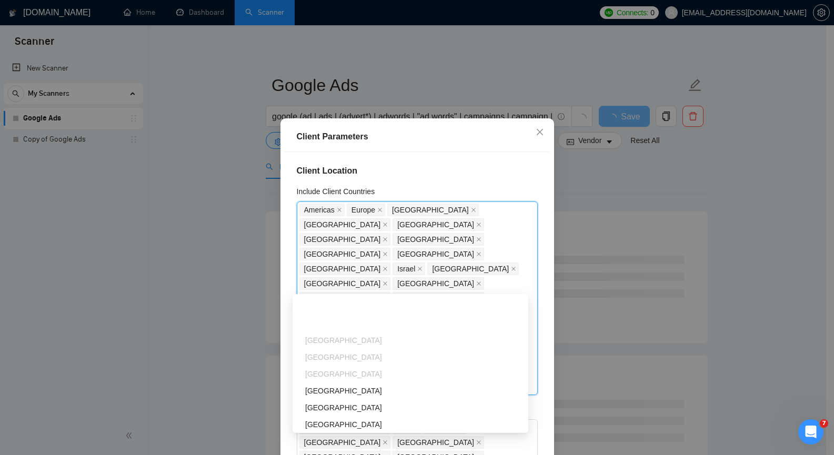
scroll to position [841, 0]
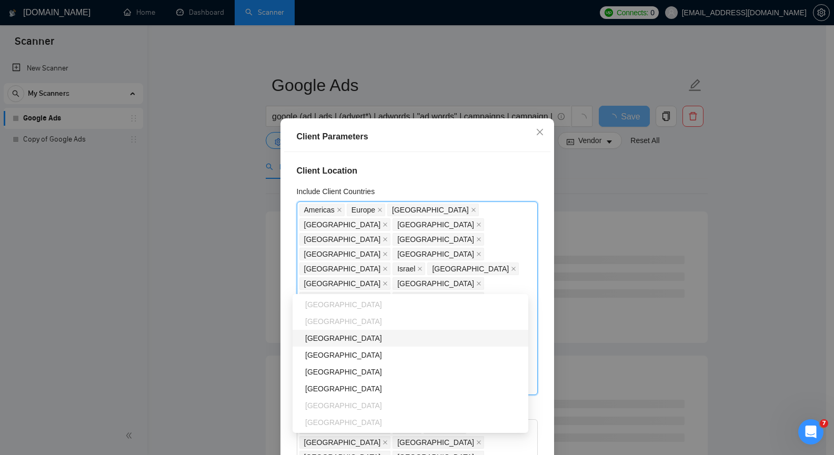
click at [338, 343] on div "[GEOGRAPHIC_DATA]" at bounding box center [413, 338] width 217 height 12
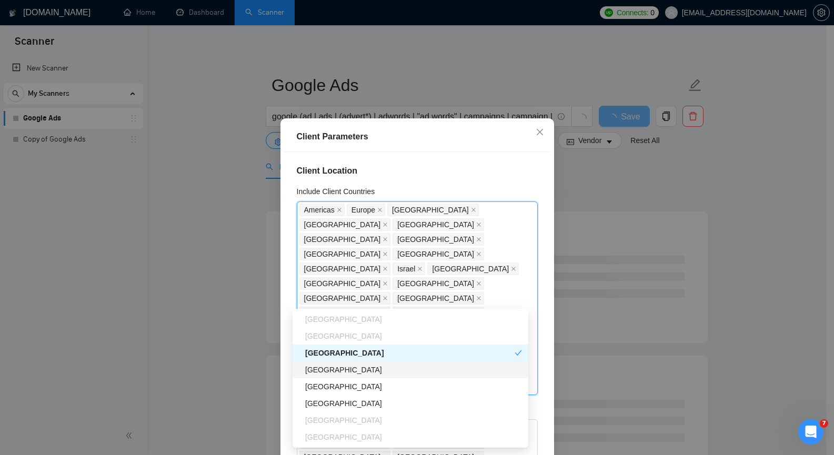
click at [336, 370] on div "[GEOGRAPHIC_DATA]" at bounding box center [413, 370] width 217 height 12
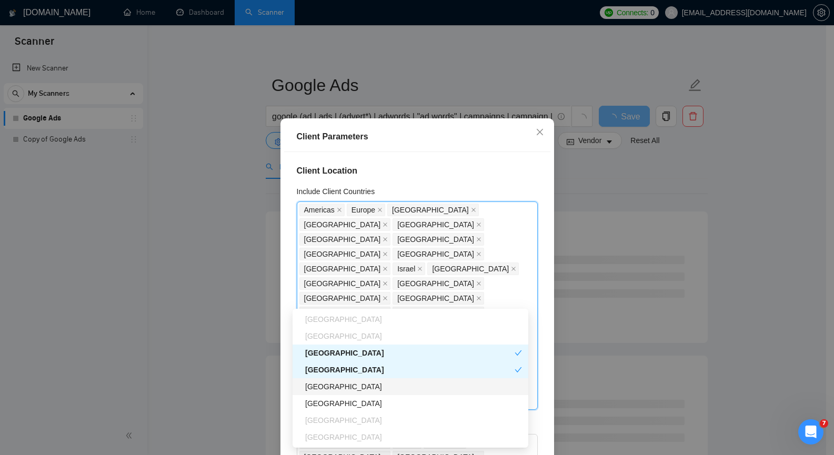
click at [335, 387] on div "[GEOGRAPHIC_DATA]" at bounding box center [413, 387] width 217 height 12
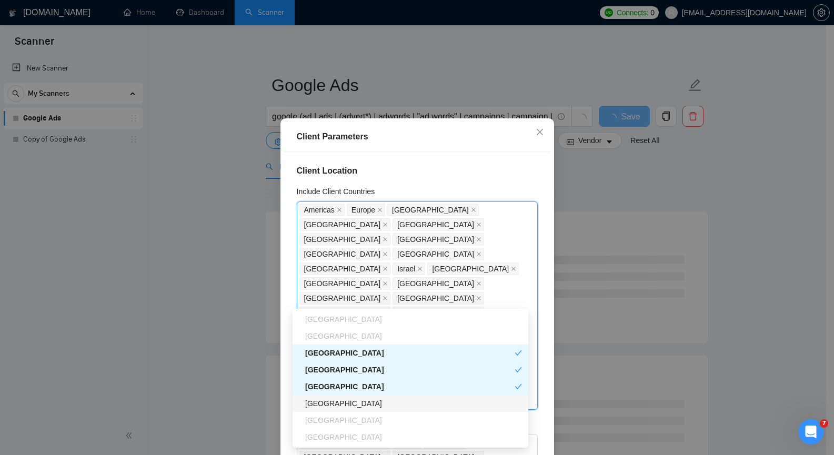
click at [331, 400] on div "[GEOGRAPHIC_DATA]" at bounding box center [413, 404] width 217 height 12
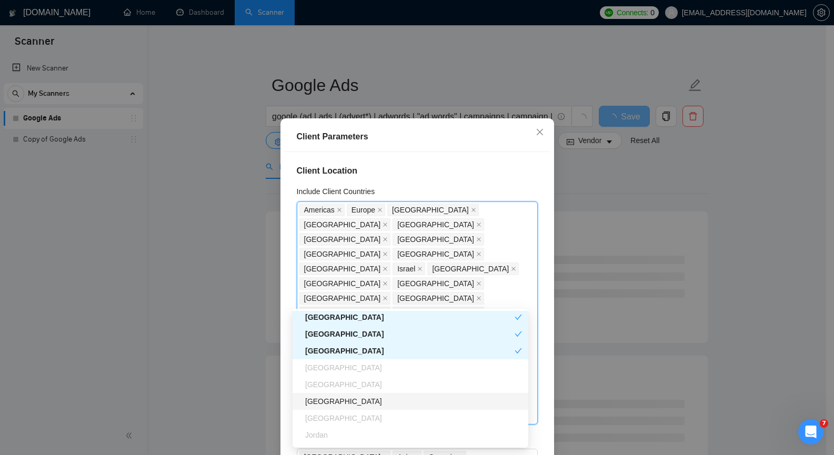
click at [343, 399] on div "[GEOGRAPHIC_DATA]" at bounding box center [413, 401] width 217 height 12
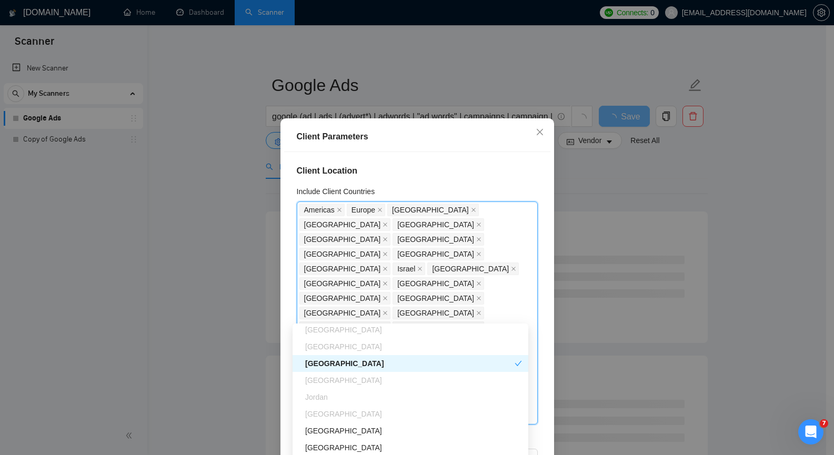
scroll to position [999, 0]
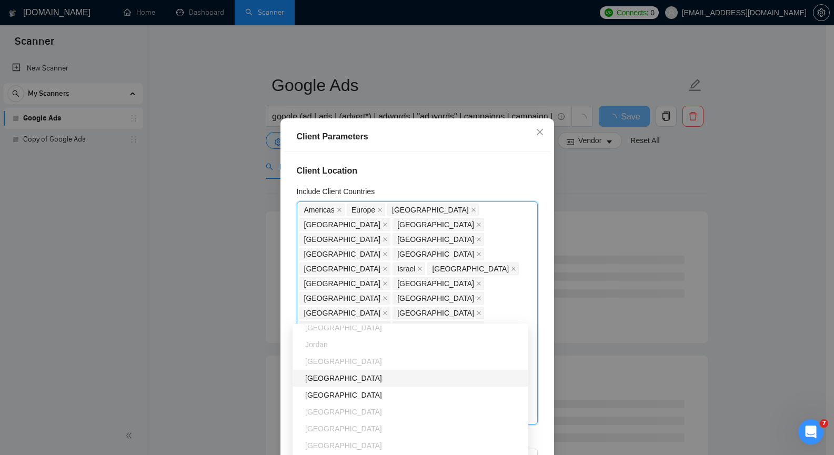
click at [357, 380] on div "[GEOGRAPHIC_DATA]" at bounding box center [413, 378] width 217 height 12
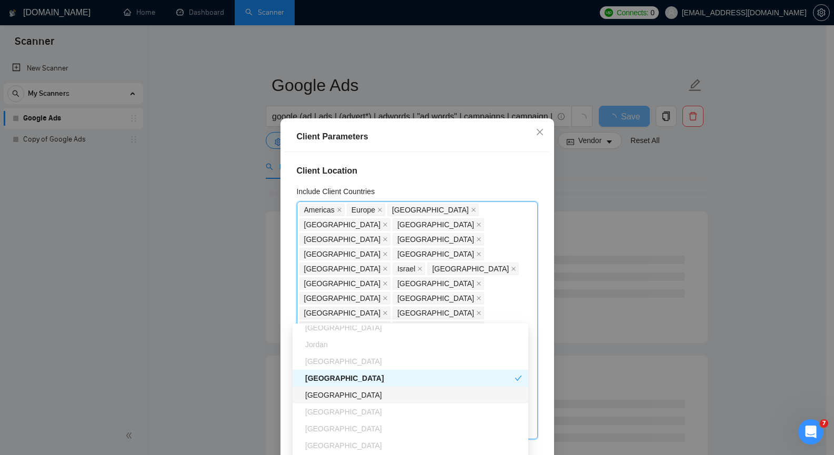
drag, startPoint x: 351, startPoint y: 391, endPoint x: 367, endPoint y: 387, distance: 15.8
click at [351, 391] on div "[GEOGRAPHIC_DATA]" at bounding box center [413, 395] width 217 height 12
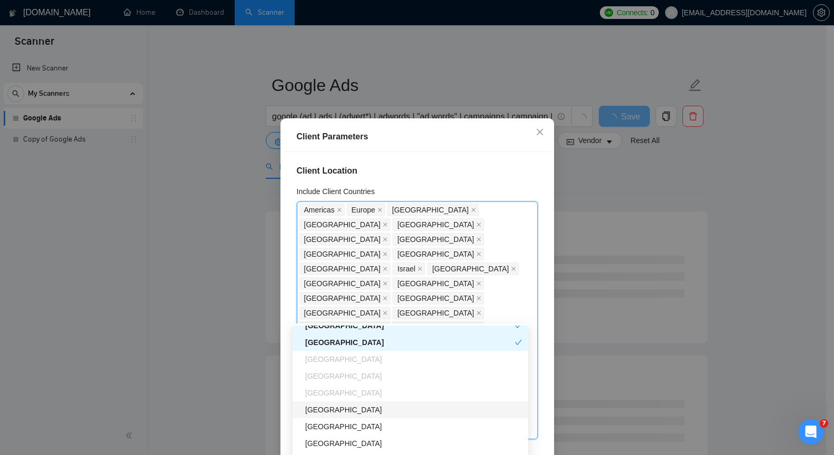
click at [345, 409] on div "[GEOGRAPHIC_DATA]" at bounding box center [413, 410] width 217 height 12
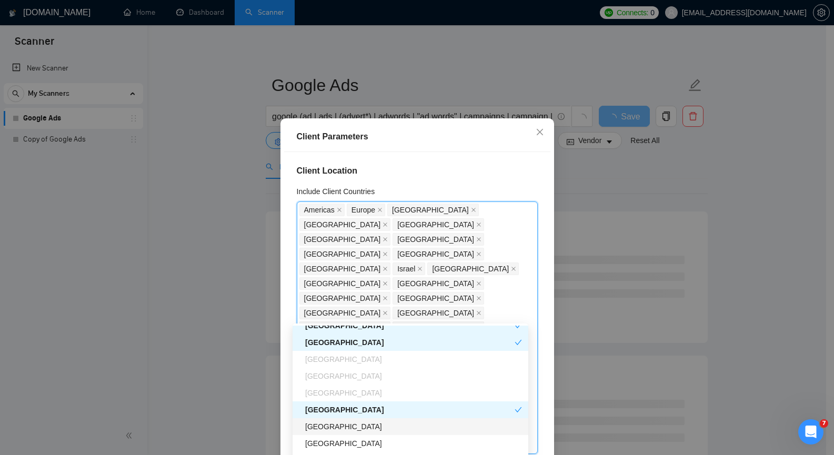
click at [343, 428] on div "[GEOGRAPHIC_DATA]" at bounding box center [413, 427] width 217 height 12
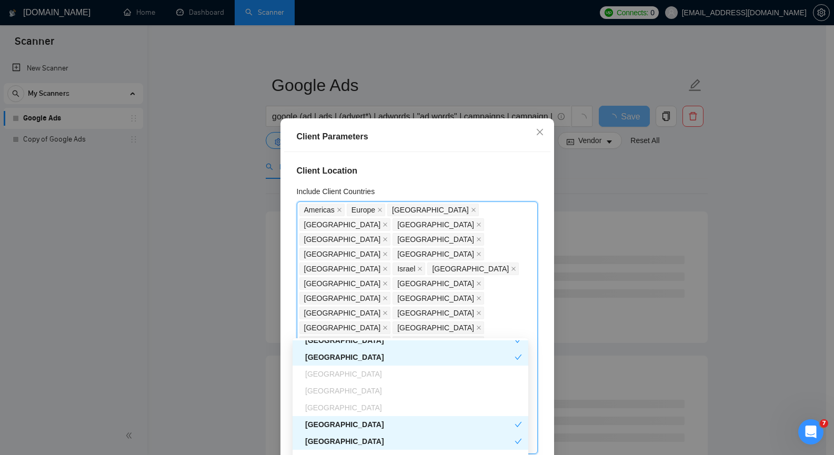
scroll to position [1104, 0]
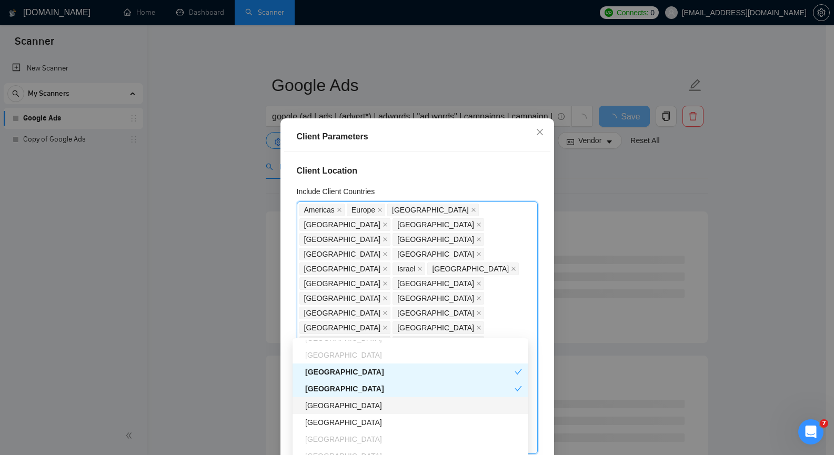
click at [369, 405] on div "[GEOGRAPHIC_DATA]" at bounding box center [413, 406] width 217 height 12
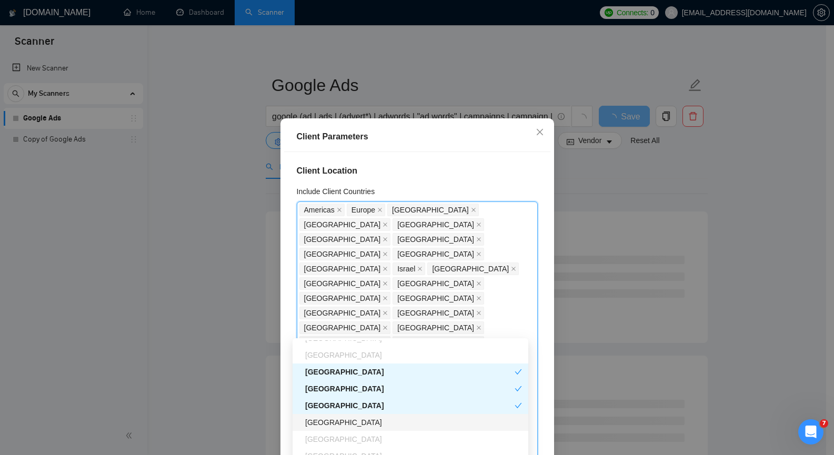
click at [358, 422] on div "[GEOGRAPHIC_DATA]" at bounding box center [413, 423] width 217 height 12
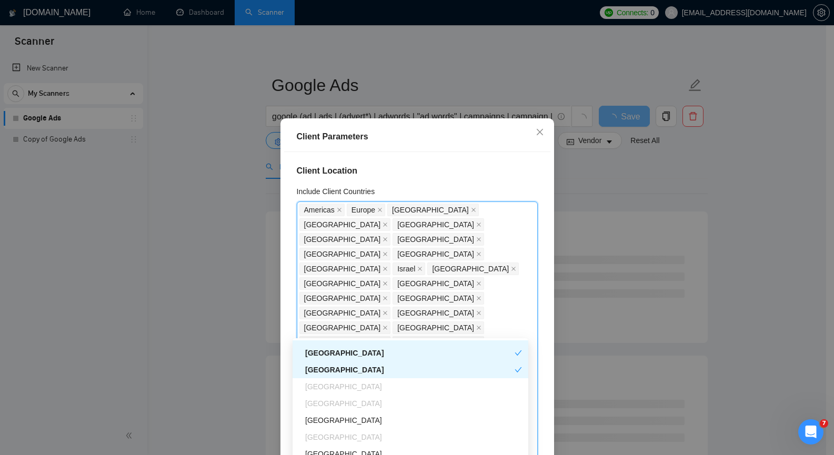
scroll to position [1210, 0]
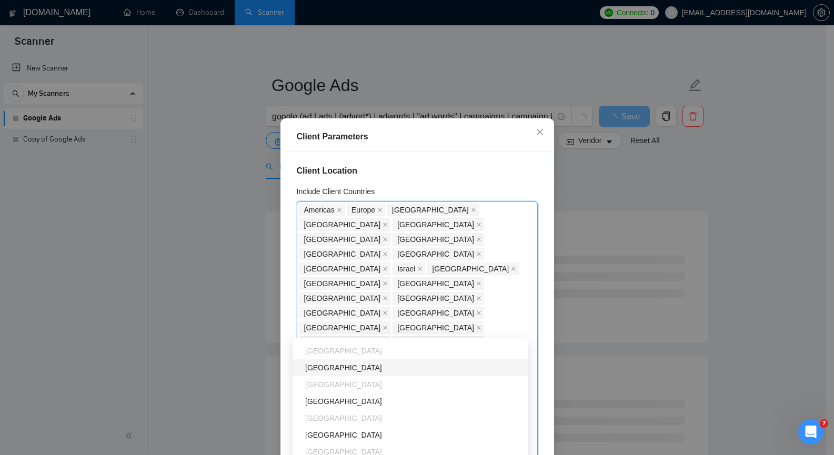
click at [374, 372] on div "[GEOGRAPHIC_DATA]" at bounding box center [413, 368] width 217 height 12
click at [366, 403] on div "[GEOGRAPHIC_DATA]" at bounding box center [413, 401] width 217 height 12
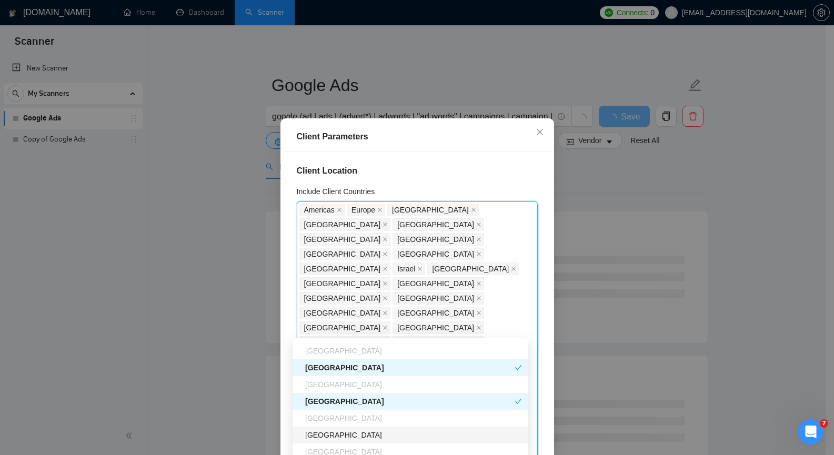
click at [359, 434] on div "[GEOGRAPHIC_DATA]" at bounding box center [413, 435] width 217 height 12
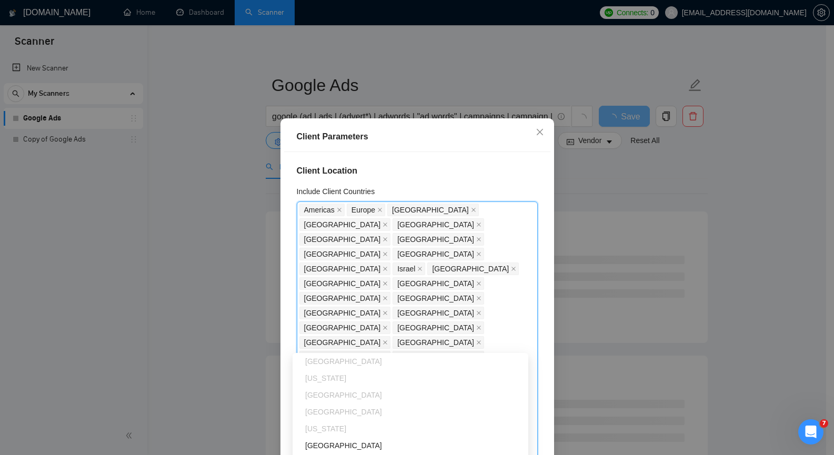
scroll to position [1367, 0]
click at [363, 388] on div "[GEOGRAPHIC_DATA]" at bounding box center [413, 393] width 217 height 12
click at [350, 364] on div "[GEOGRAPHIC_DATA]" at bounding box center [413, 366] width 217 height 12
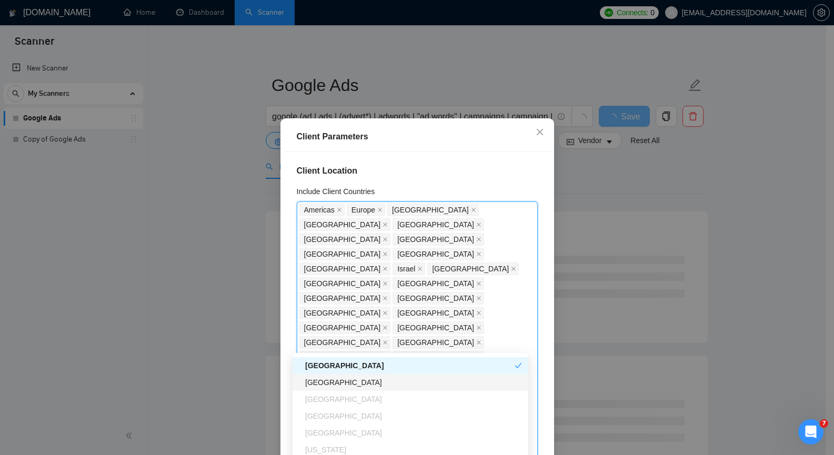
click at [347, 379] on div "[GEOGRAPHIC_DATA]" at bounding box center [413, 383] width 217 height 12
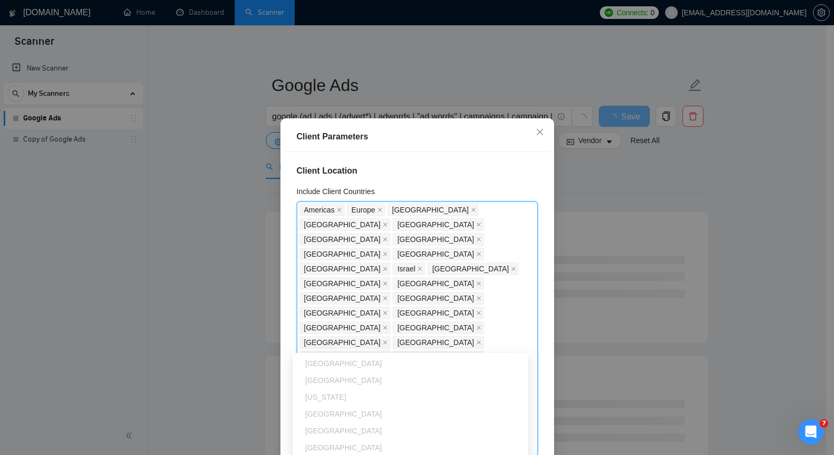
scroll to position [1736, 0]
click at [358, 413] on div "[GEOGRAPHIC_DATA]" at bounding box center [413, 412] width 217 height 12
click at [360, 437] on div "[GEOGRAPHIC_DATA]" at bounding box center [413, 433] width 217 height 12
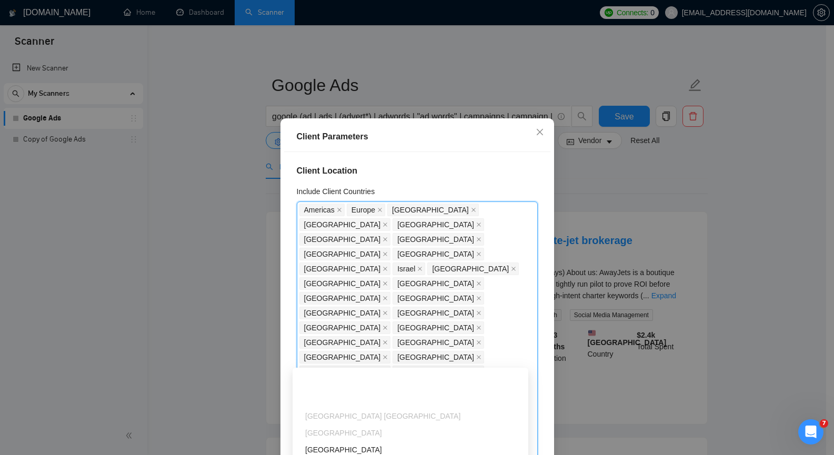
scroll to position [2472, 0]
click at [362, 393] on div "[GEOGRAPHIC_DATA]" at bounding box center [413, 397] width 217 height 12
click at [353, 418] on div "[GEOGRAPHIC_DATA]" at bounding box center [413, 416] width 217 height 12
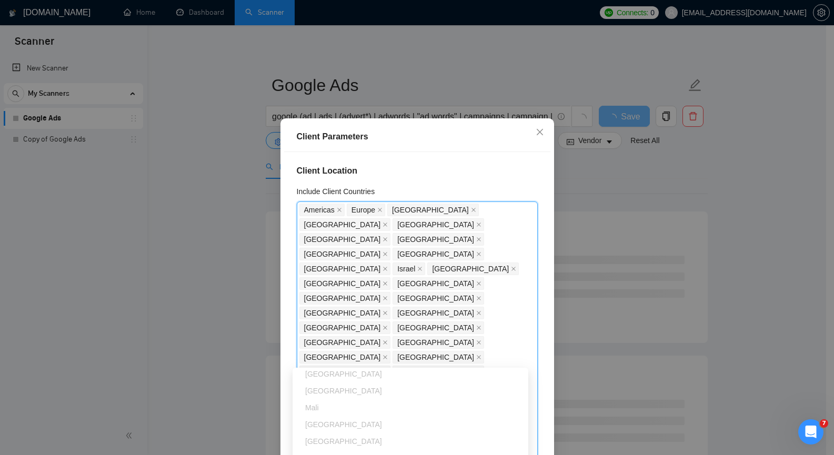
scroll to position [3103, 0]
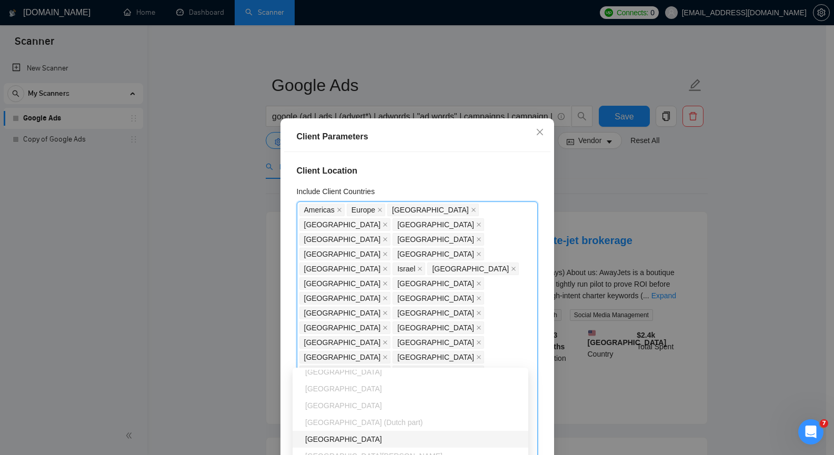
click at [341, 437] on div "[GEOGRAPHIC_DATA]" at bounding box center [413, 439] width 217 height 12
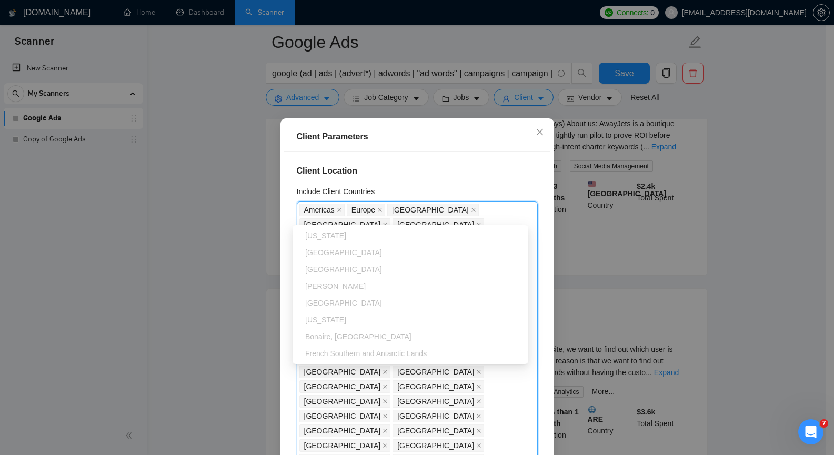
scroll to position [158, 0]
click at [425, 158] on div "Client Location Include Client Countries Americas Europe United States United K…" at bounding box center [417, 311] width 266 height 319
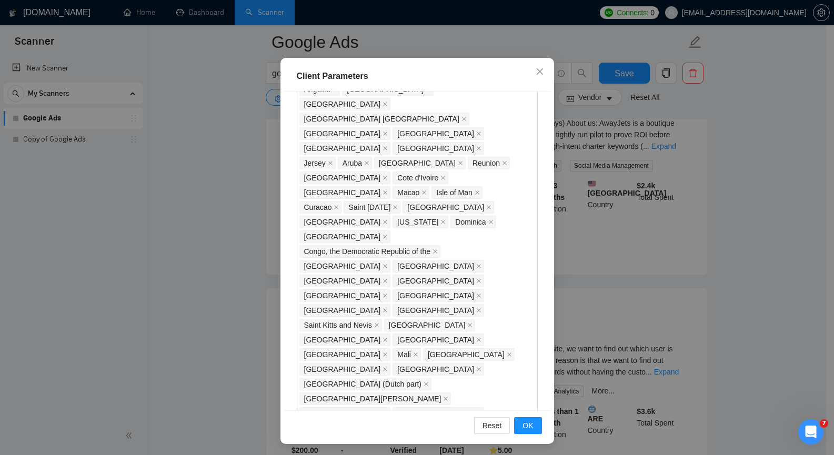
scroll to position [62, 0]
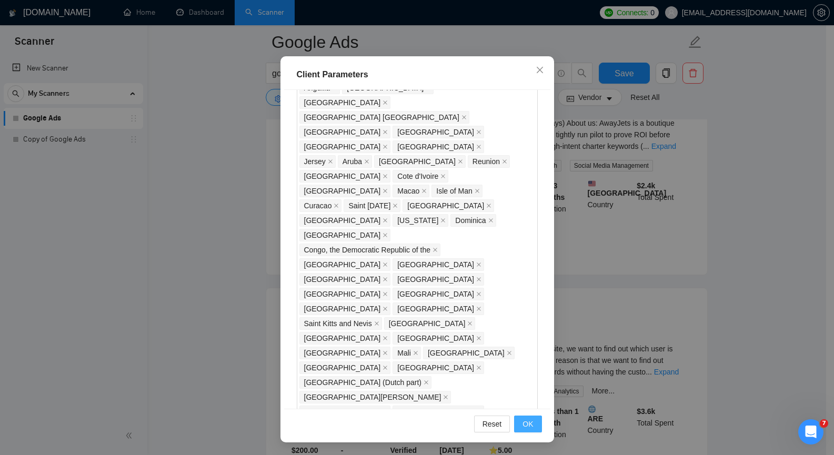
click at [526, 424] on span "OK" at bounding box center [527, 424] width 11 height 12
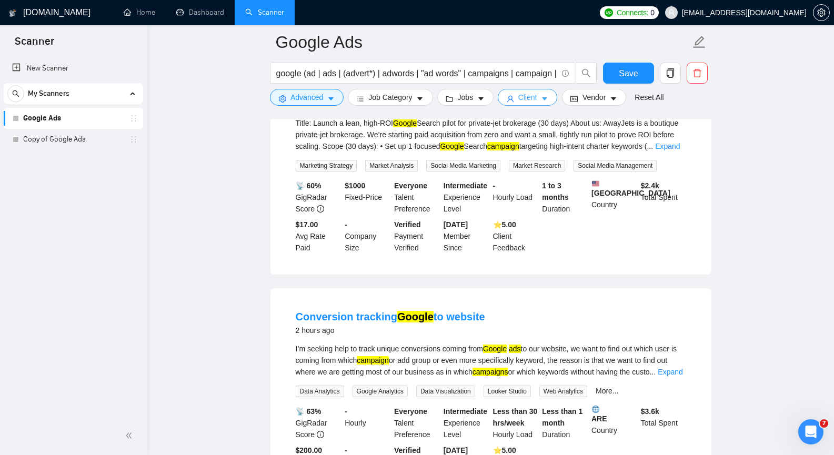
scroll to position [0, 0]
click at [635, 73] on span "Save" at bounding box center [627, 73] width 19 height 13
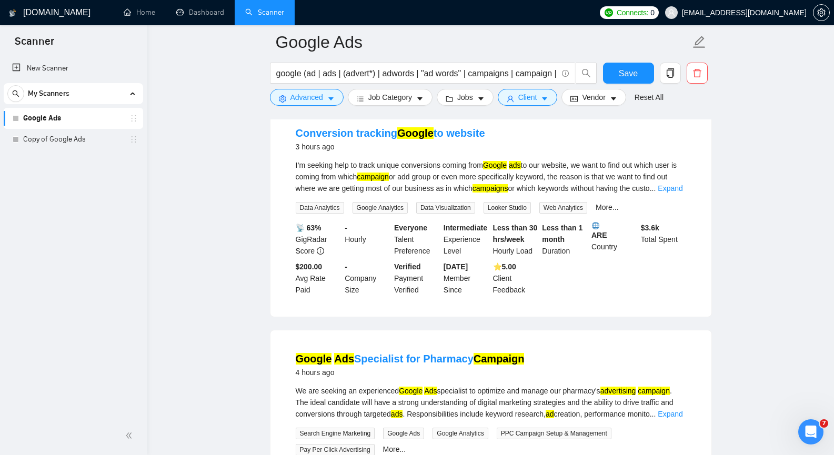
scroll to position [316, 0]
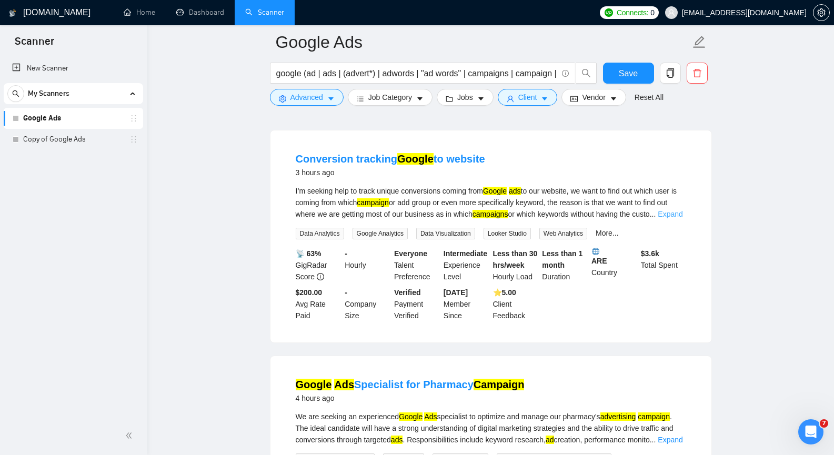
click at [665, 213] on link "Expand" at bounding box center [669, 214] width 25 height 8
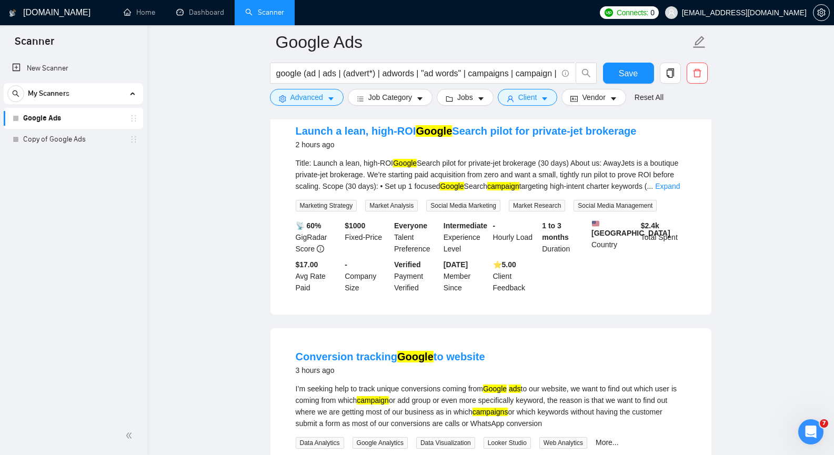
scroll to position [0, 0]
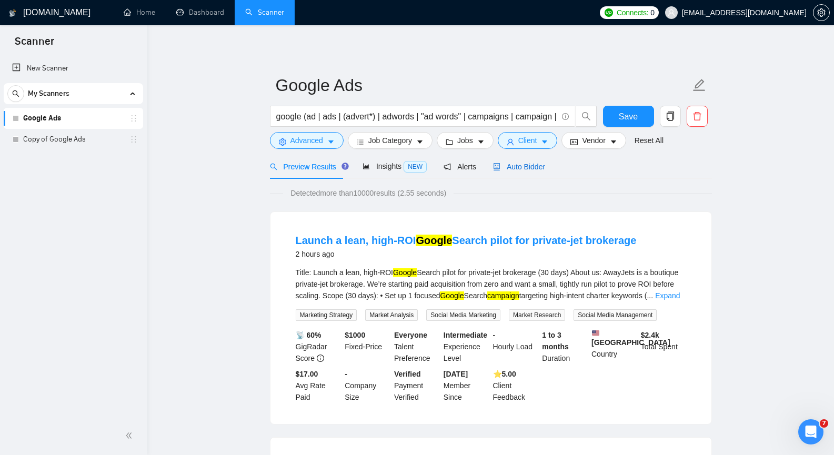
click at [525, 167] on span "Auto Bidder" at bounding box center [519, 167] width 52 height 8
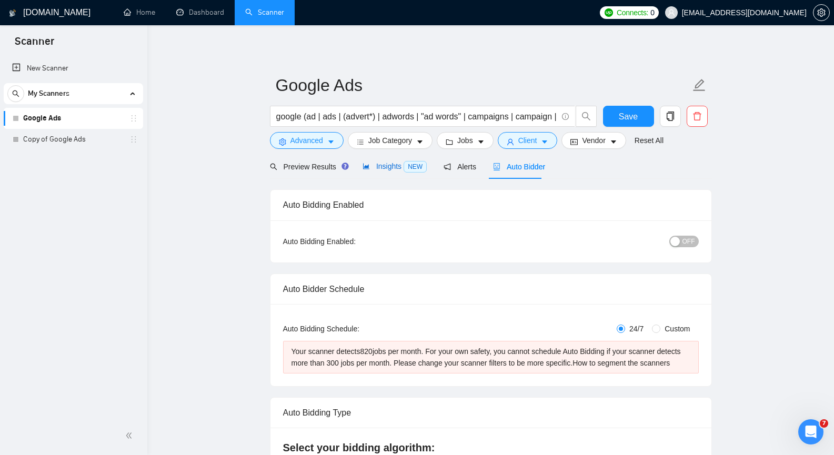
click at [398, 164] on span "Insights NEW" at bounding box center [394, 166] width 64 height 8
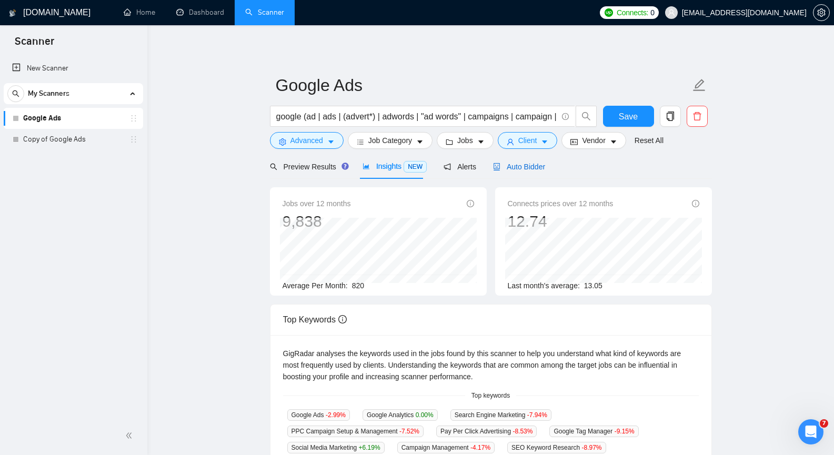
click at [503, 164] on span "Auto Bidder" at bounding box center [519, 167] width 52 height 8
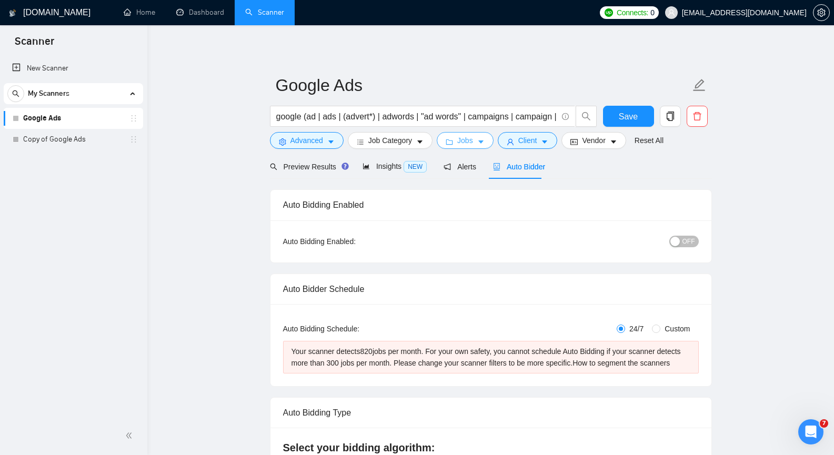
click at [478, 143] on icon "caret-down" at bounding box center [480, 142] width 5 height 3
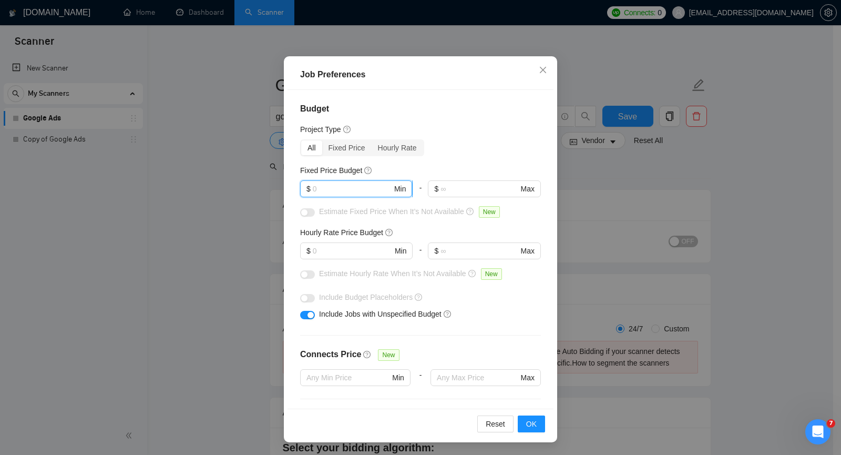
click at [344, 192] on input "text" at bounding box center [352, 189] width 79 height 12
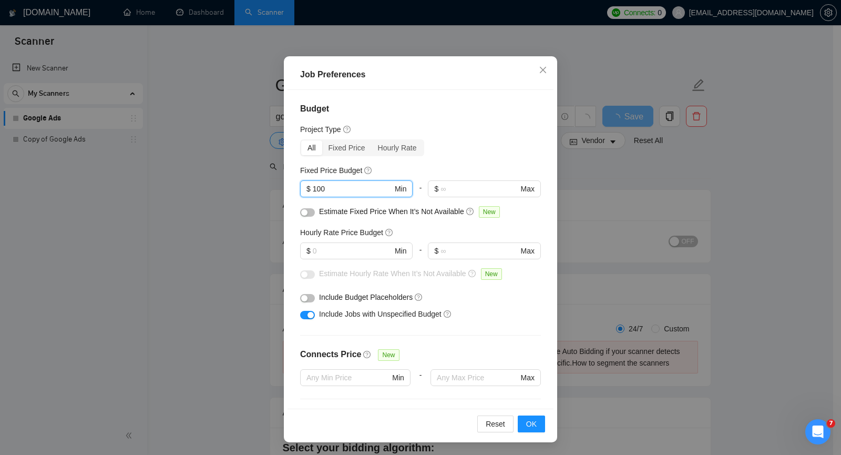
type input "100"
click at [429, 166] on div "Fixed Price Budget" at bounding box center [420, 171] width 241 height 12
click at [529, 421] on span "OK" at bounding box center [531, 424] width 11 height 12
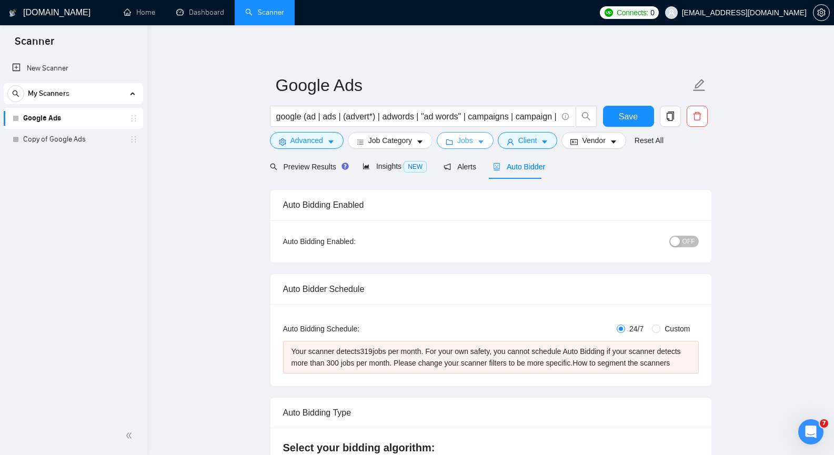
click at [481, 142] on button "Jobs" at bounding box center [465, 140] width 57 height 17
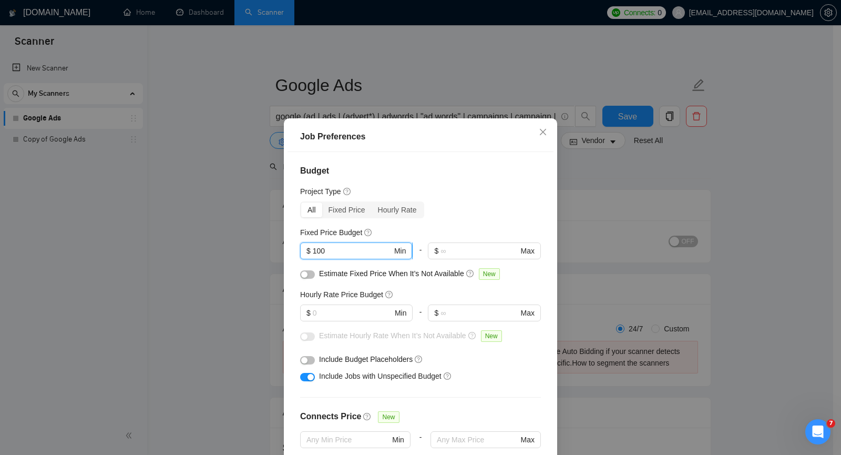
drag, startPoint x: 316, startPoint y: 246, endPoint x: 314, endPoint y: 256, distance: 9.6
click at [314, 256] on input "100" at bounding box center [352, 251] width 79 height 12
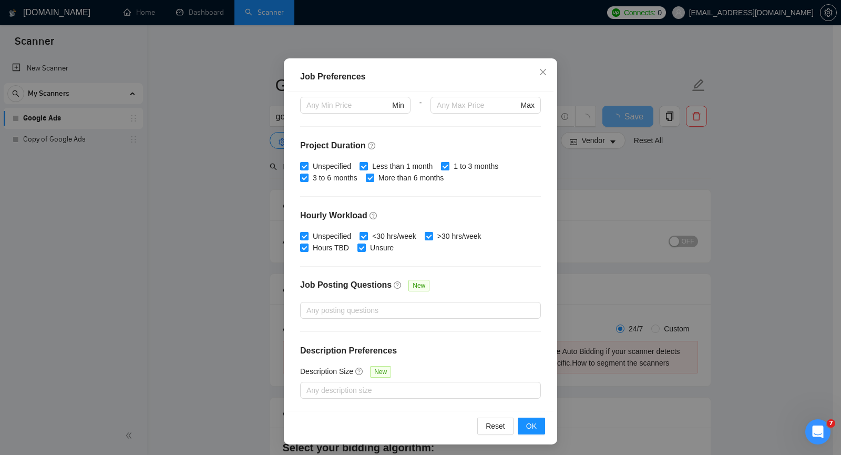
scroll to position [62, 0]
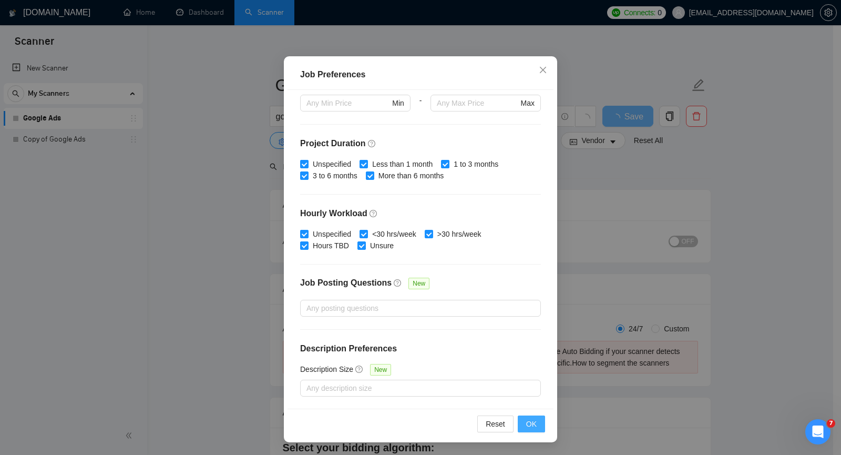
type input "150"
click at [526, 423] on span "OK" at bounding box center [531, 424] width 11 height 12
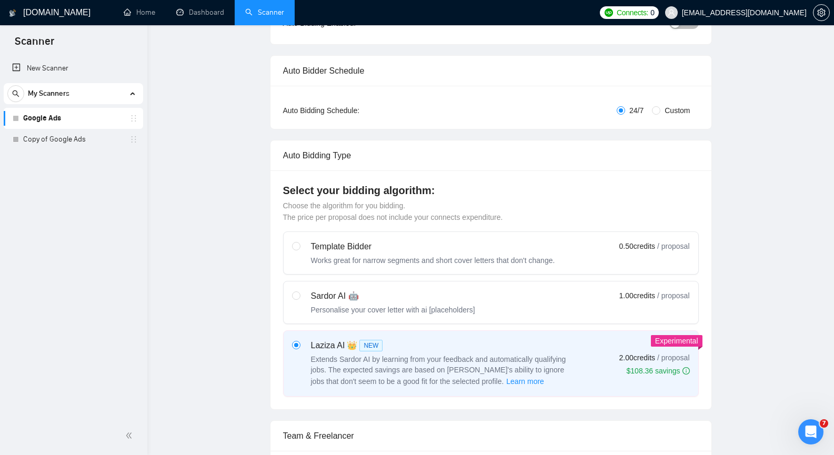
scroll to position [0, 0]
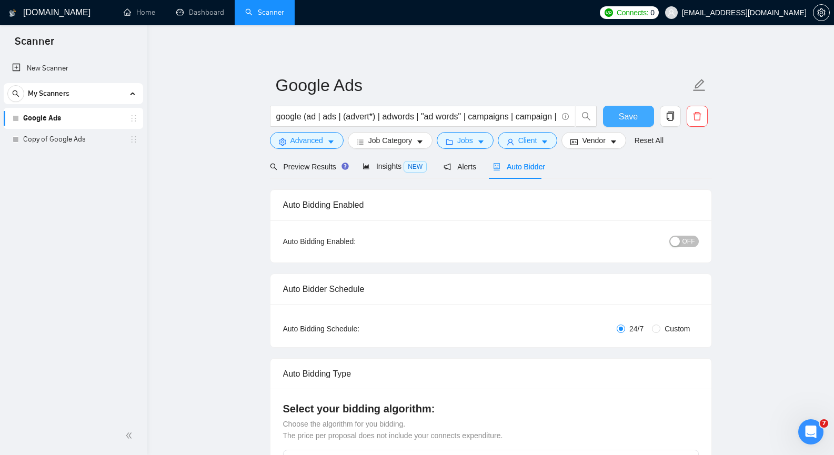
click at [616, 117] on button "Save" at bounding box center [628, 116] width 51 height 21
click at [691, 242] on span "OFF" at bounding box center [688, 242] width 13 height 12
click at [643, 118] on button "Save" at bounding box center [628, 116] width 51 height 21
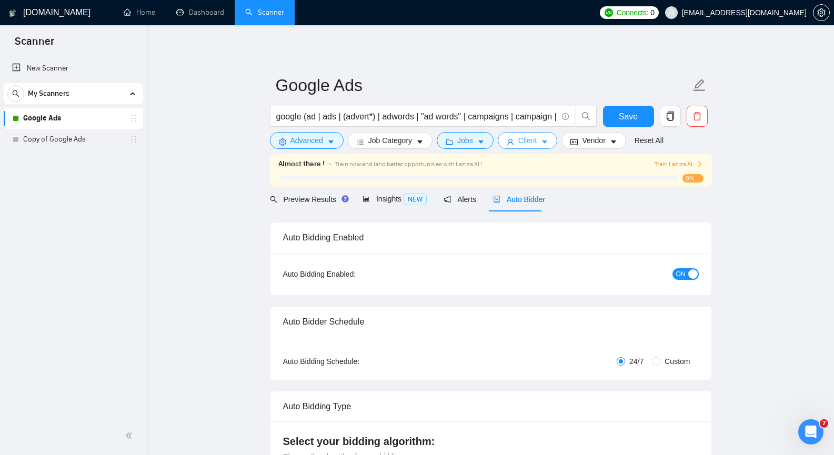
click at [543, 141] on icon "caret-down" at bounding box center [544, 142] width 5 height 3
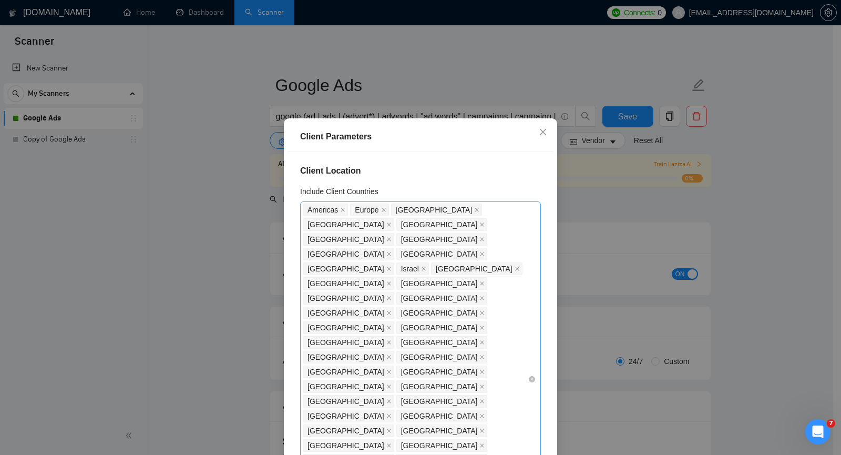
click at [373, 373] on div "[GEOGRAPHIC_DATA] [GEOGRAPHIC_DATA] [GEOGRAPHIC_DATA] [GEOGRAPHIC_DATA] [GEOGRA…" at bounding box center [415, 378] width 225 height 353
click at [391, 281] on icon "close" at bounding box center [389, 283] width 4 height 4
click at [480, 428] on icon "close" at bounding box center [482, 430] width 5 height 5
click at [392, 454] on icon "close" at bounding box center [389, 460] width 5 height 5
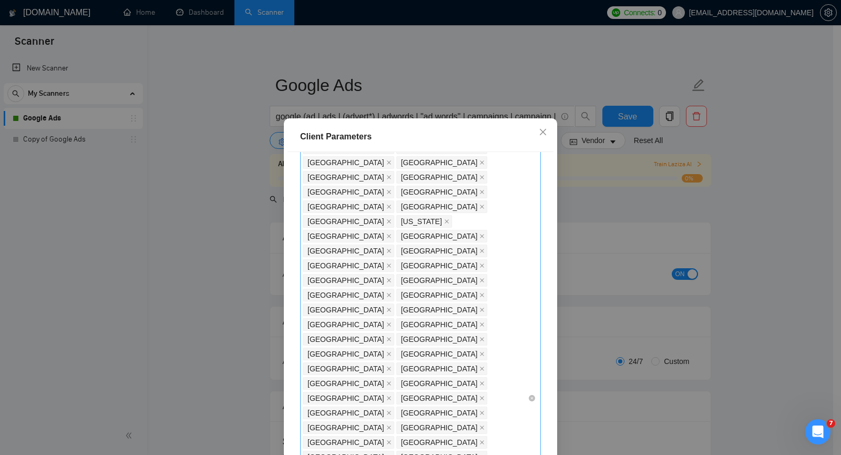
scroll to position [736, 0]
click at [459, 278] on div "[GEOGRAPHIC_DATA] [GEOGRAPHIC_DATA] [GEOGRAPHIC_DATA] [GEOGRAPHIC_DATA] [GEOGRA…" at bounding box center [415, 397] width 225 height 1163
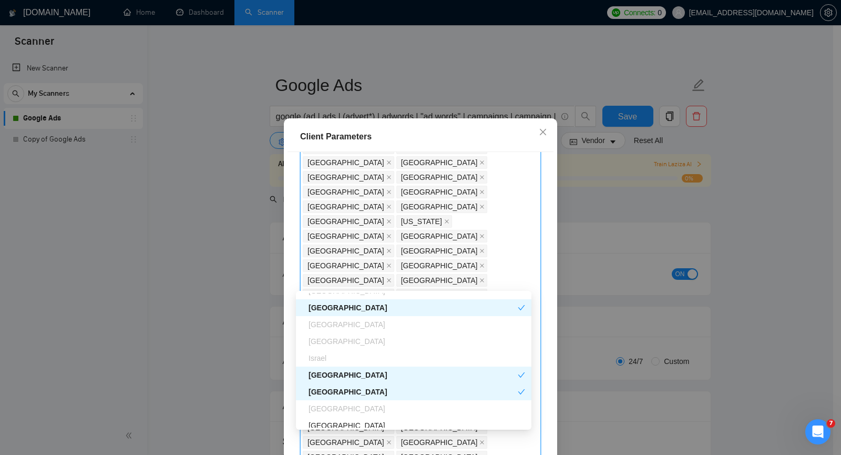
scroll to position [316, 0]
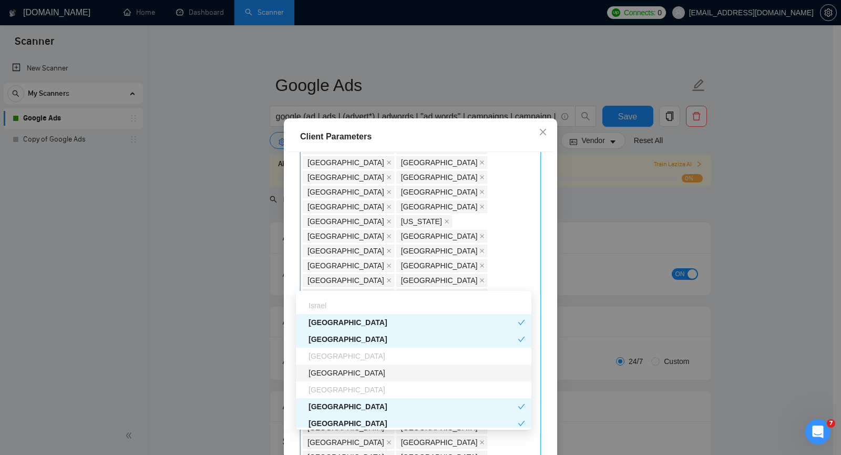
click at [424, 373] on div "[GEOGRAPHIC_DATA]" at bounding box center [417, 373] width 217 height 12
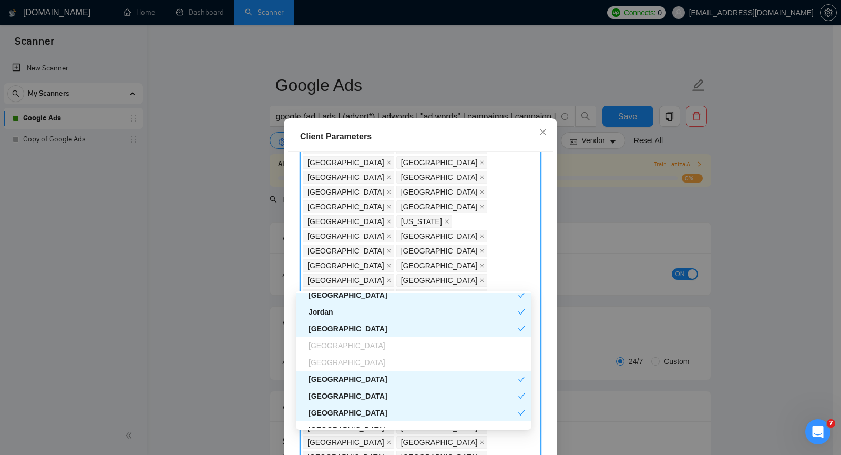
scroll to position [1052, 0]
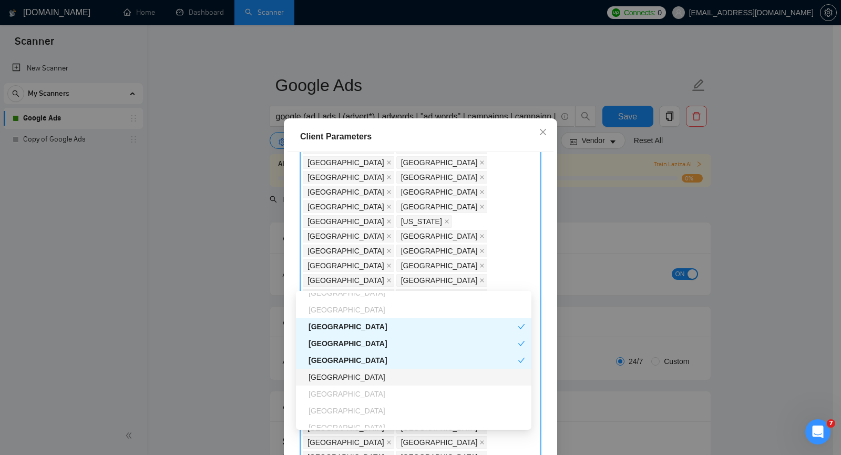
click at [423, 373] on div "[GEOGRAPHIC_DATA]" at bounding box center [417, 377] width 217 height 12
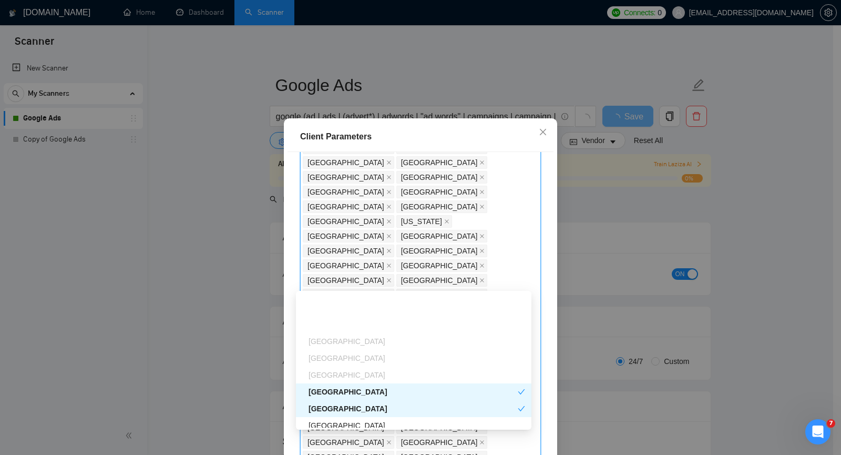
scroll to position [1157, 0]
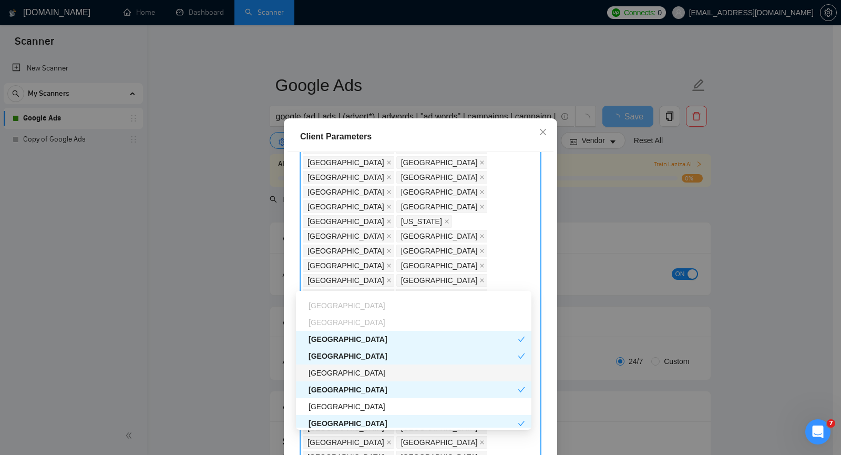
click at [422, 373] on div "[GEOGRAPHIC_DATA]" at bounding box center [417, 373] width 217 height 12
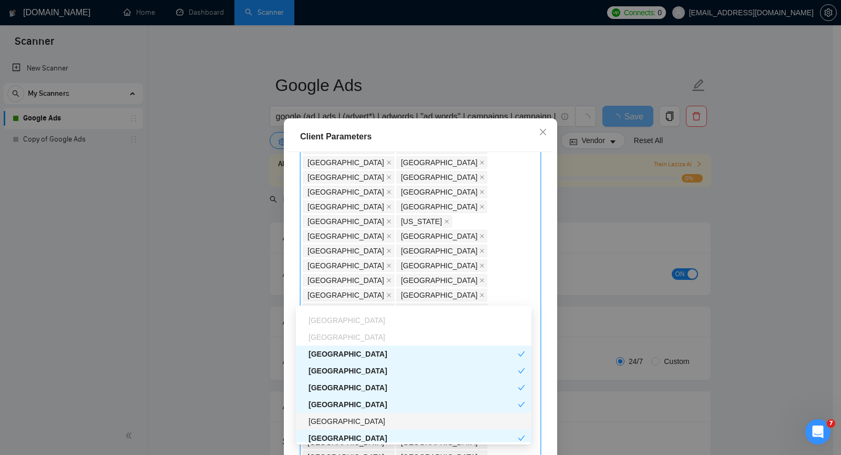
click at [401, 421] on div "[GEOGRAPHIC_DATA]" at bounding box center [417, 421] width 217 height 12
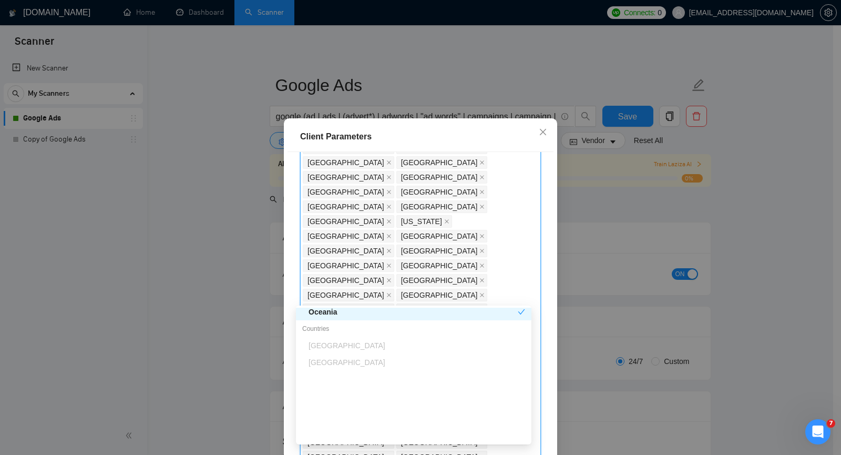
scroll to position [0, 0]
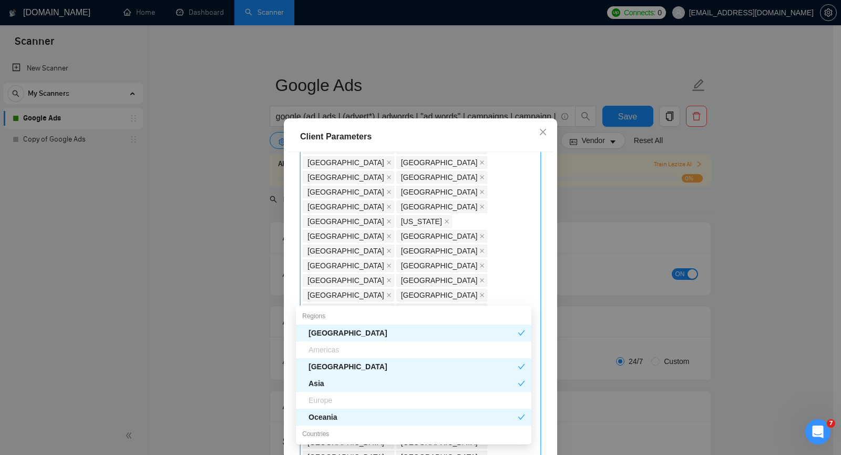
click at [539, 216] on div "Client Location Include Client Countries [GEOGRAPHIC_DATA] [GEOGRAPHIC_DATA] [G…" at bounding box center [421, 311] width 266 height 319
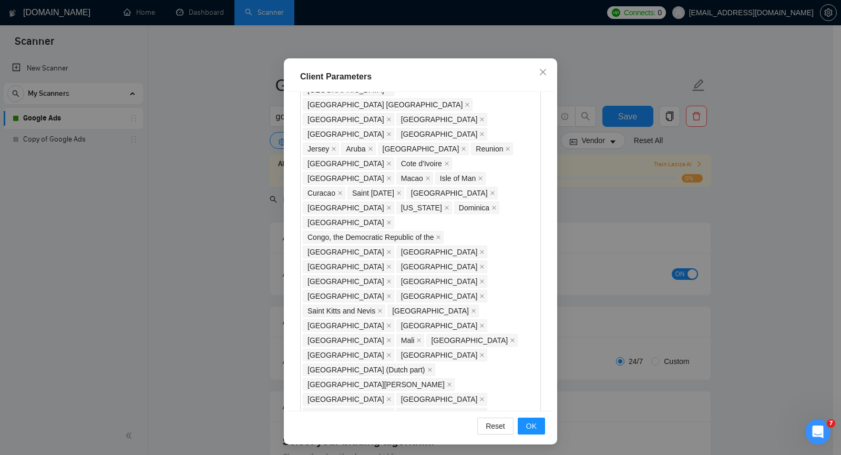
scroll to position [62, 0]
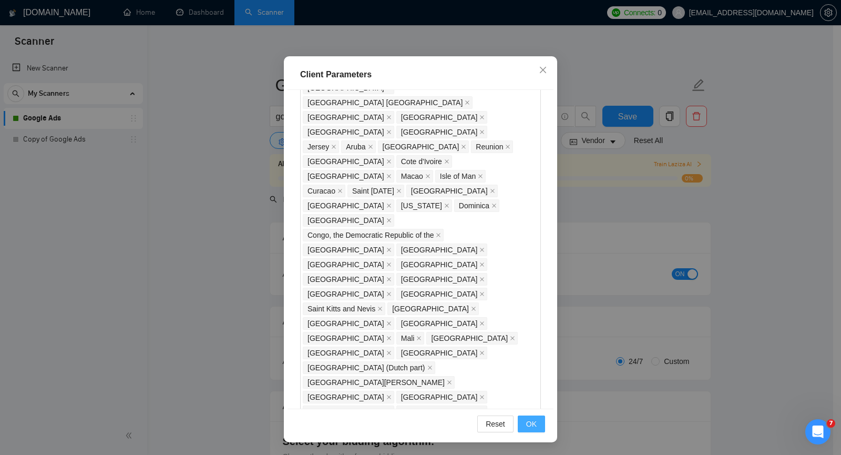
click at [526, 419] on span "OK" at bounding box center [531, 424] width 11 height 12
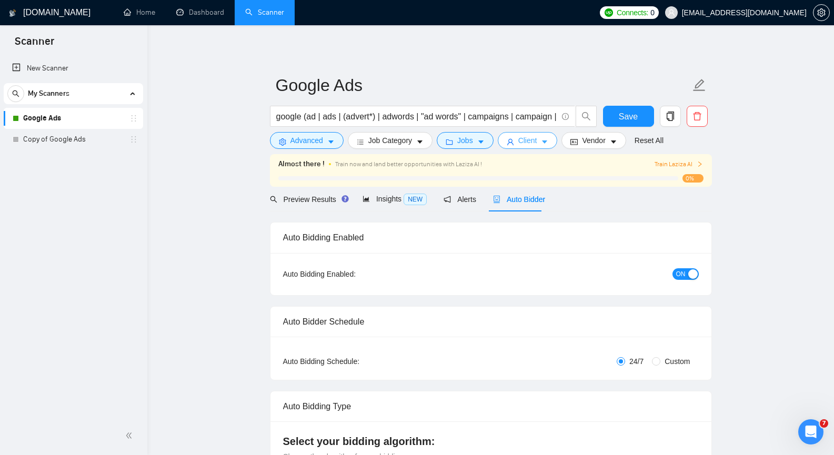
scroll to position [0, 0]
click at [624, 113] on span "Save" at bounding box center [627, 116] width 19 height 13
click at [644, 113] on button "Save" at bounding box center [628, 116] width 51 height 21
